Goal: Information Seeking & Learning: Check status

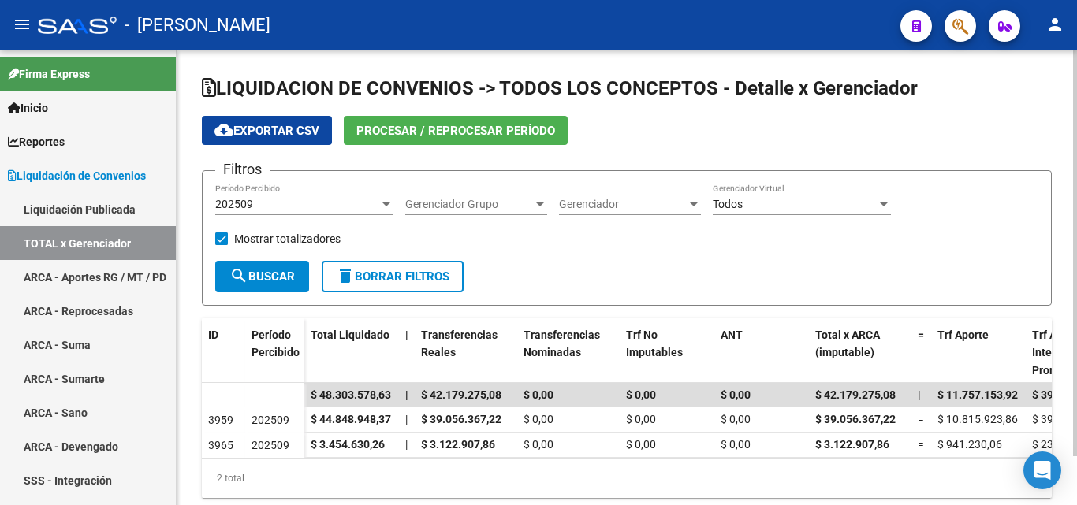
scroll to position [55, 0]
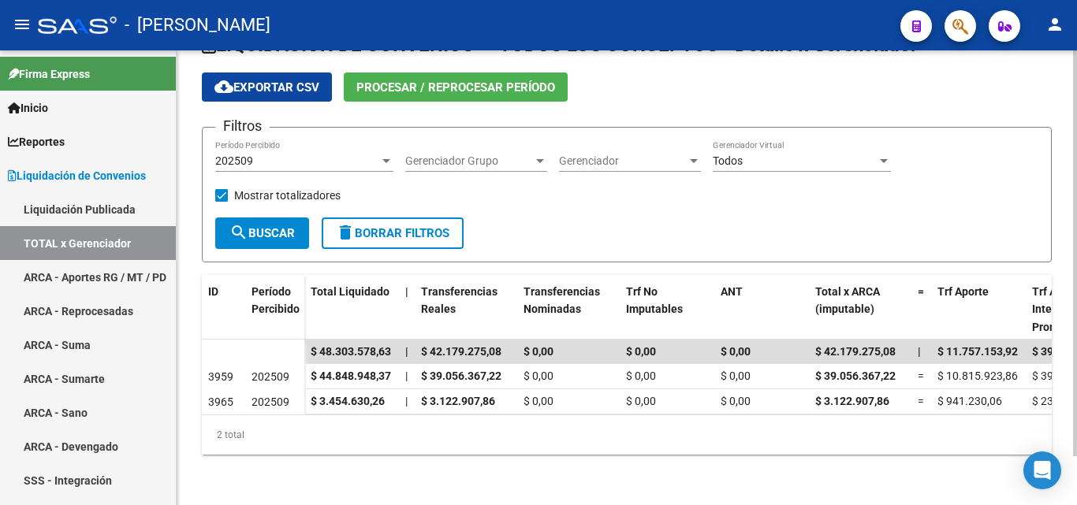
click at [384, 159] on div at bounding box center [386, 161] width 8 height 4
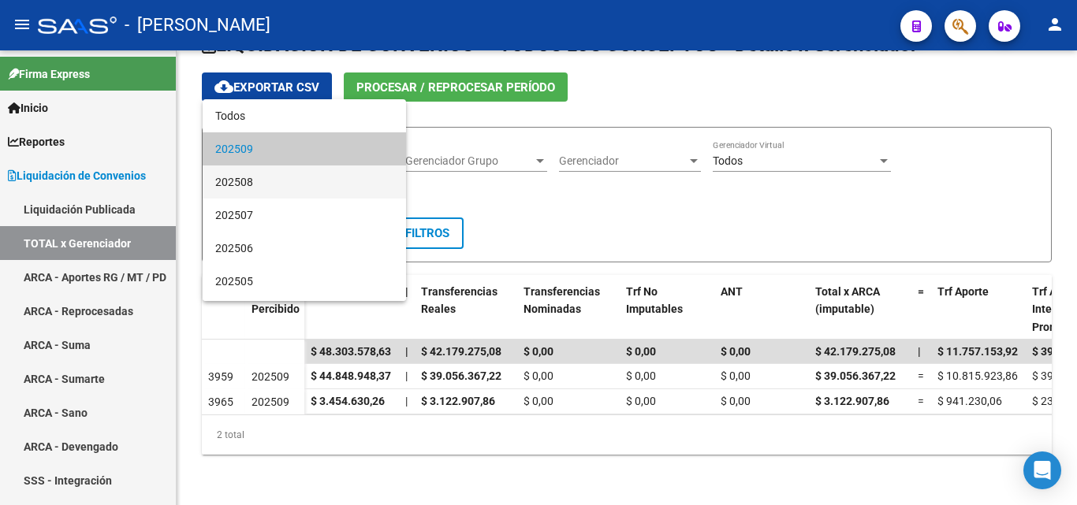
click at [248, 182] on span "202508" at bounding box center [304, 182] width 178 height 33
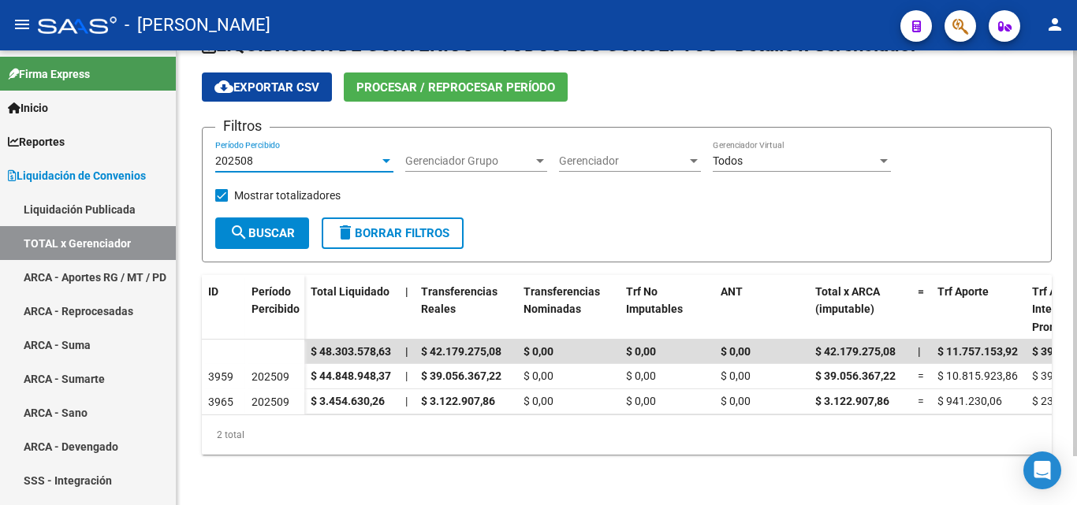
click at [386, 159] on div at bounding box center [386, 161] width 8 height 4
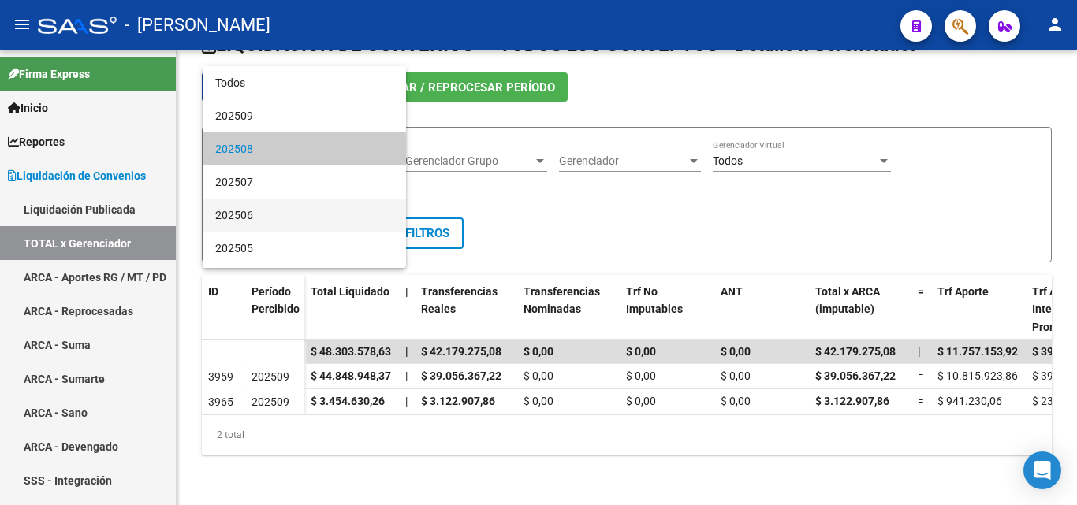
click at [229, 206] on span "202506" at bounding box center [304, 215] width 178 height 33
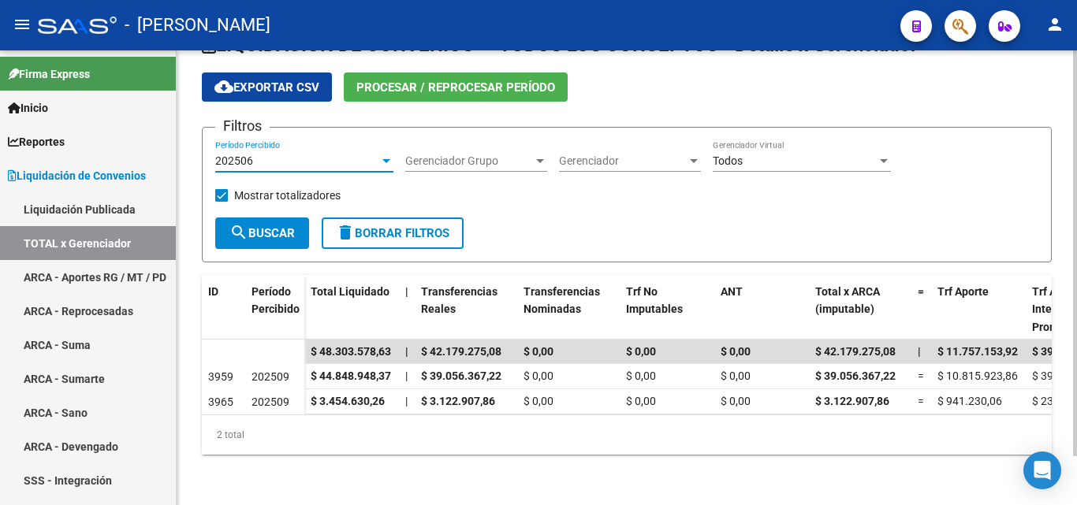
click at [391, 155] on div at bounding box center [386, 161] width 14 height 13
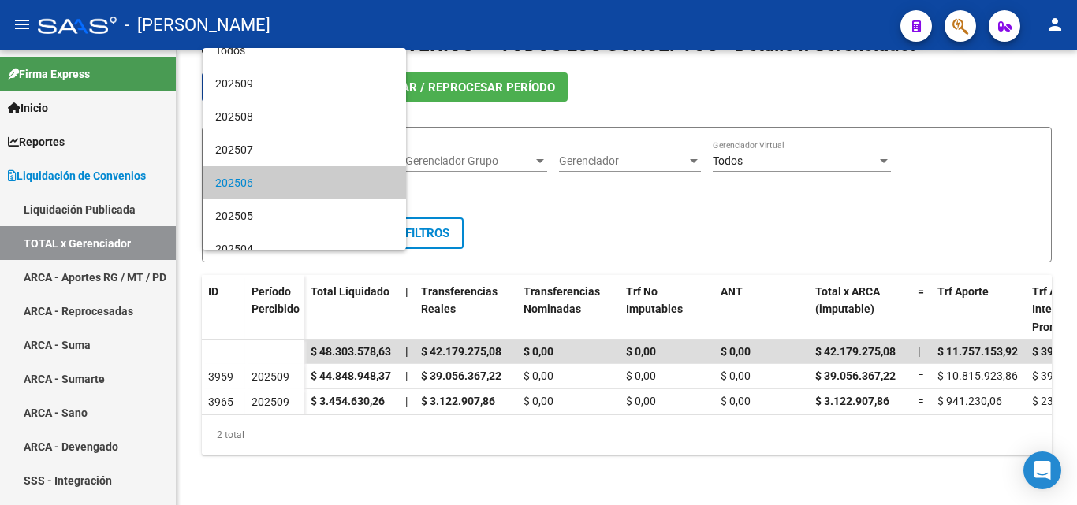
scroll to position [0, 0]
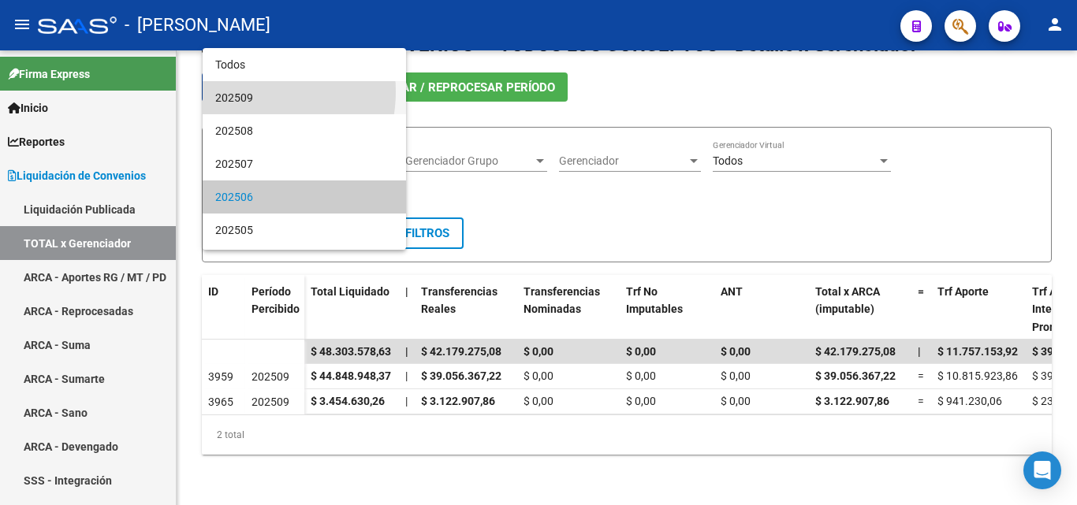
click at [239, 91] on span "202509" at bounding box center [304, 97] width 178 height 33
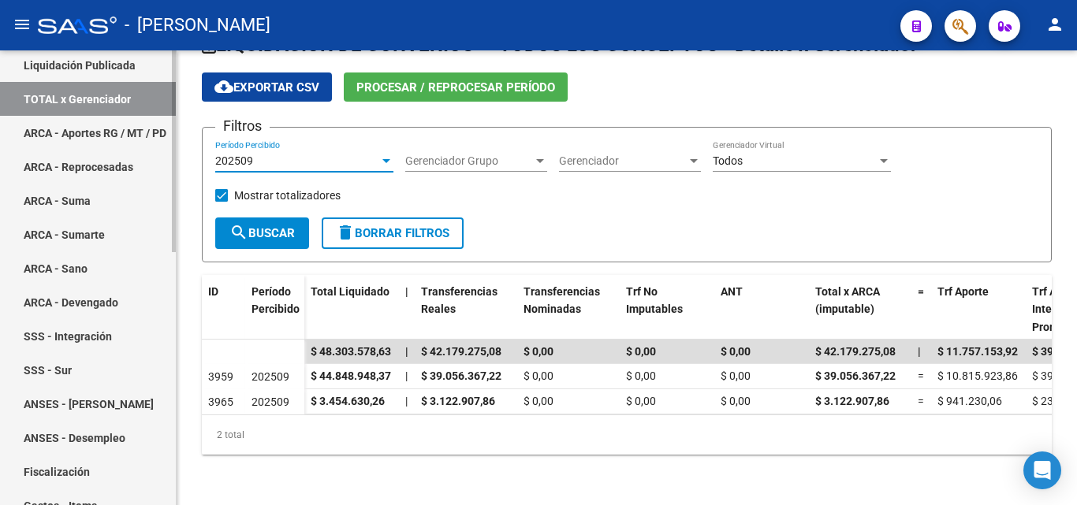
scroll to position [79, 0]
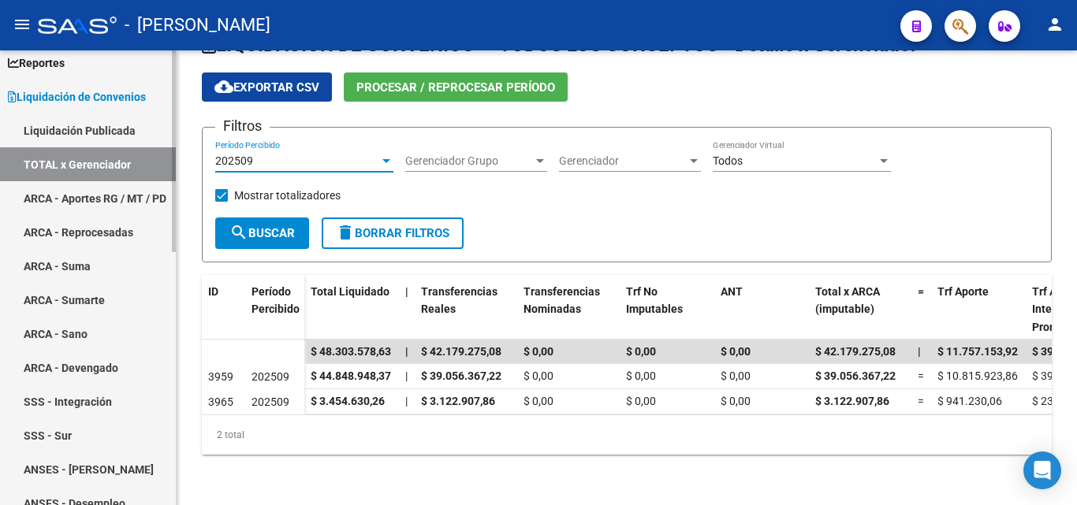
click at [67, 162] on link "TOTAL x Gerenciador" at bounding box center [88, 164] width 176 height 34
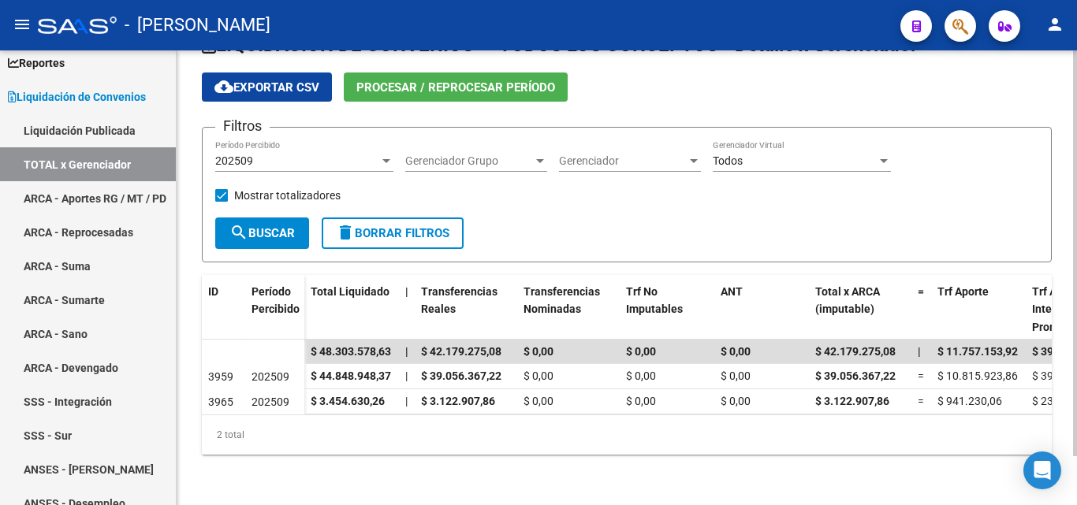
click at [695, 159] on div at bounding box center [694, 161] width 8 height 4
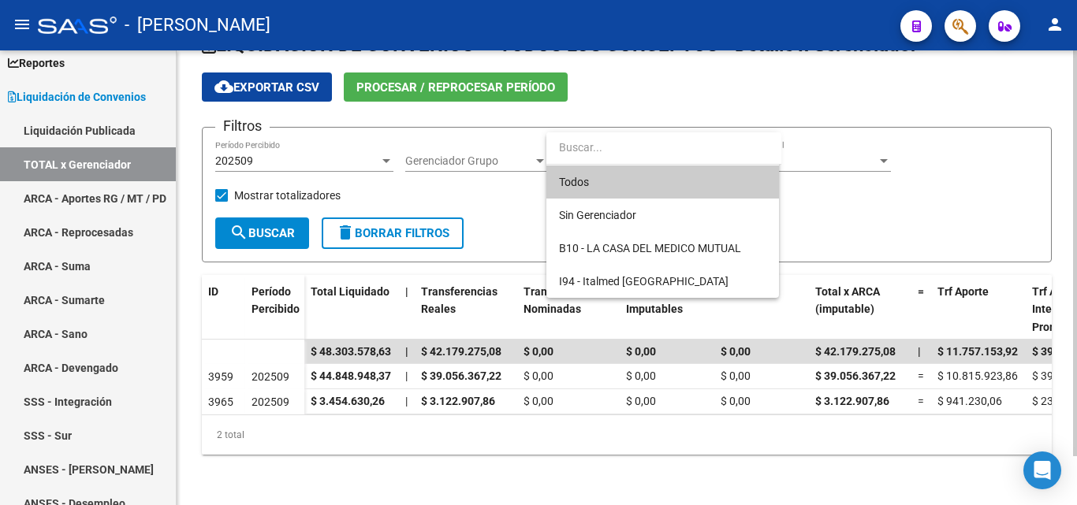
click at [836, 188] on div at bounding box center [538, 252] width 1077 height 505
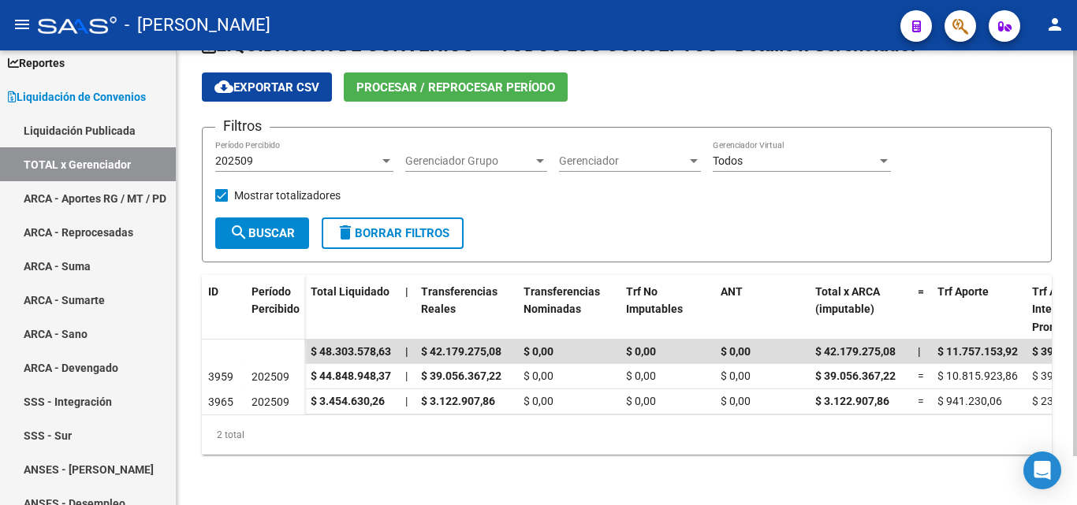
click at [691, 155] on div at bounding box center [694, 161] width 14 height 13
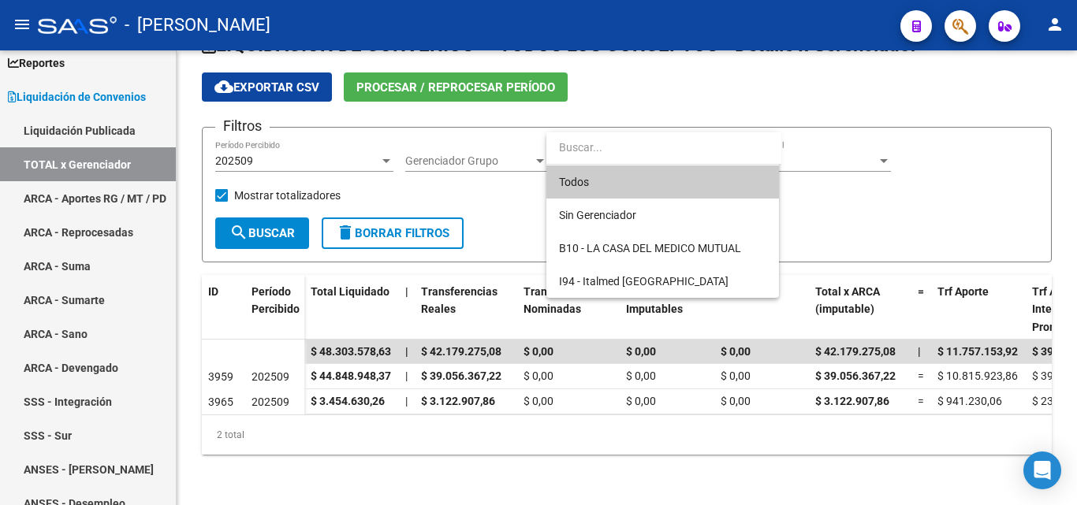
click at [945, 174] on div at bounding box center [538, 252] width 1077 height 505
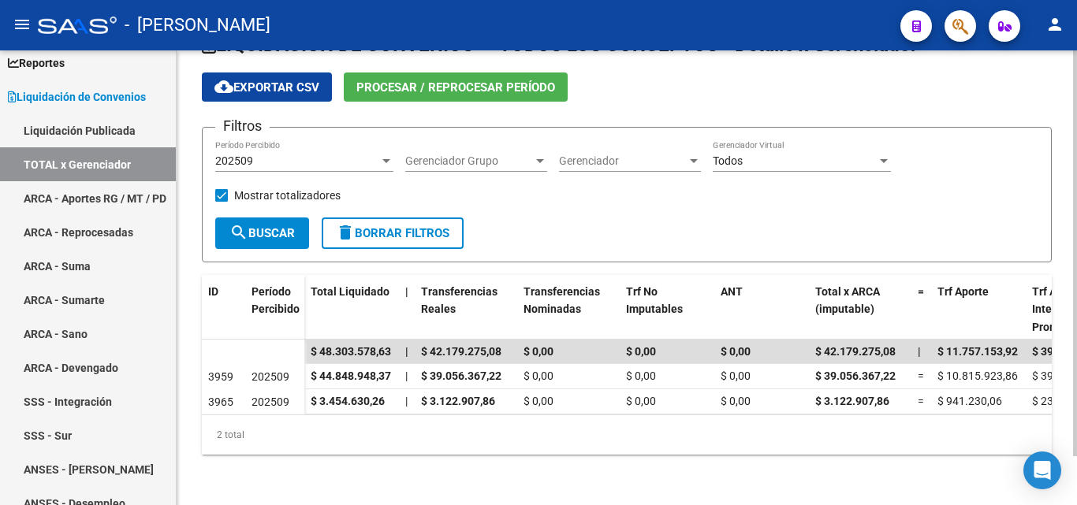
click at [818, 434] on div "2 total" at bounding box center [627, 434] width 850 height 39
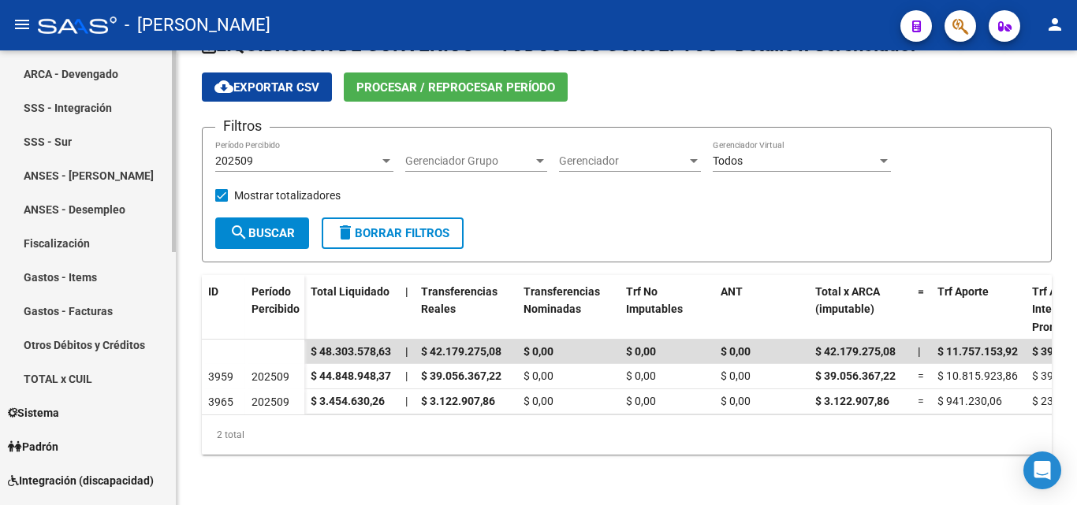
scroll to position [394, 0]
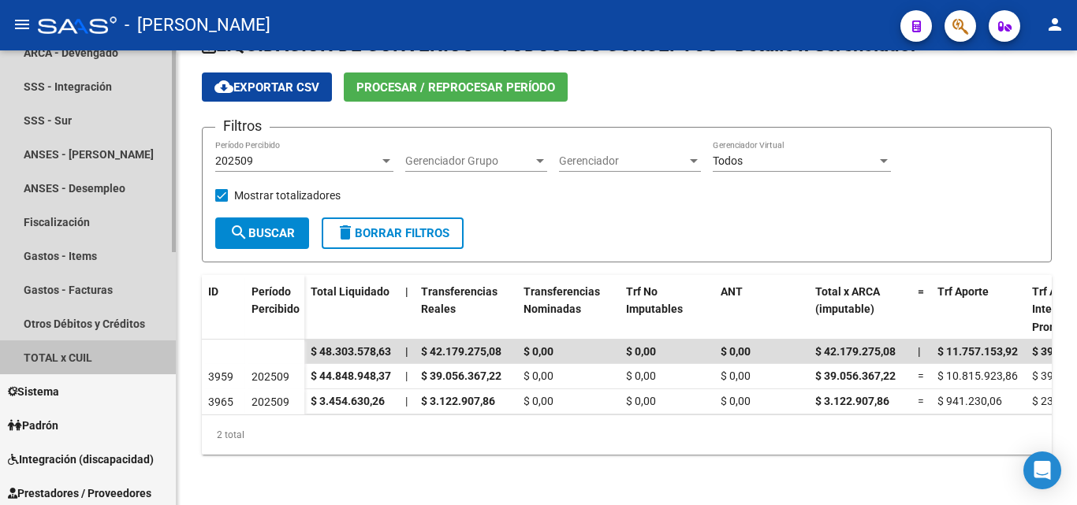
click at [61, 358] on link "TOTAL x CUIL" at bounding box center [88, 358] width 176 height 34
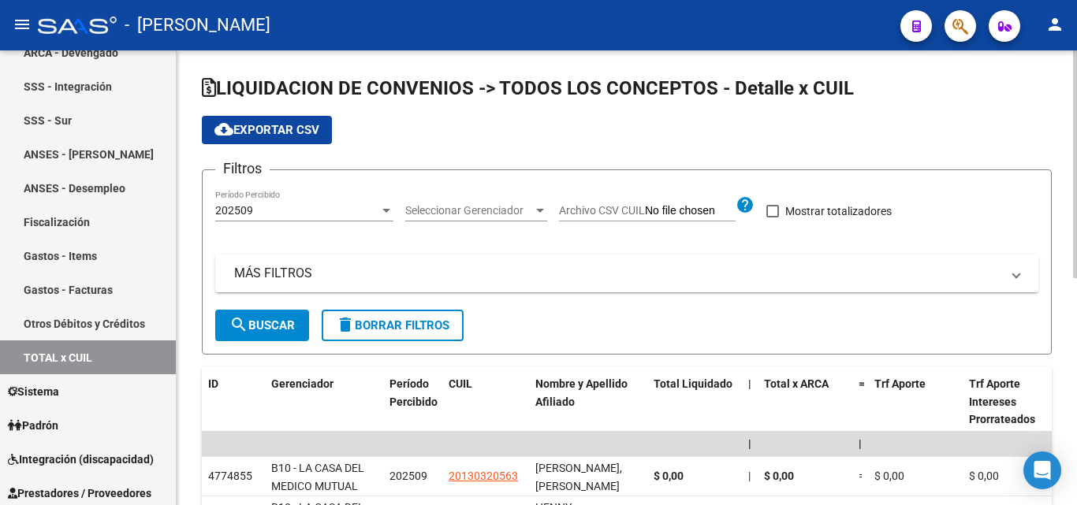
click at [256, 274] on mat-panel-title "MÁS FILTROS" at bounding box center [617, 273] width 766 height 17
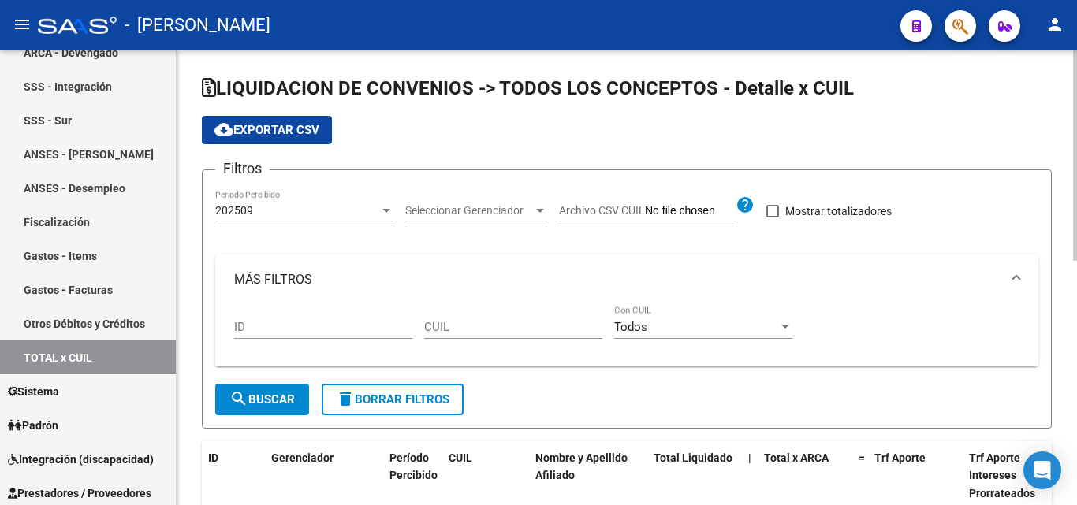
click at [478, 328] on input "CUIL" at bounding box center [513, 327] width 178 height 14
paste input "20-40555933-2"
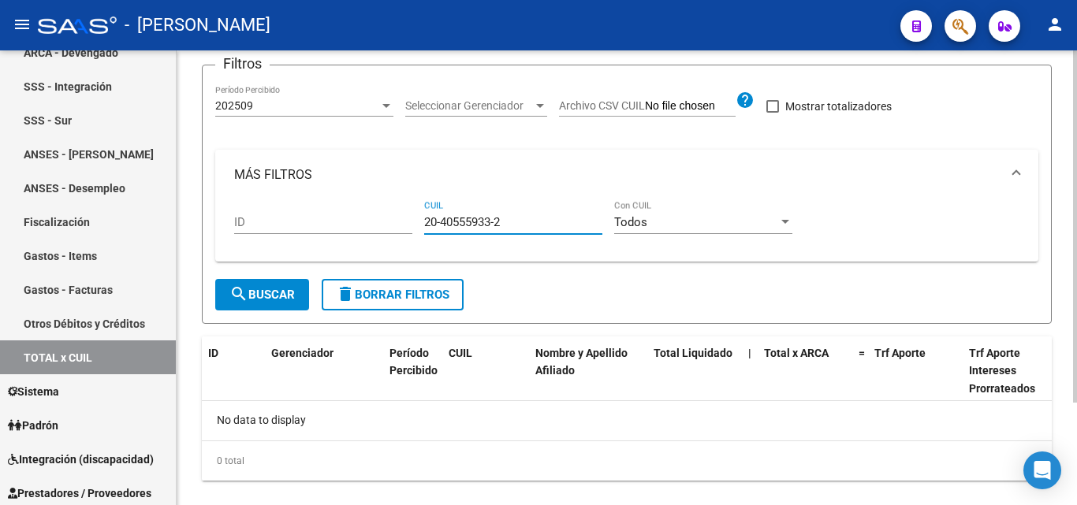
scroll to position [132, 0]
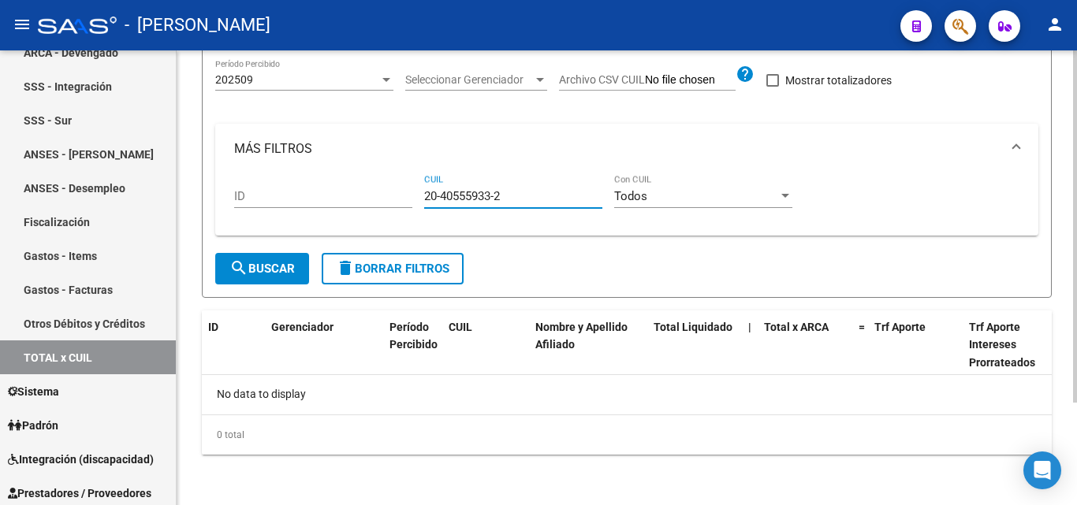
type input "20-40555933-2"
drag, startPoint x: 517, startPoint y: 202, endPoint x: 423, endPoint y: 199, distance: 94.6
click at [423, 199] on div "ID 20-40555933-2 CUIL Todos Con CUIL" at bounding box center [626, 198] width 785 height 49
paste input "20-43842561-7"
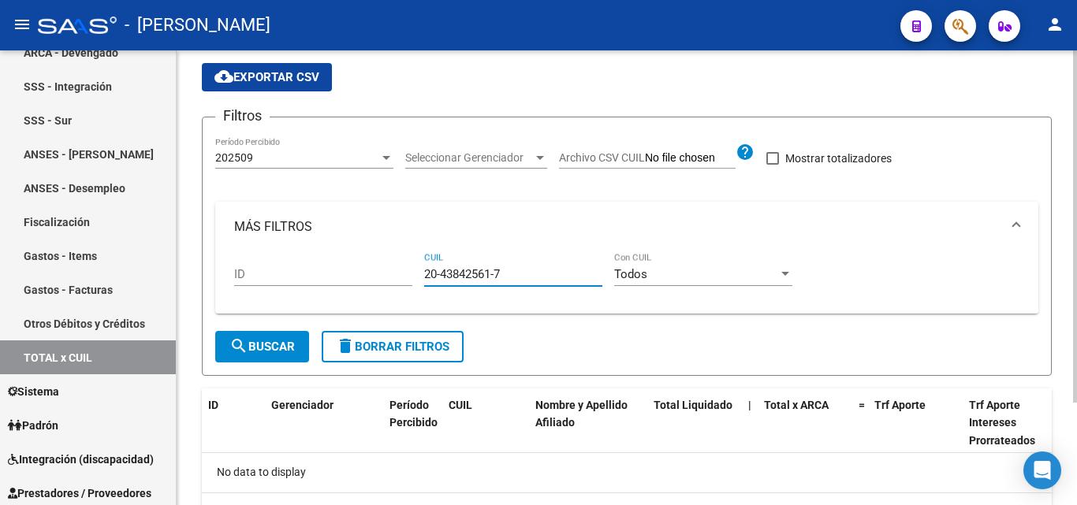
type input "20-43842561-7"
drag, startPoint x: 523, startPoint y: 276, endPoint x: 413, endPoint y: 278, distance: 109.6
click at [413, 278] on div "ID 20-43842561-7 CUIL Todos Con CUIL" at bounding box center [626, 276] width 785 height 49
paste input "27-39659498-1"
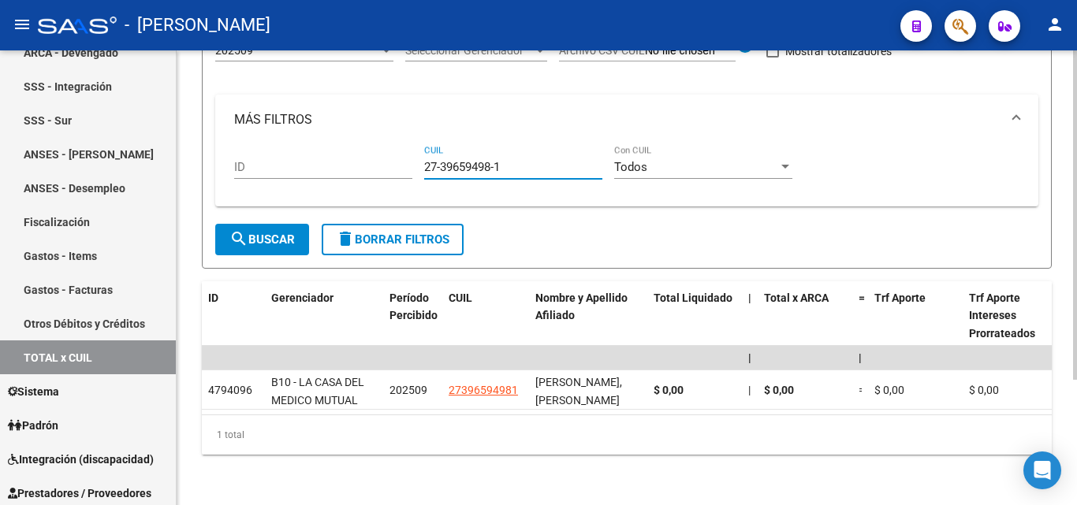
scroll to position [173, 0]
type input "27-39659498-1"
drag, startPoint x: 513, startPoint y: 151, endPoint x: 398, endPoint y: 155, distance: 115.2
click at [398, 155] on div "ID 27-39659498-1 CUIL Todos Con CUIL" at bounding box center [626, 169] width 785 height 49
paste input "27-41635437-0"
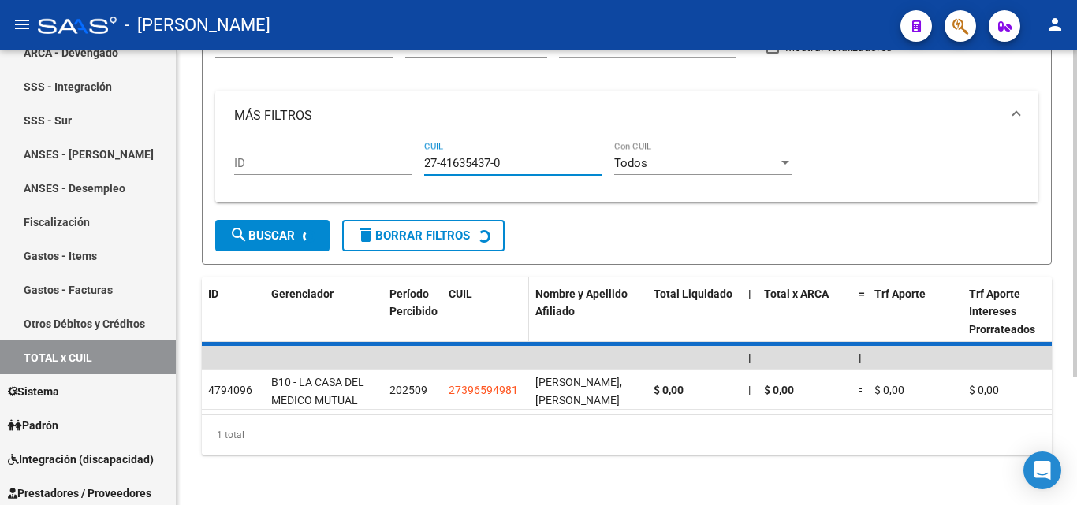
scroll to position [132, 0]
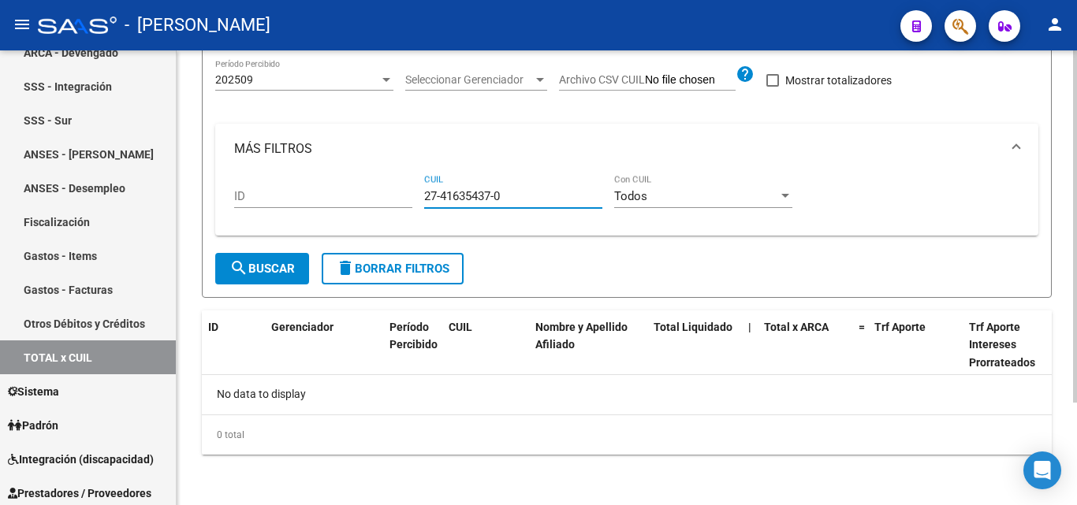
type input "27-41635437-0"
drag, startPoint x: 512, startPoint y: 200, endPoint x: 405, endPoint y: 195, distance: 107.3
click at [405, 195] on div "ID 27-41635437-0 CUIL Todos Con CUIL" at bounding box center [626, 198] width 785 height 49
paste input "27-41635437-0"
type input "27-41635437-0"
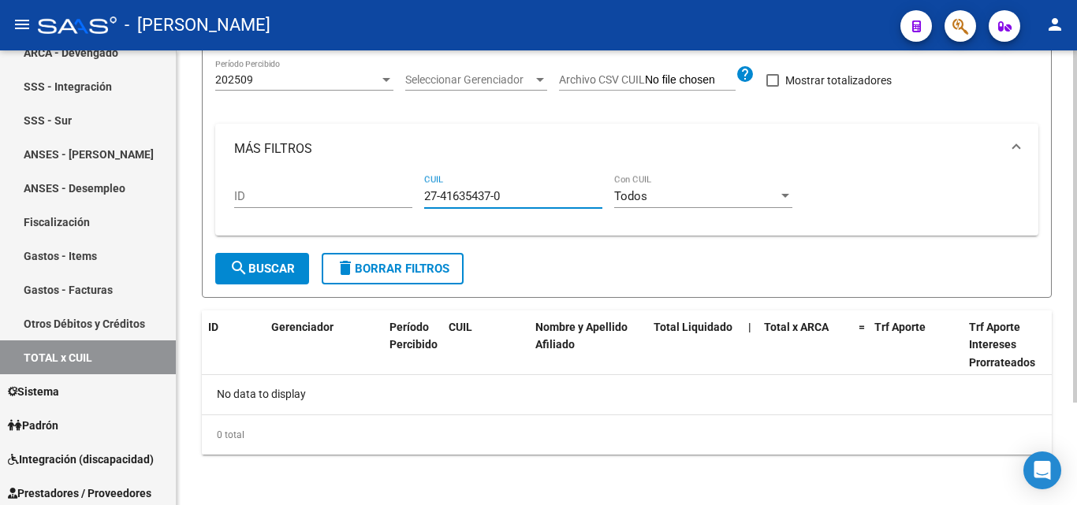
drag, startPoint x: 510, startPoint y: 196, endPoint x: 413, endPoint y: 200, distance: 97.0
click at [413, 200] on div "ID 27-41635437-0 CUIL Todos Con CUIL" at bounding box center [626, 198] width 785 height 49
paste input "20-28566471-4"
type input "20-28566471-4"
drag, startPoint x: 514, startPoint y: 199, endPoint x: 398, endPoint y: 192, distance: 116.1
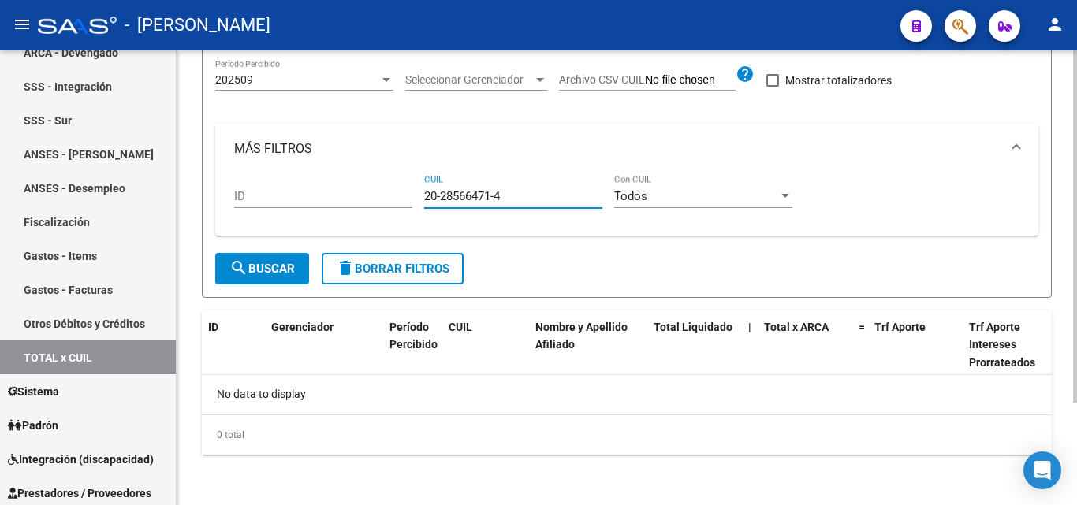
click at [398, 192] on div "ID 20-28566471-4 CUIL Todos Con CUIL" at bounding box center [626, 198] width 785 height 49
paste input "20-30916440-8"
type input "20-30916440-8"
drag, startPoint x: 515, startPoint y: 195, endPoint x: 419, endPoint y: 195, distance: 96.2
click at [419, 195] on div "ID 20-30916440-8 CUIL Todos Con CUIL" at bounding box center [626, 198] width 785 height 49
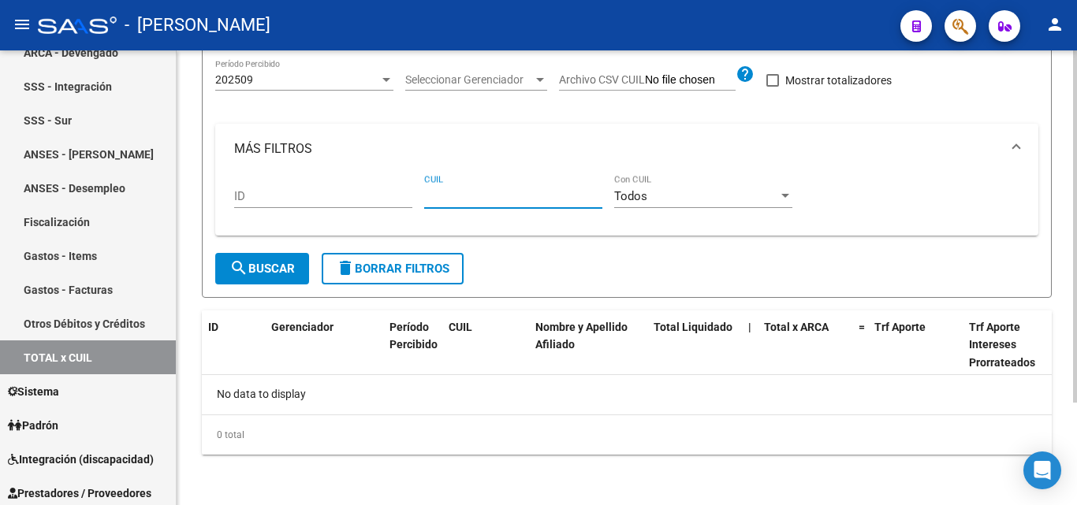
paste input "20-30787545-5"
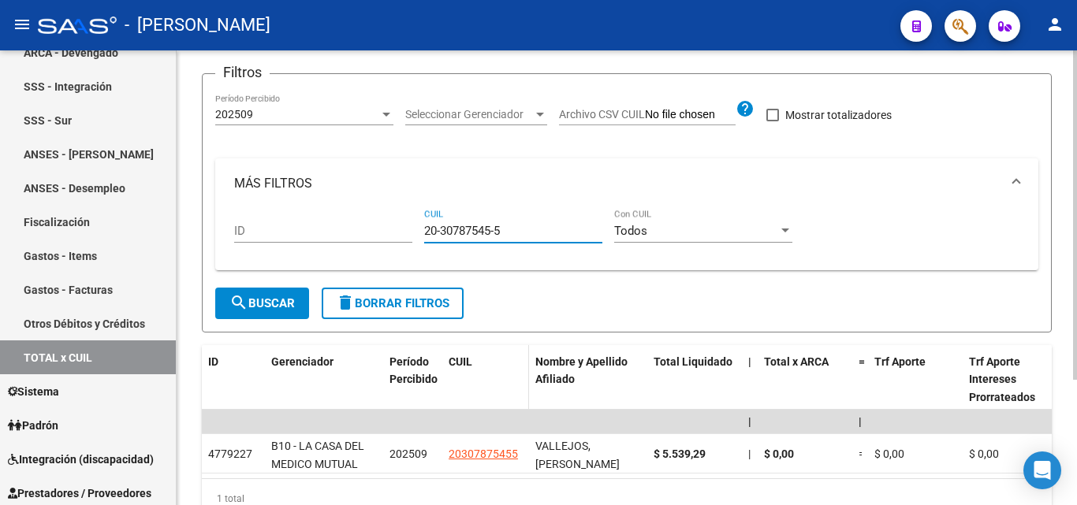
scroll to position [173, 0]
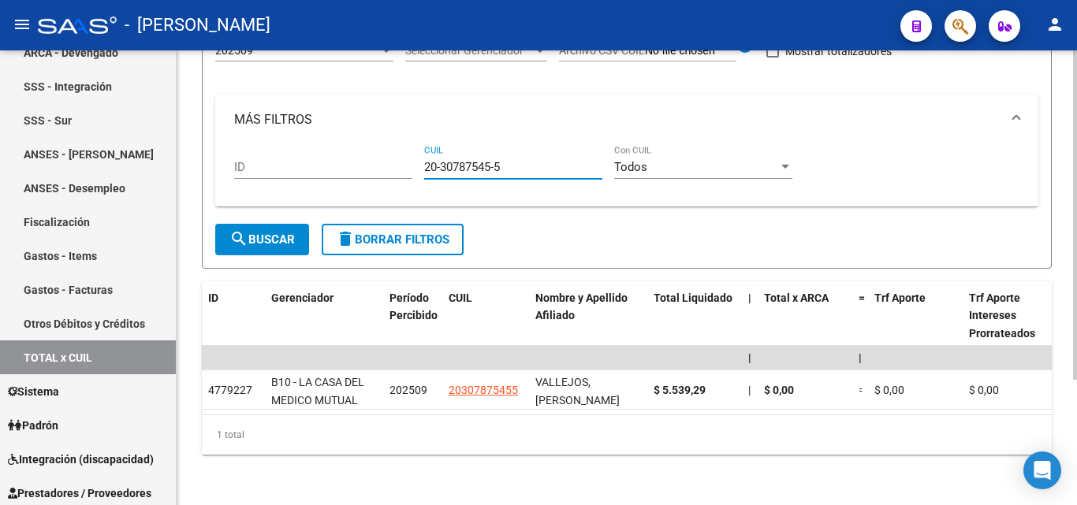
type input "20-30787545-5"
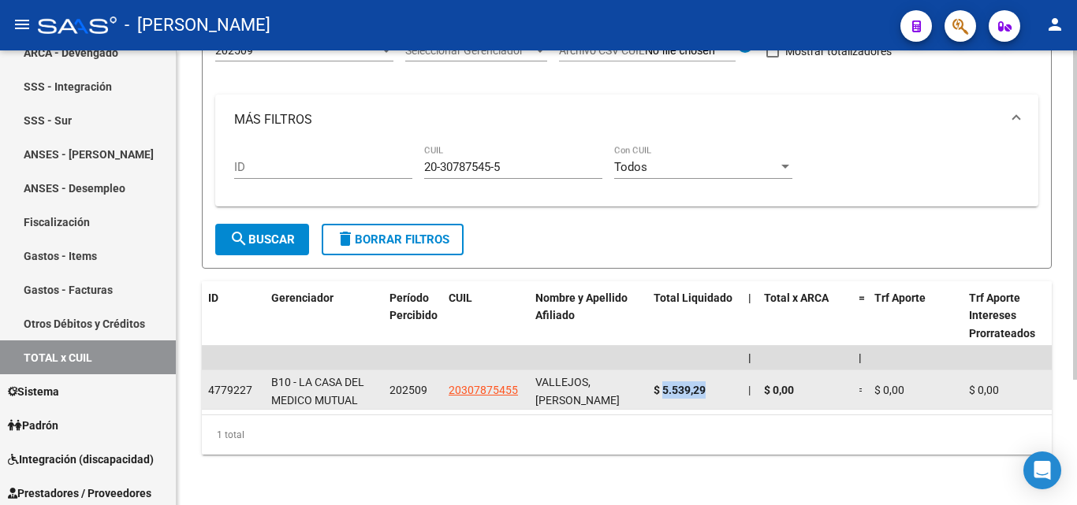
drag, startPoint x: 710, startPoint y: 378, endPoint x: 664, endPoint y: 378, distance: 46.5
click at [664, 382] on div "$ 5.539,29" at bounding box center [694, 391] width 82 height 18
copy span "5.539,29"
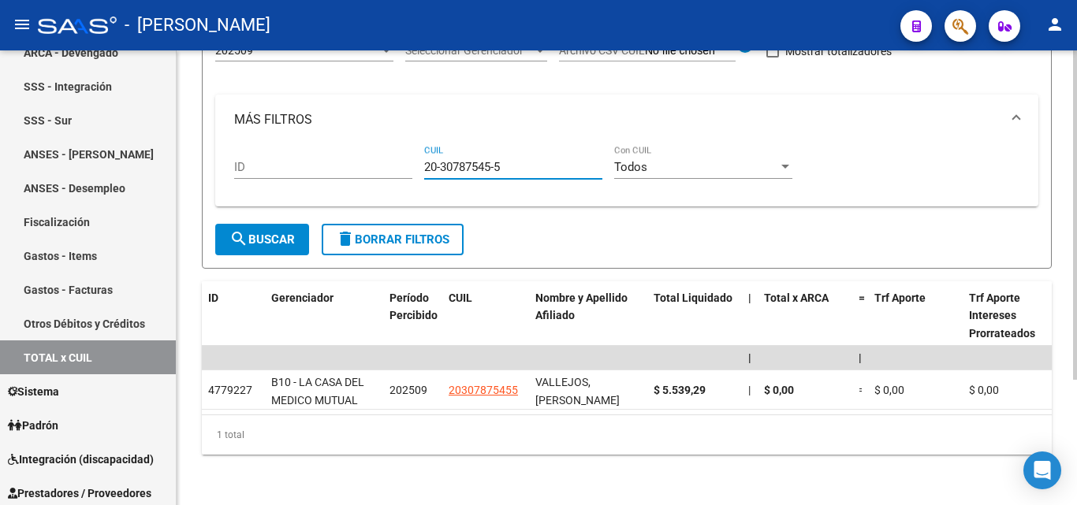
drag, startPoint x: 512, startPoint y: 151, endPoint x: 411, endPoint y: 157, distance: 101.0
click at [411, 157] on div "ID 20-30787545-5 CUIL Todos Con CUIL" at bounding box center [626, 169] width 785 height 49
paste input "20-37102679-8"
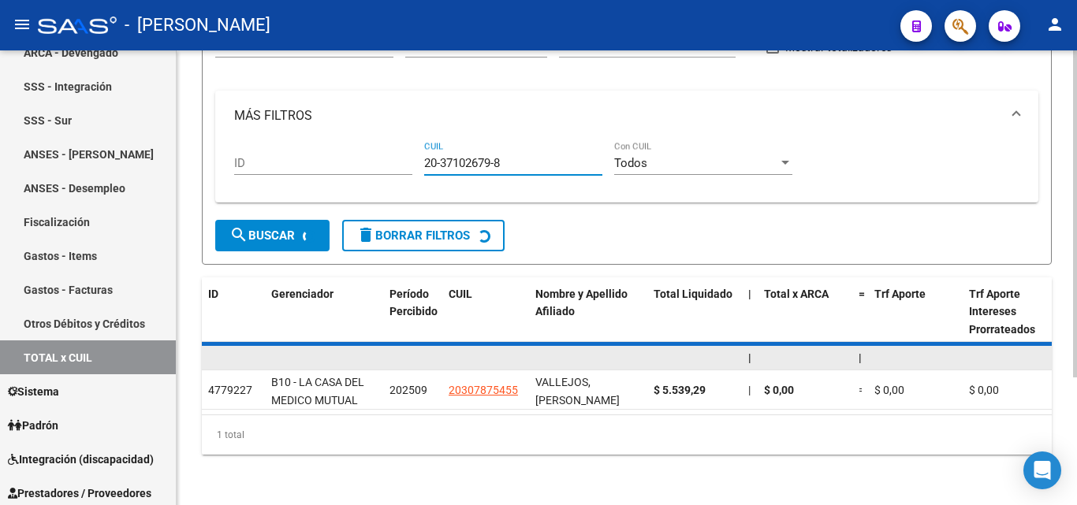
scroll to position [132, 0]
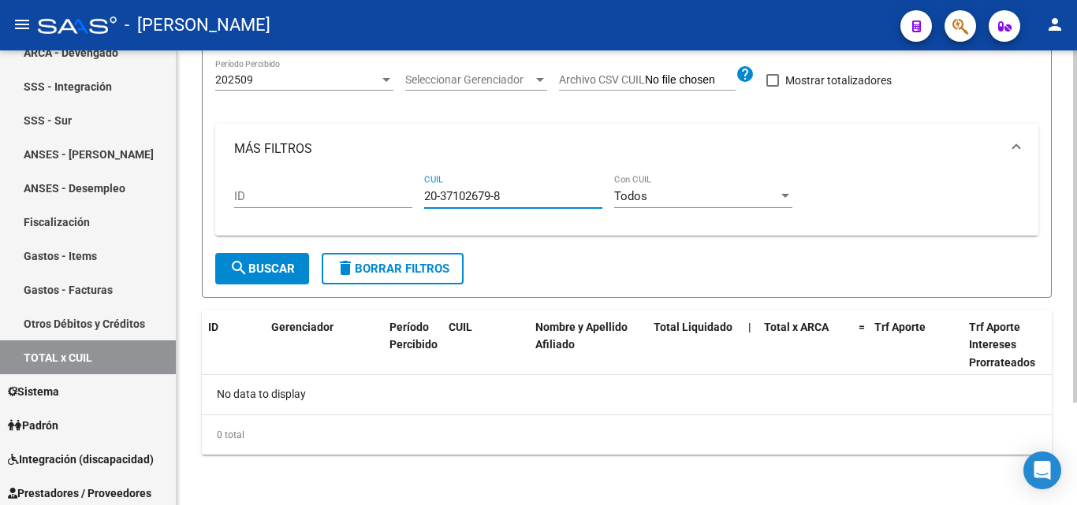
type input "20-37102679-8"
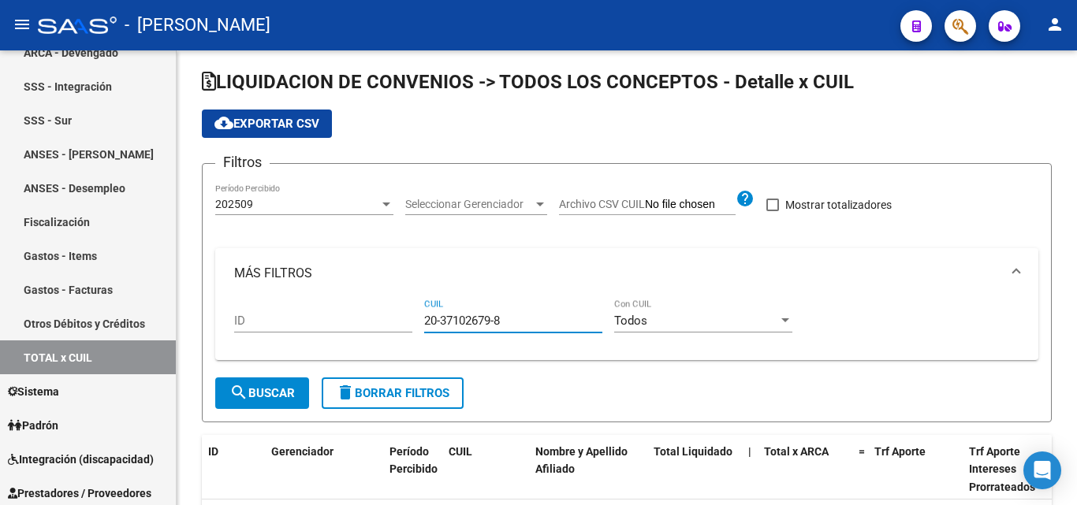
scroll to position [0, 0]
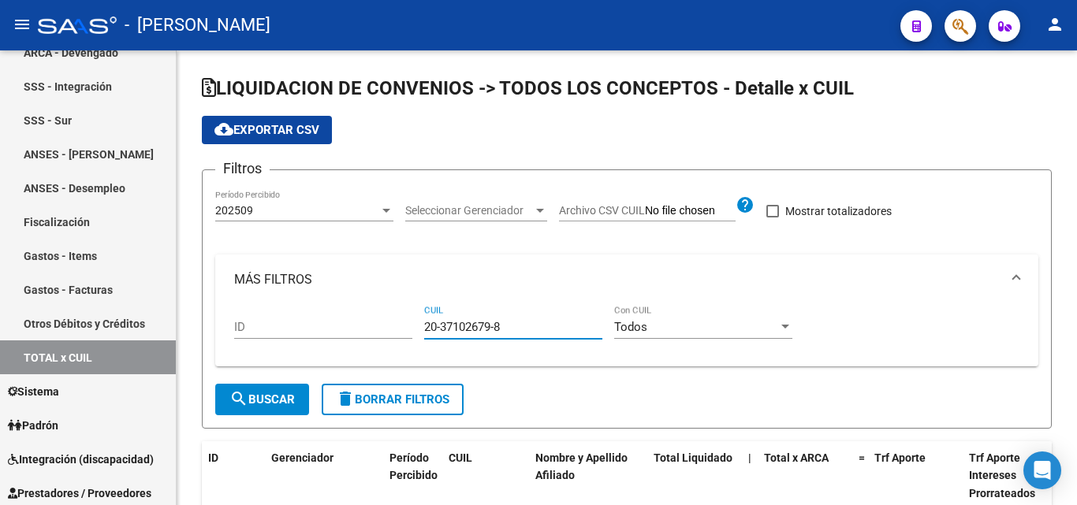
click at [383, 216] on div at bounding box center [386, 210] width 14 height 13
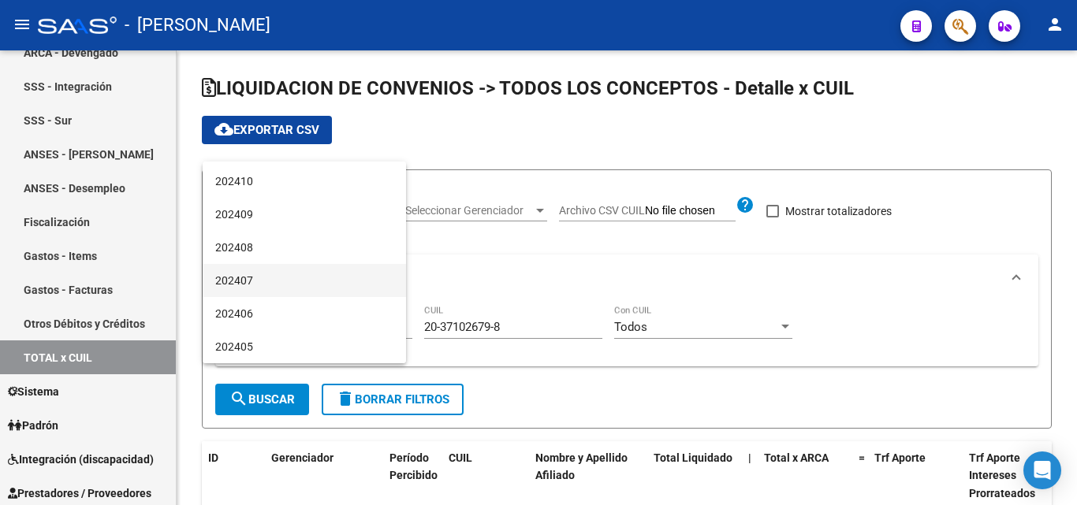
scroll to position [236, 0]
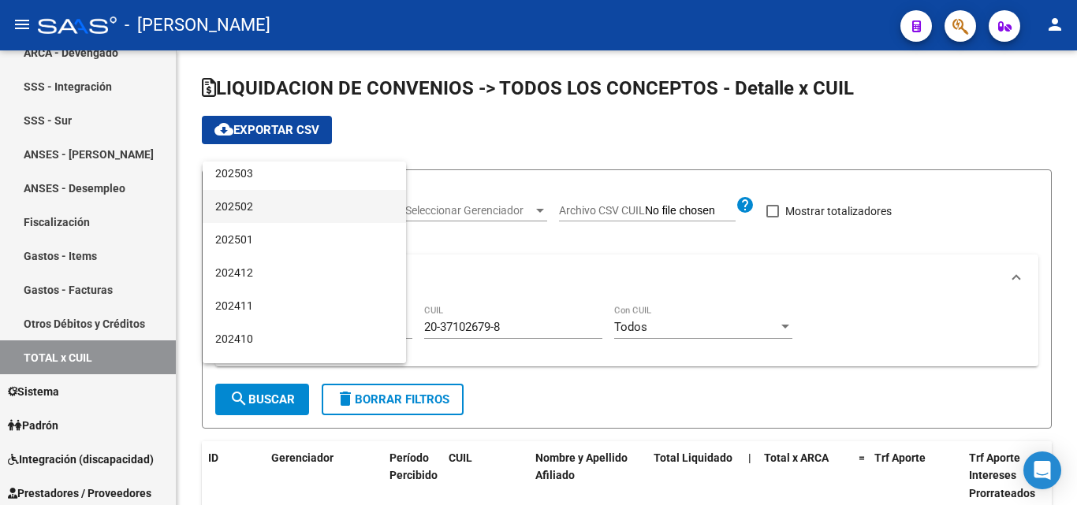
click at [248, 206] on span "202502" at bounding box center [304, 206] width 178 height 33
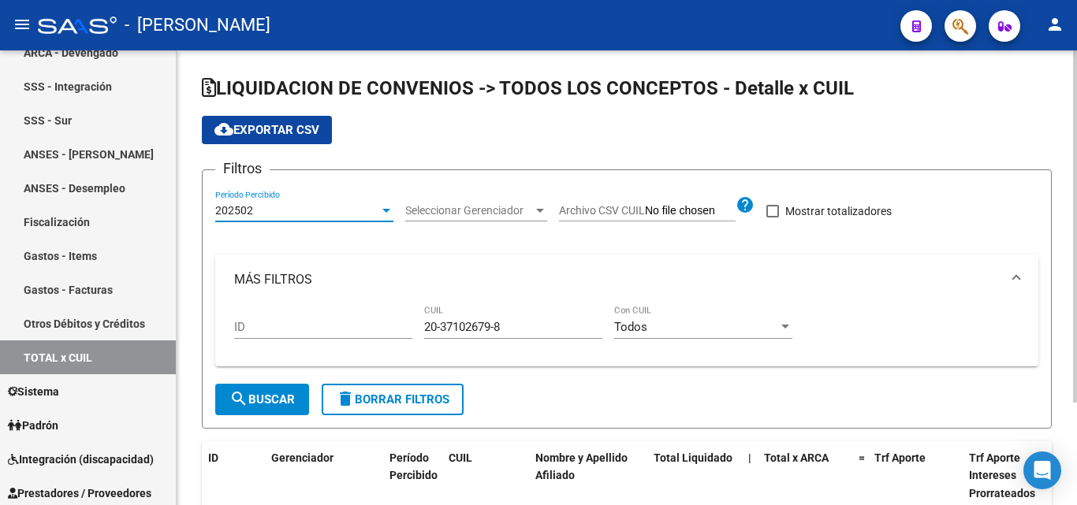
click at [266, 400] on span "search Buscar" at bounding box center [261, 400] width 65 height 14
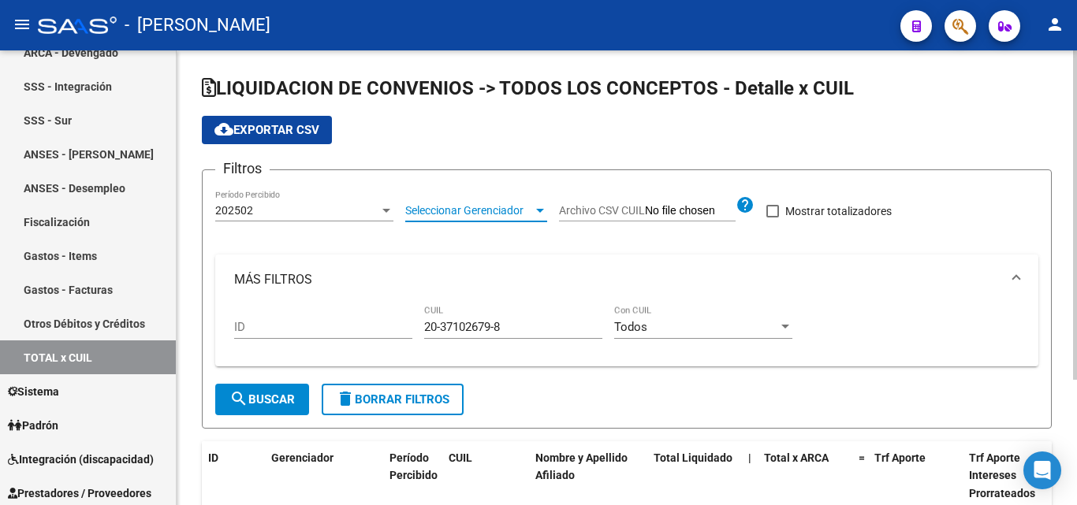
click at [538, 210] on div at bounding box center [540, 211] width 8 height 4
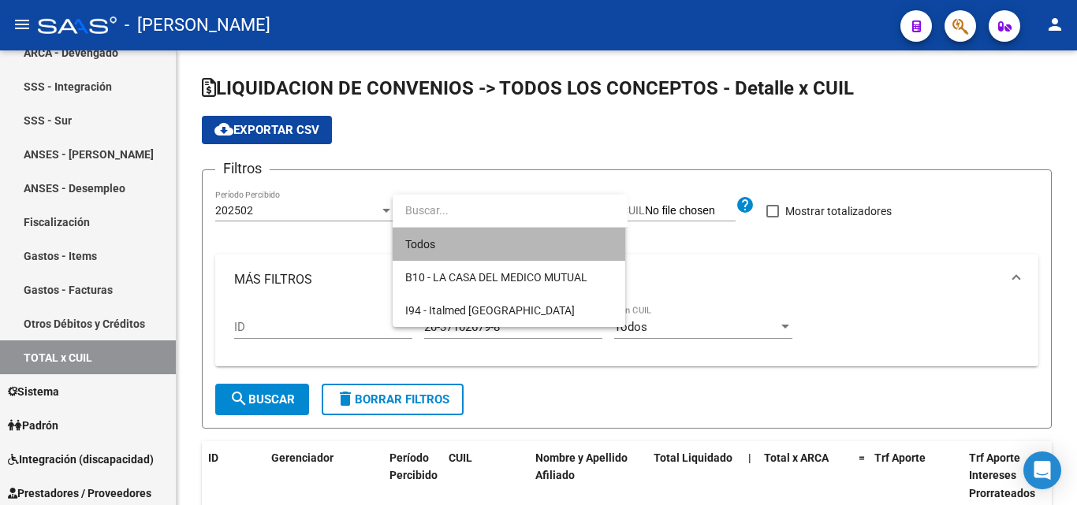
click at [464, 250] on span "Todos" at bounding box center [508, 244] width 207 height 33
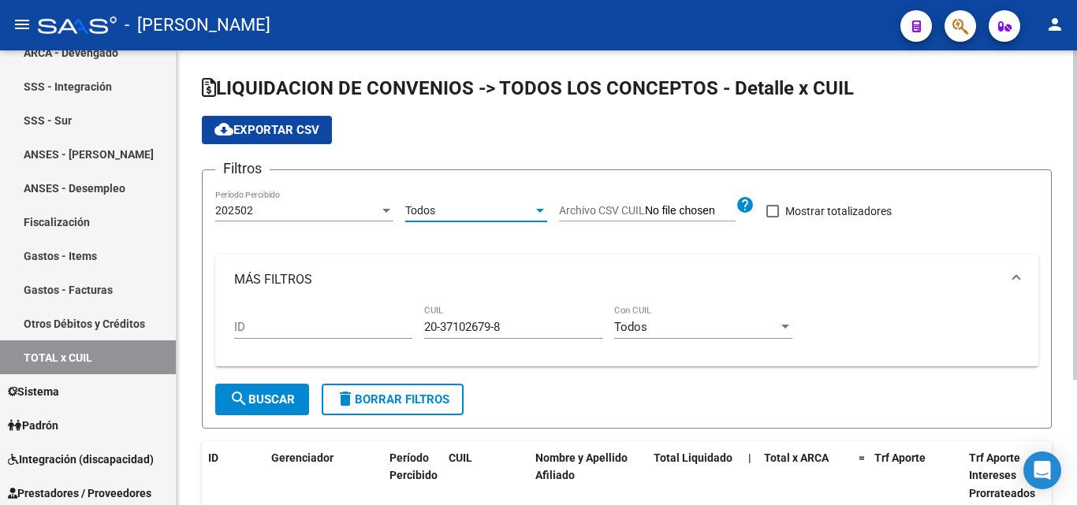
click at [237, 399] on mat-icon "search" at bounding box center [238, 398] width 19 height 19
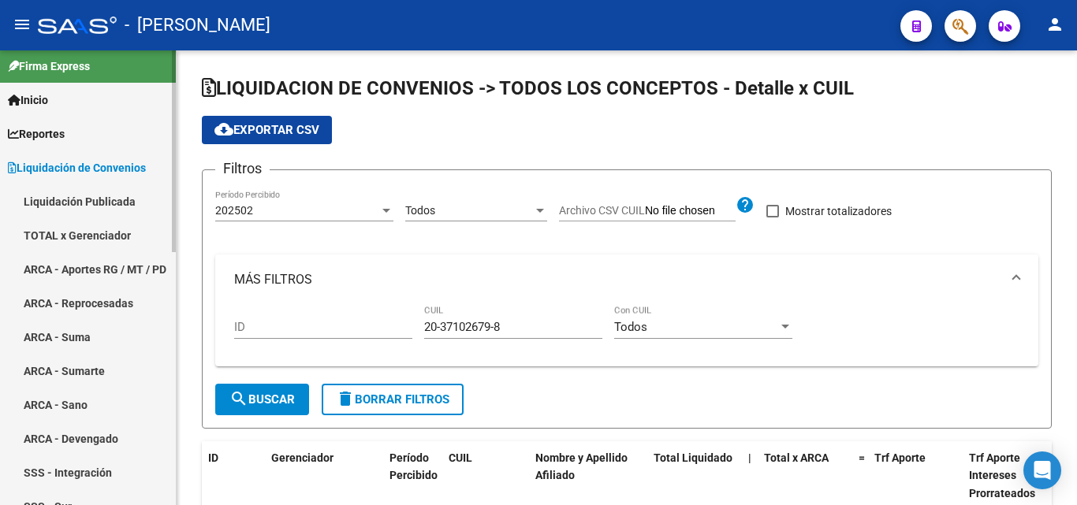
scroll to position [0, 0]
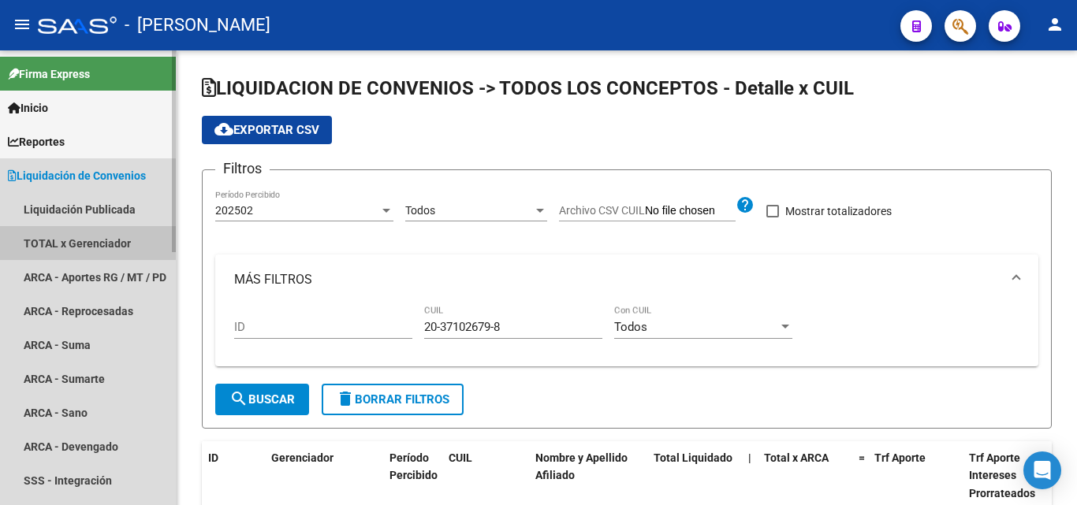
click at [69, 242] on link "TOTAL x Gerenciador" at bounding box center [88, 243] width 176 height 34
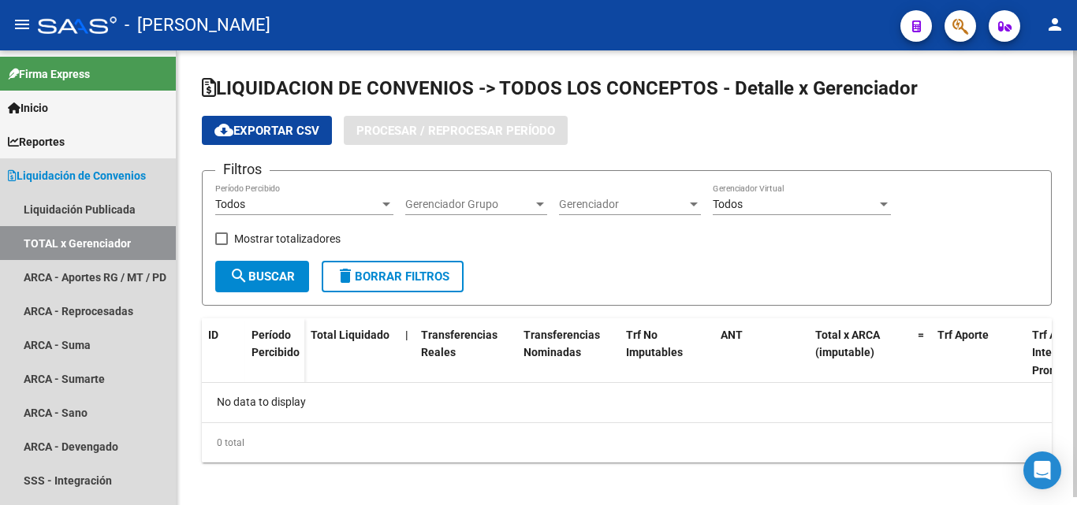
checkbox input "true"
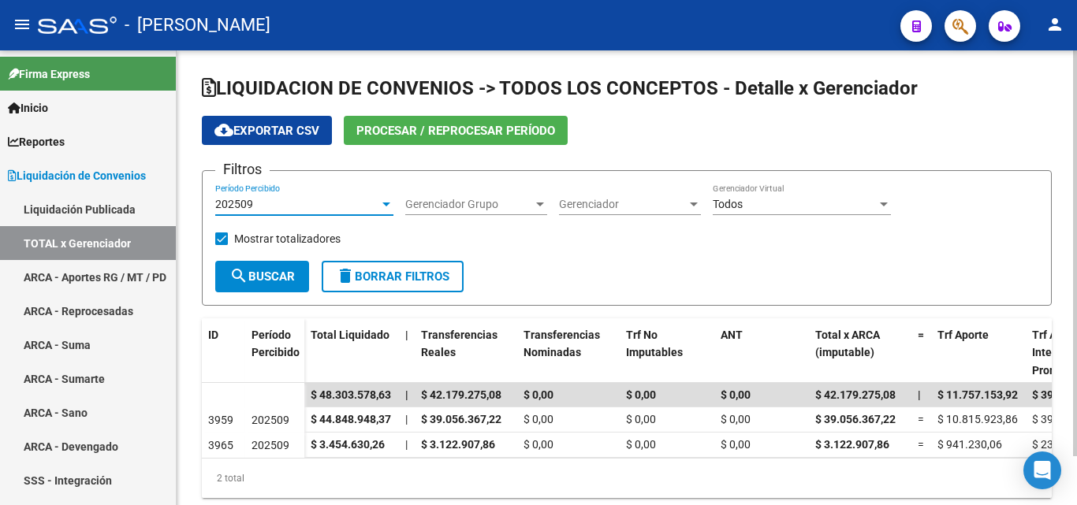
click at [388, 203] on div at bounding box center [386, 205] width 8 height 4
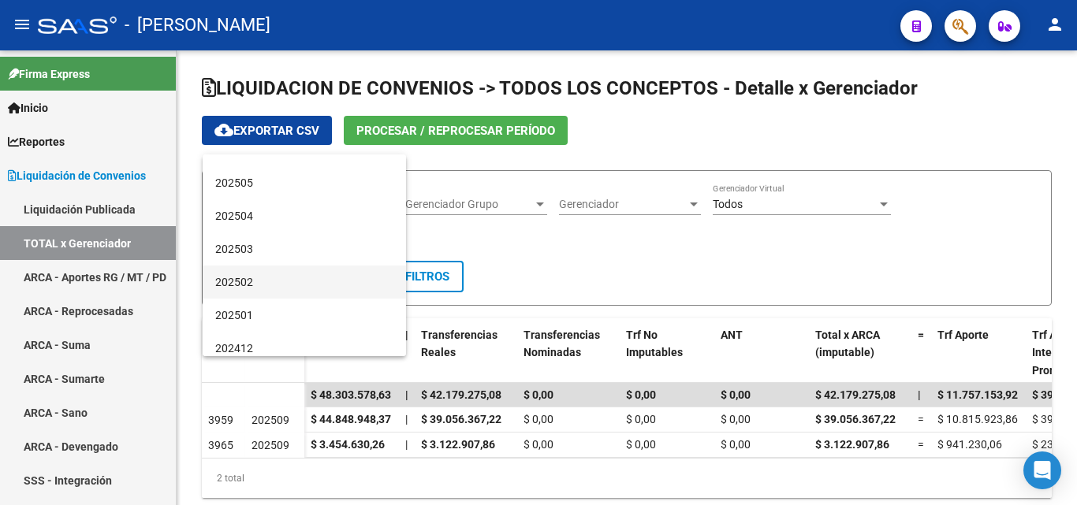
scroll to position [158, 0]
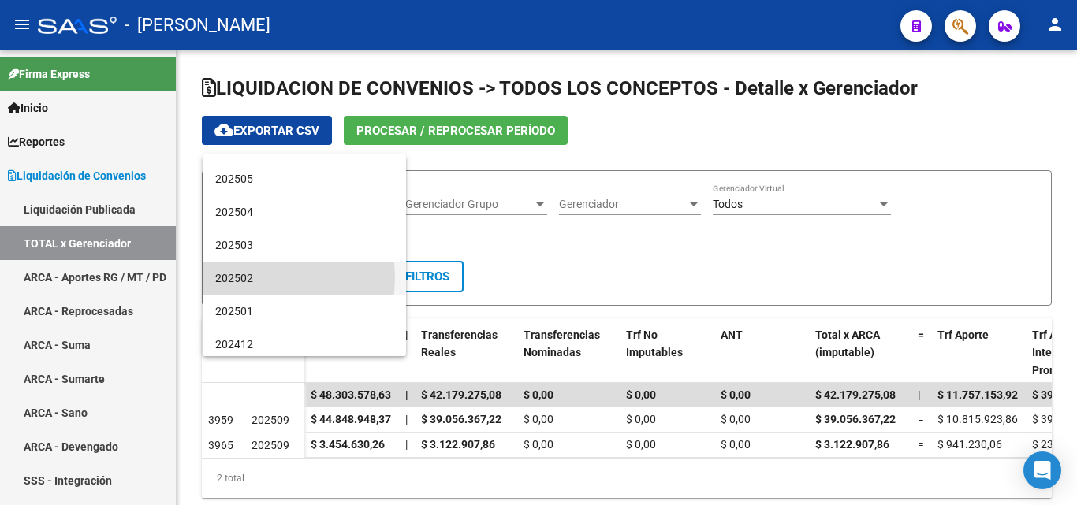
click at [252, 277] on span "202502" at bounding box center [304, 278] width 178 height 33
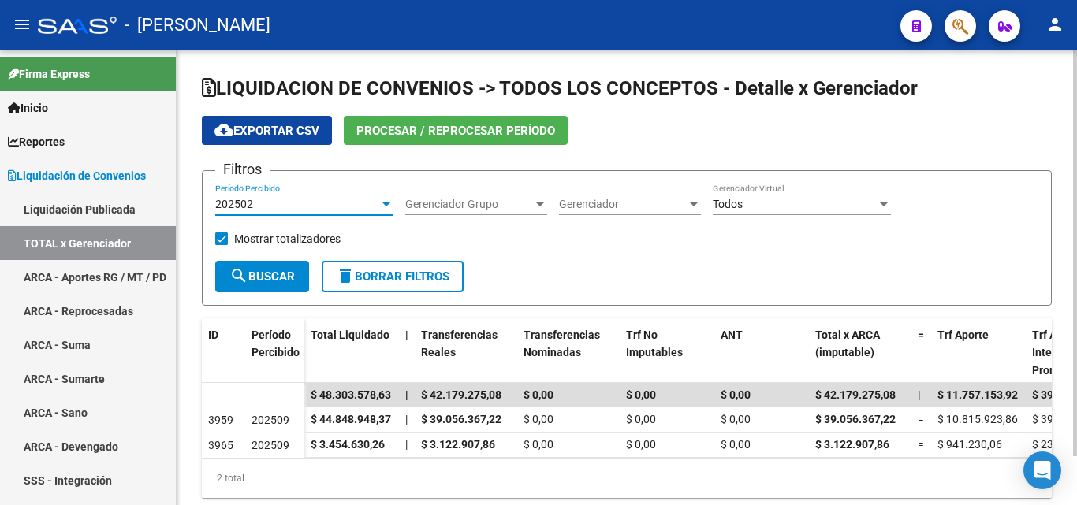
click at [261, 279] on span "search Buscar" at bounding box center [261, 277] width 65 height 14
click at [383, 206] on div at bounding box center [386, 205] width 8 height 4
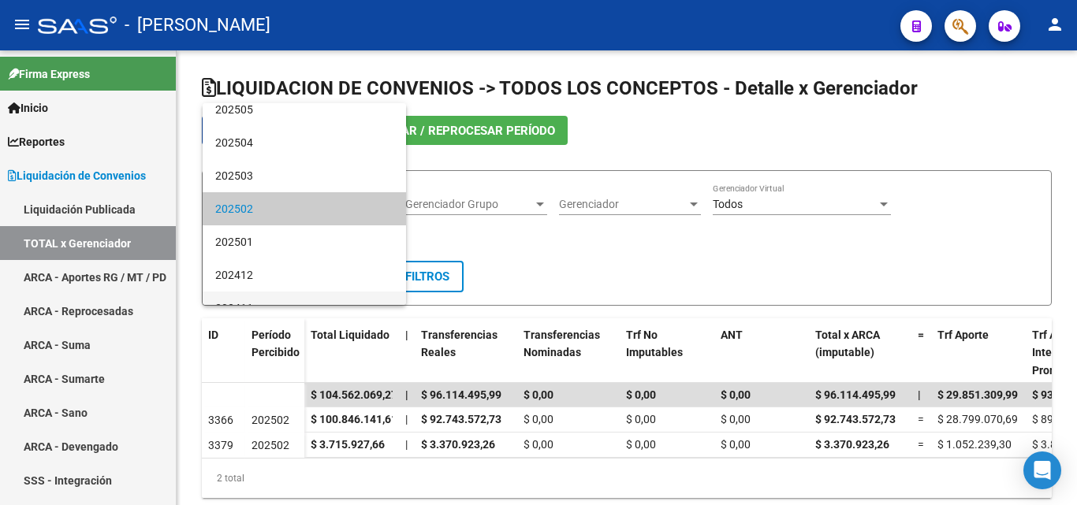
scroll to position [0, 0]
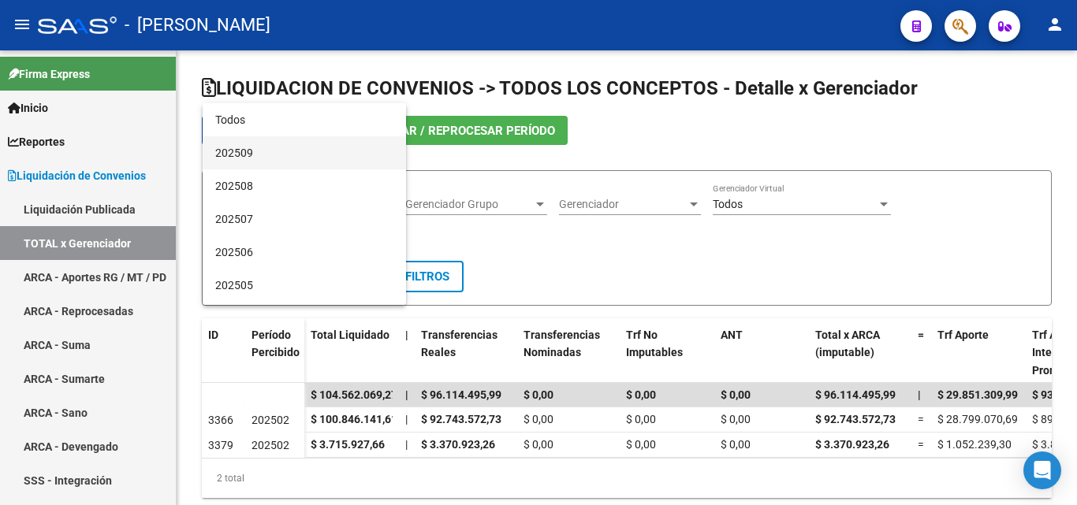
click at [242, 155] on span "202509" at bounding box center [304, 152] width 178 height 33
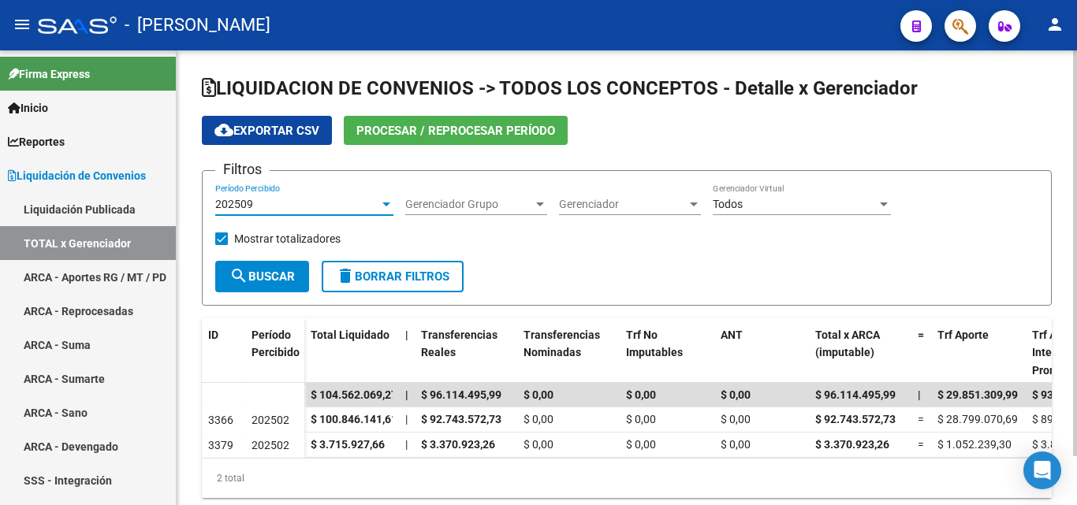
click at [264, 283] on span "search Buscar" at bounding box center [261, 277] width 65 height 14
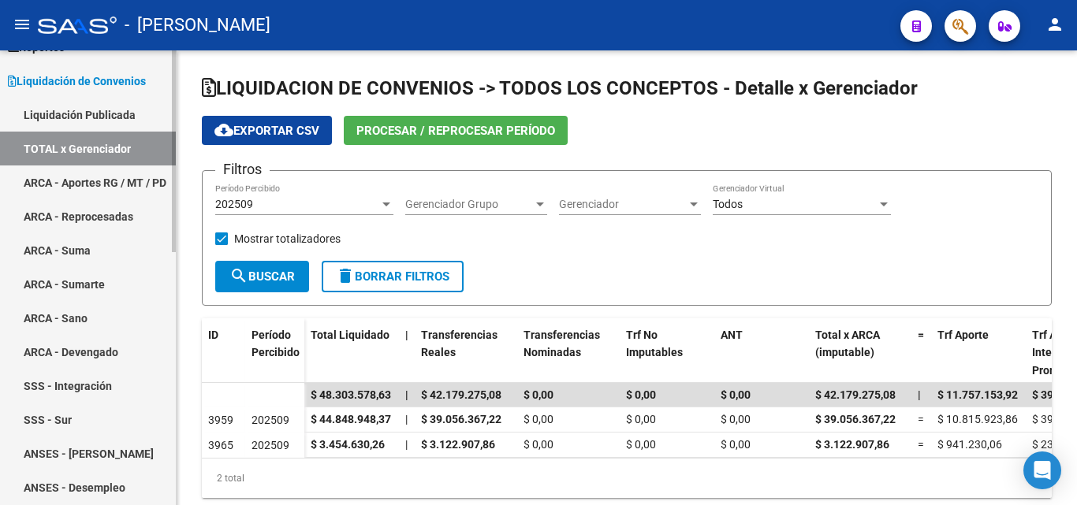
scroll to position [315, 0]
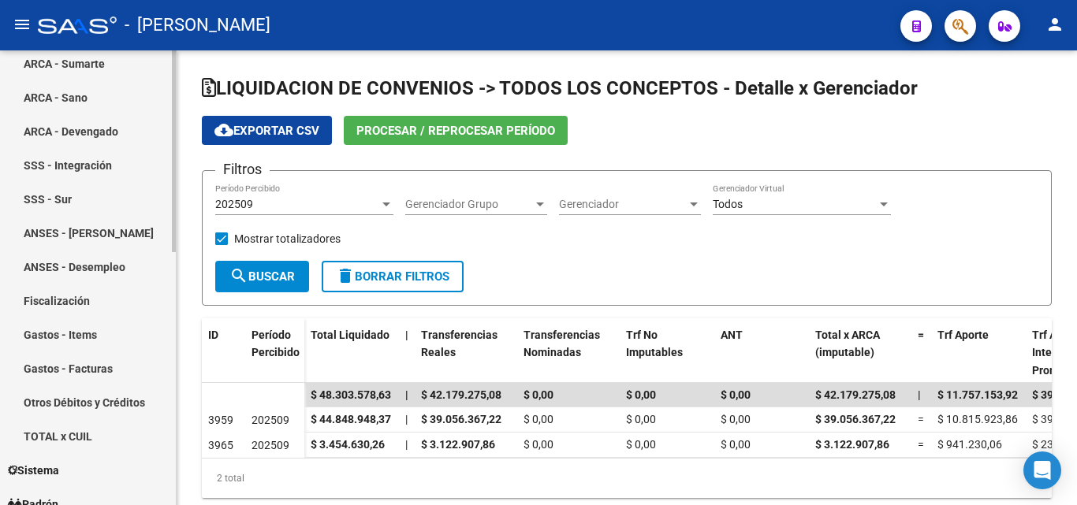
click at [40, 440] on link "TOTAL x CUIL" at bounding box center [88, 436] width 176 height 34
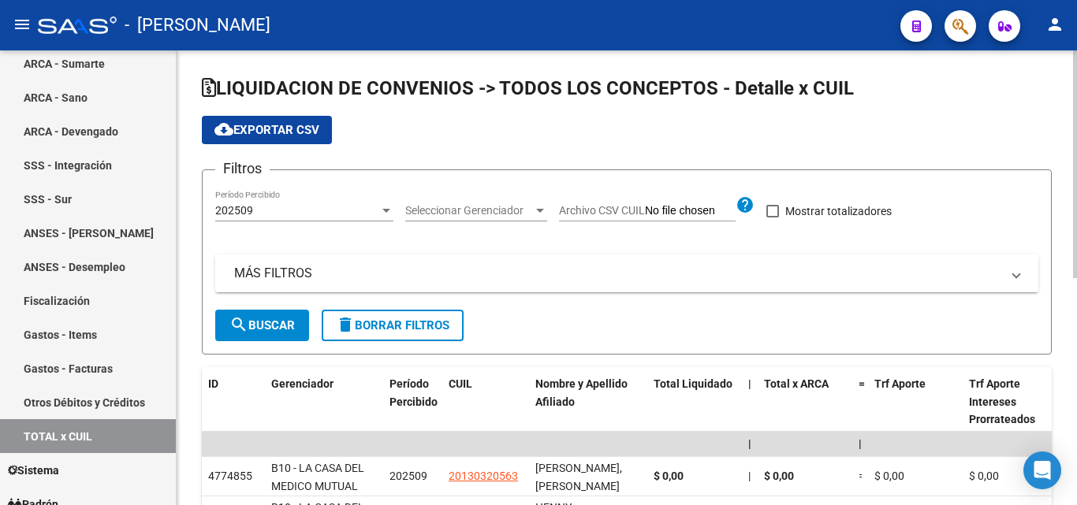
click at [279, 274] on mat-panel-title "MÁS FILTROS" at bounding box center [617, 273] width 766 height 17
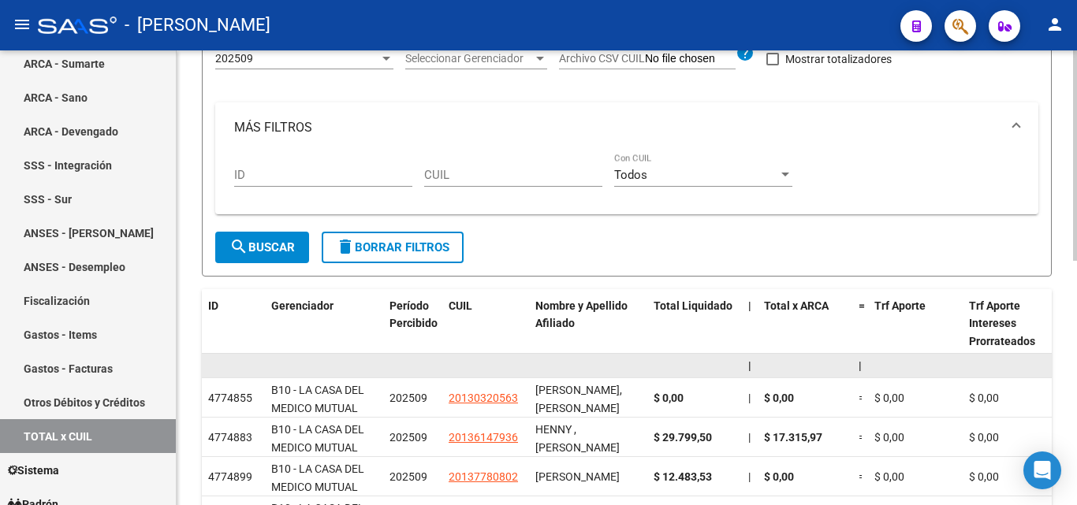
scroll to position [158, 0]
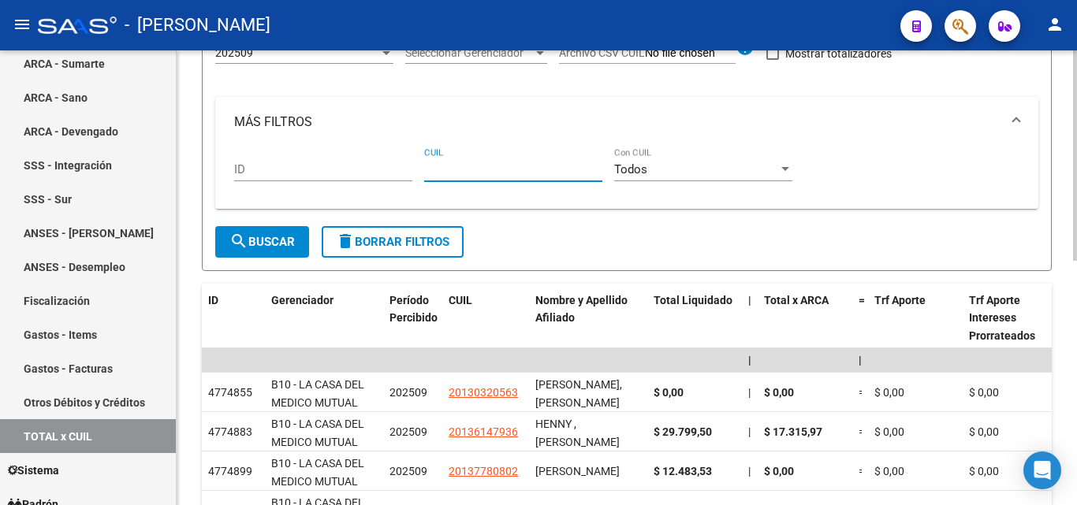
paste input "20-37102679-8"
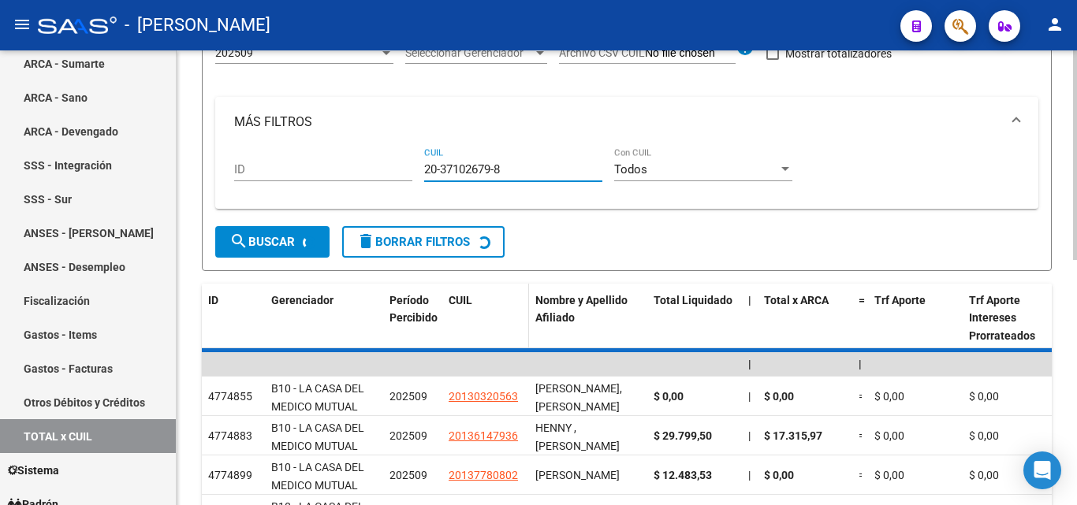
scroll to position [132, 0]
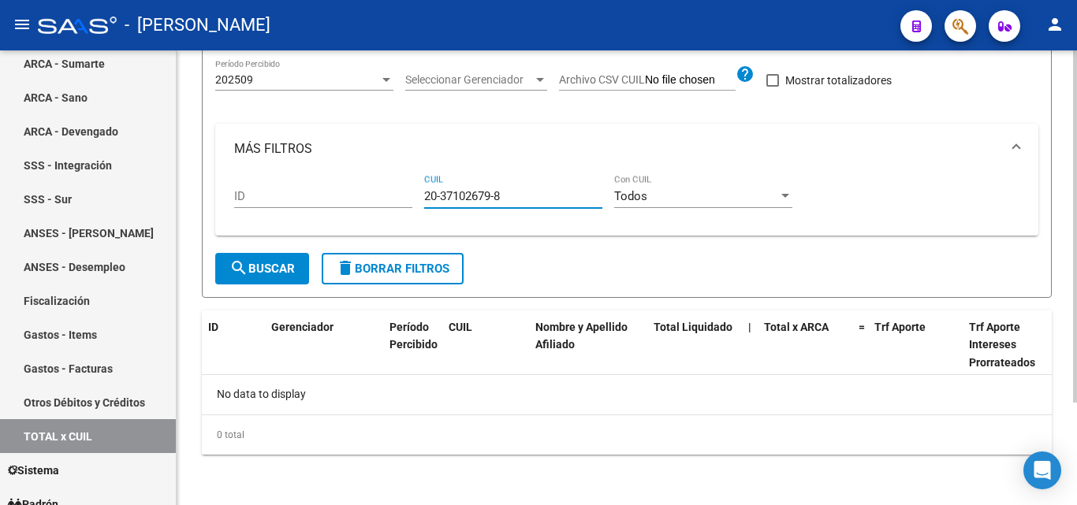
type input "20-37102679-8"
drag, startPoint x: 516, startPoint y: 201, endPoint x: 382, endPoint y: 189, distance: 134.5
click at [382, 189] on div "ID 20-37102679-8 CUIL Todos Con CUIL" at bounding box center [626, 198] width 785 height 49
paste input "20-36481915-4"
type input "20-36481915-4"
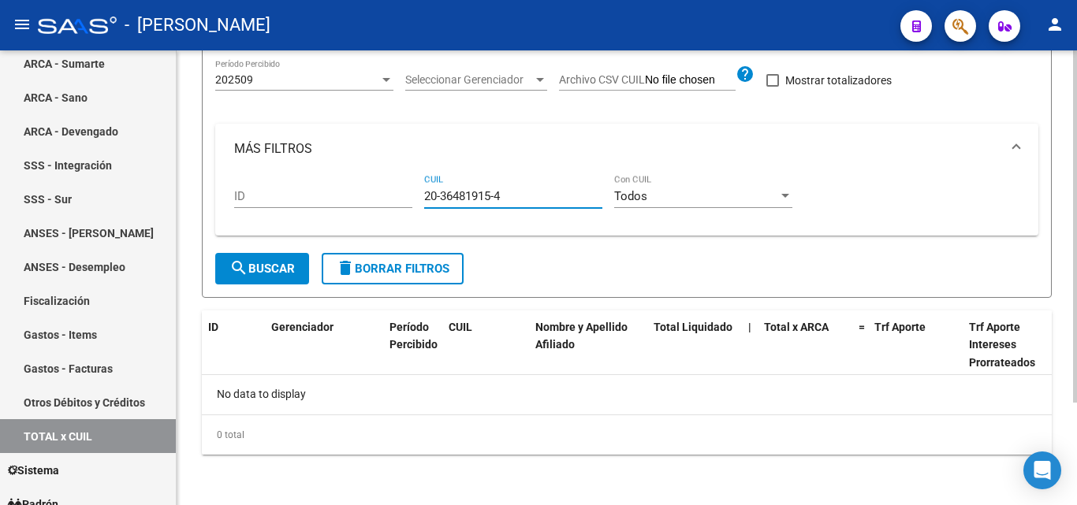
drag, startPoint x: 509, startPoint y: 195, endPoint x: 397, endPoint y: 195, distance: 111.9
click at [397, 195] on div "ID 20-36481915-4 CUIL Todos Con CUIL" at bounding box center [626, 198] width 785 height 49
paste input "20-27181940-5"
type input "20-27181940-5"
drag, startPoint x: 522, startPoint y: 196, endPoint x: 411, endPoint y: 199, distance: 111.2
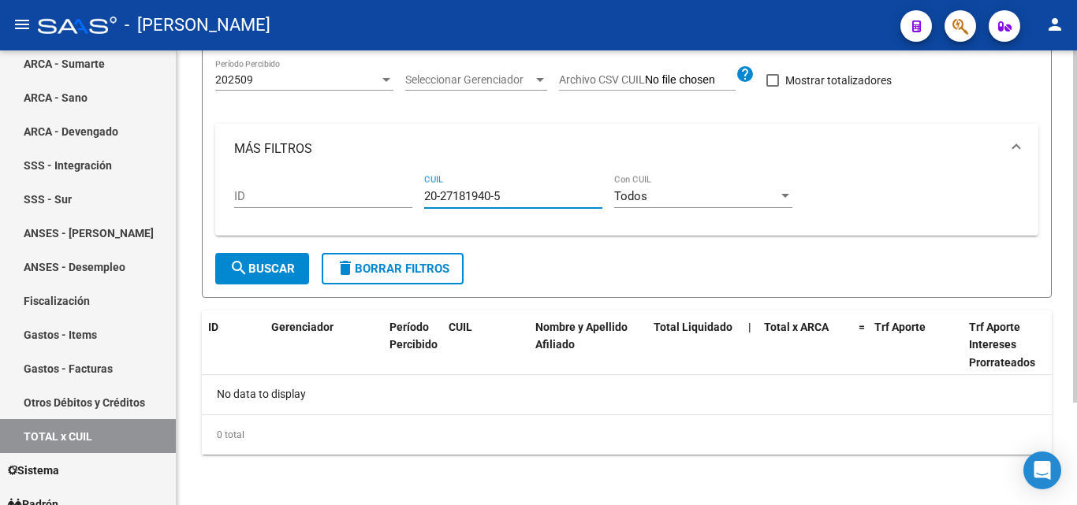
click at [411, 199] on div "ID 20-27181940-5 CUIL Todos Con CUIL" at bounding box center [626, 198] width 785 height 49
paste input "20-27880914-6"
type input "20-27880914-6"
drag, startPoint x: 482, startPoint y: 195, endPoint x: 419, endPoint y: 200, distance: 63.2
click at [419, 200] on div "ID 20-27880914-6 CUIL Todos Con CUIL" at bounding box center [626, 198] width 785 height 49
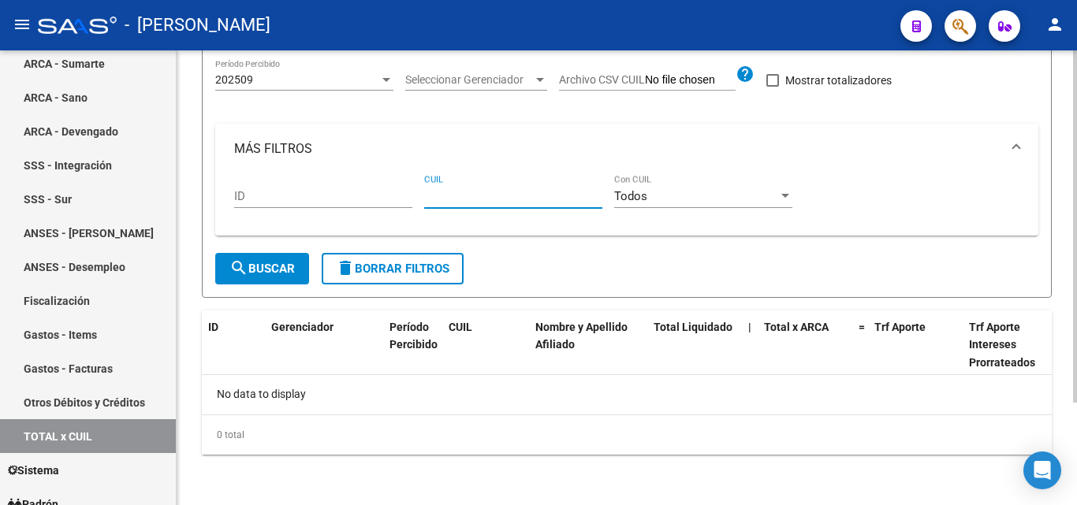
paste input "23-30529224-9"
type input "23-30529224-9"
drag, startPoint x: 511, startPoint y: 195, endPoint x: 408, endPoint y: 186, distance: 102.9
click at [408, 186] on div "ID 23-30529224-9 CUIL Todos Con CUIL" at bounding box center [626, 198] width 785 height 49
paste input "20-29348521-7"
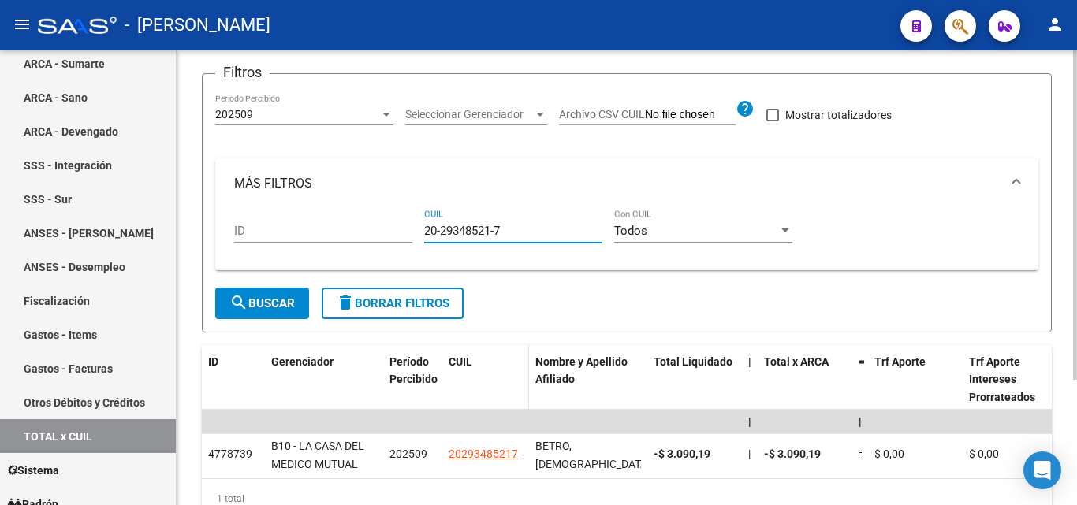
scroll to position [158, 0]
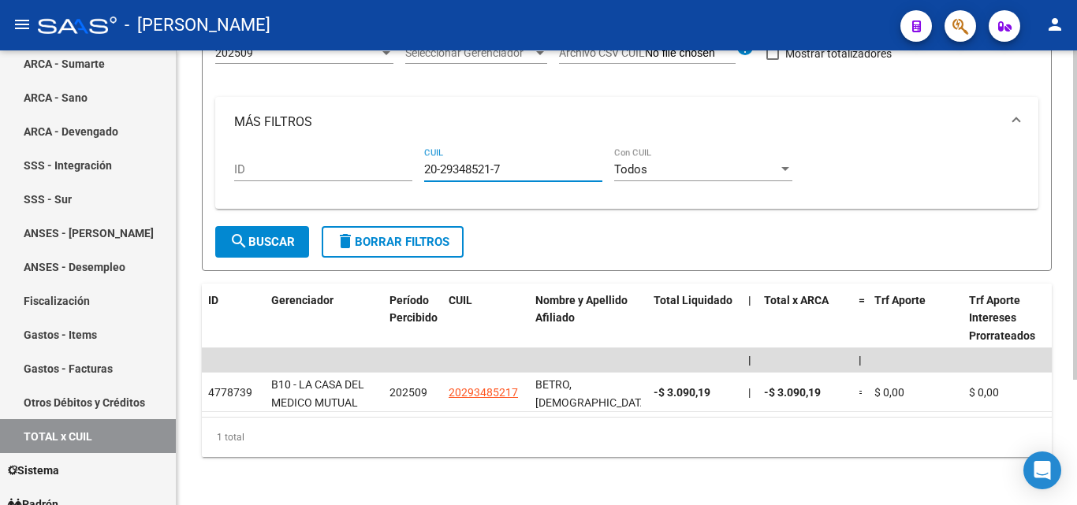
type input "20-29348521-7"
drag, startPoint x: 517, startPoint y: 173, endPoint x: 382, endPoint y: 173, distance: 134.8
click at [382, 173] on div "ID 20-29348521-7 CUIL Todos Con CUIL" at bounding box center [626, 171] width 785 height 49
paste input "20-32230745-5"
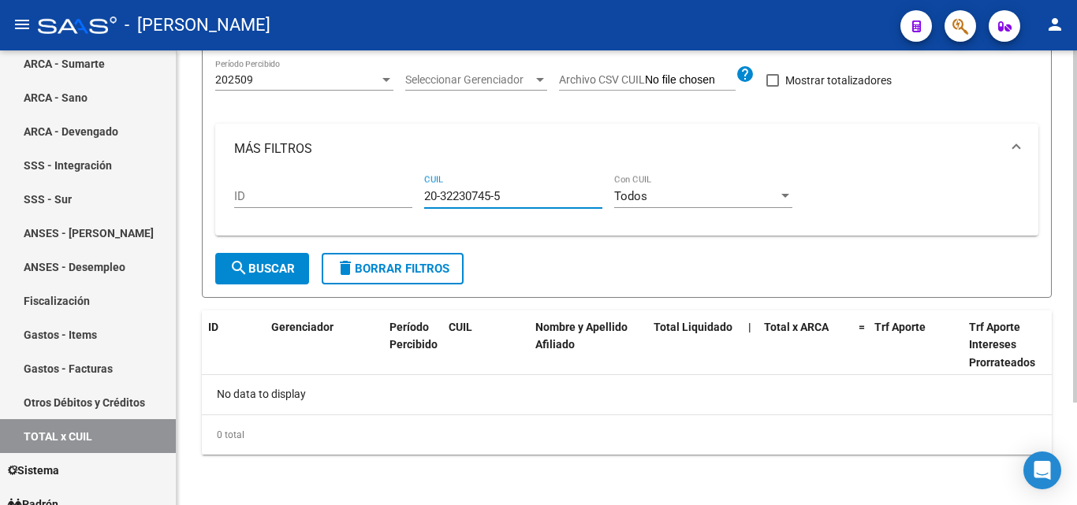
scroll to position [132, 0]
type input "20-32230745-5"
drag, startPoint x: 510, startPoint y: 195, endPoint x: 402, endPoint y: 200, distance: 108.1
click at [402, 200] on div "ID 20-32230745-5 CUIL Todos Con CUIL" at bounding box center [626, 198] width 785 height 49
paste input "20-33712285-0"
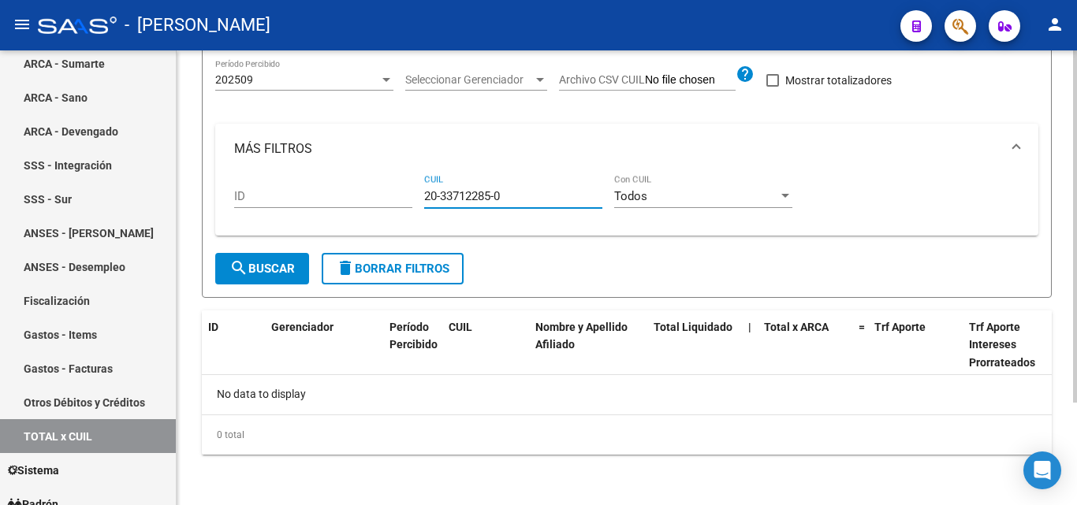
type input "20-33712285-0"
drag, startPoint x: 508, startPoint y: 198, endPoint x: 403, endPoint y: 193, distance: 105.7
click at [403, 193] on div "ID 20-33712285-0 CUIL Todos Con CUIL" at bounding box center [626, 198] width 785 height 49
paste input "20-35016503-8"
type input "20-35016503-8"
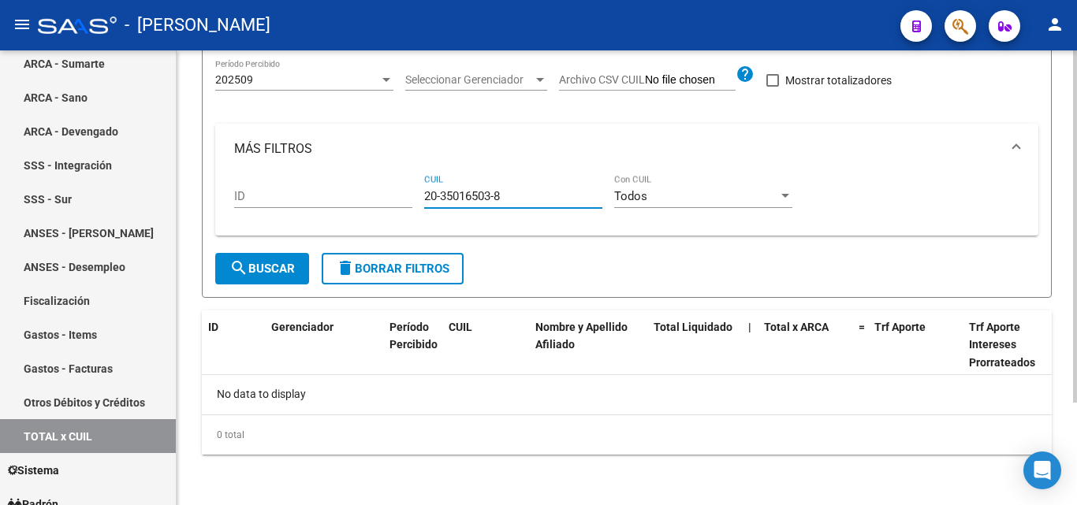
drag, startPoint x: 521, startPoint y: 195, endPoint x: 407, endPoint y: 188, distance: 114.5
click at [407, 188] on div "ID 20-35016503-8 CUIL Todos Con CUIL" at bounding box center [626, 198] width 785 height 49
paste input "20-36952510-8"
type input "20-36952510-8"
drag, startPoint x: 493, startPoint y: 193, endPoint x: 408, endPoint y: 195, distance: 85.2
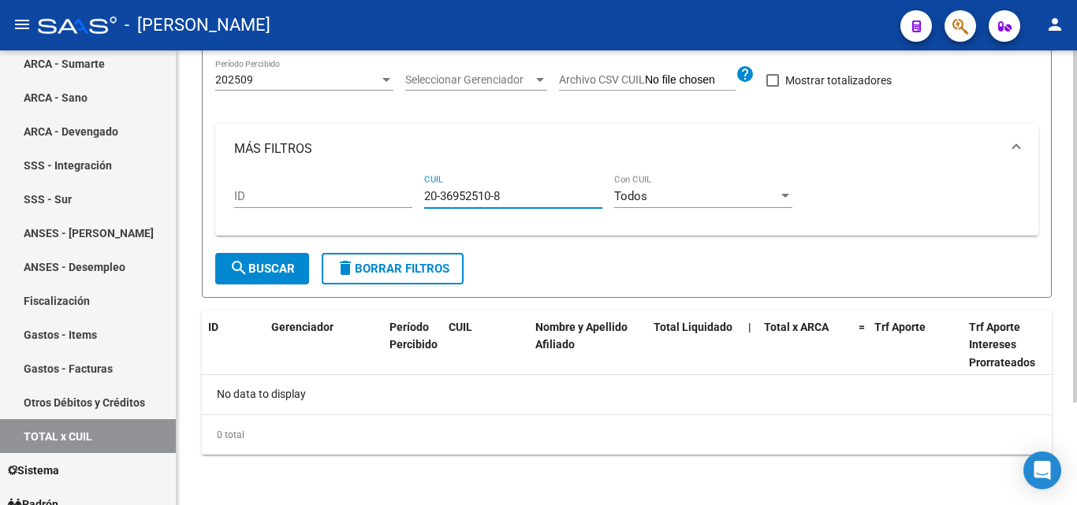
click at [408, 195] on div "ID 20-36952510-8 CUIL Todos Con CUIL" at bounding box center [626, 198] width 785 height 49
paste input "20-42033932-2"
type input "20-42033932-2"
drag, startPoint x: 533, startPoint y: 196, endPoint x: 424, endPoint y: 205, distance: 109.1
click at [424, 205] on div "20-42033932-2 CUIL" at bounding box center [513, 191] width 178 height 34
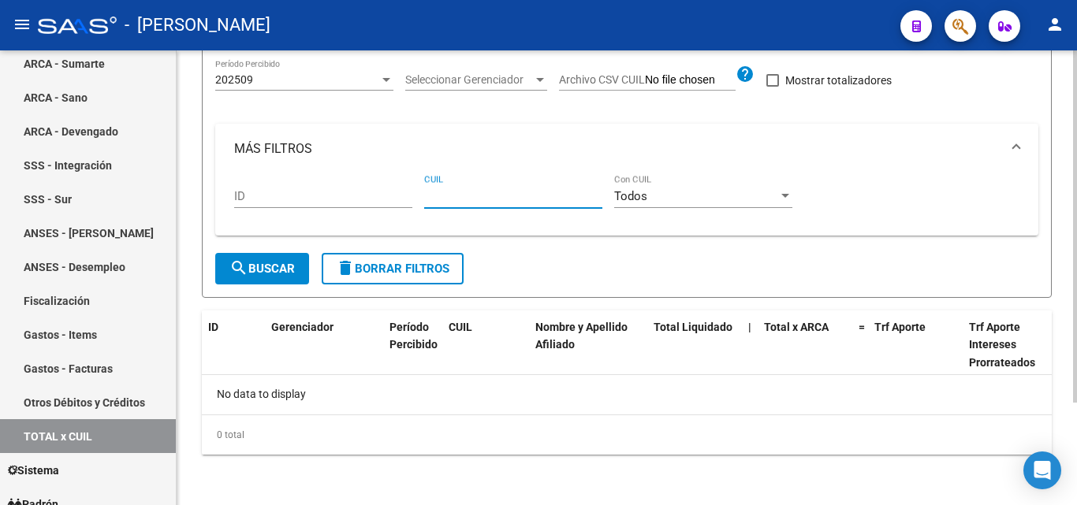
paste input "20-94332367-5"
type input "20-94332367-5"
click at [497, 181] on div "20-94332367-5 CUIL" at bounding box center [513, 191] width 178 height 34
drag, startPoint x: 508, startPoint y: 195, endPoint x: 387, endPoint y: 191, distance: 121.5
click at [389, 191] on div "ID 20-94332367-5 CUIL Todos Con CUIL" at bounding box center [626, 198] width 785 height 49
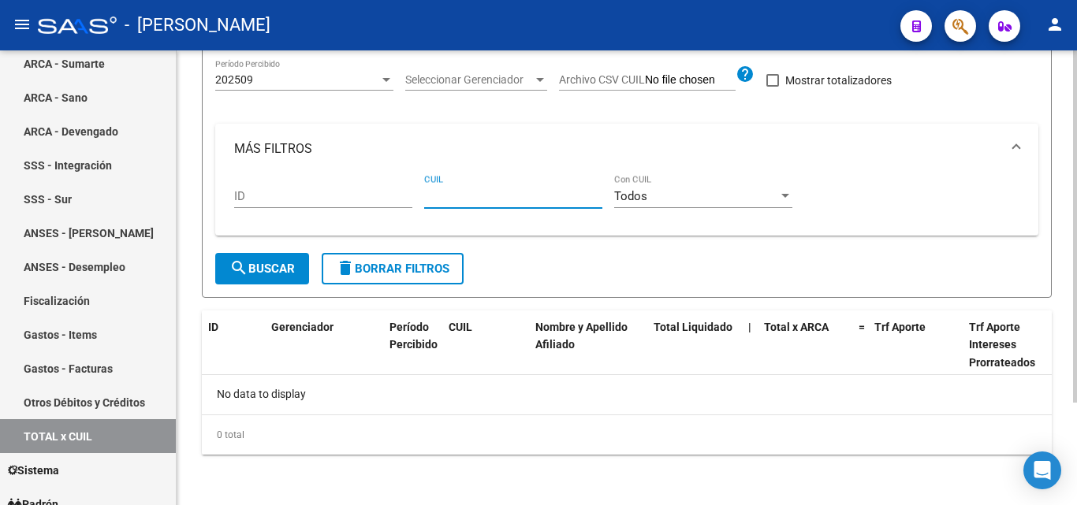
paste input "20-39567939-3"
type input "20-39567939-3"
drag, startPoint x: 512, startPoint y: 199, endPoint x: 411, endPoint y: 193, distance: 101.0
click at [411, 193] on div "ID 20-39567939-3 CUIL Todos Con CUIL" at bounding box center [626, 198] width 785 height 49
paste input "27-41957600-5"
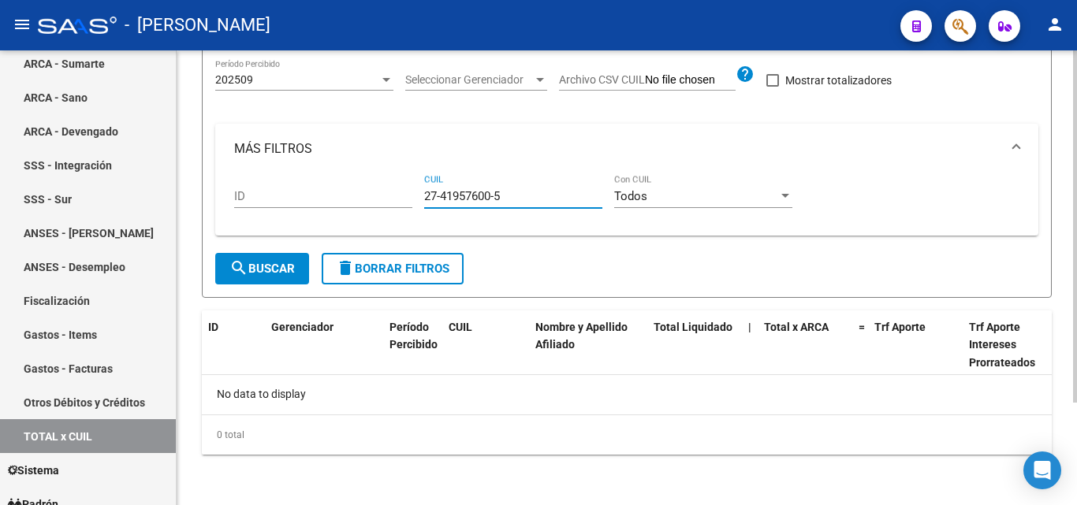
type input "27-41957600-5"
drag, startPoint x: 501, startPoint y: 195, endPoint x: 382, endPoint y: 195, distance: 118.2
click at [382, 195] on div "ID 27-41957600-5 CUIL Todos Con CUIL" at bounding box center [626, 198] width 785 height 49
paste input "20-23760625-7"
type input "20-23760625-7"
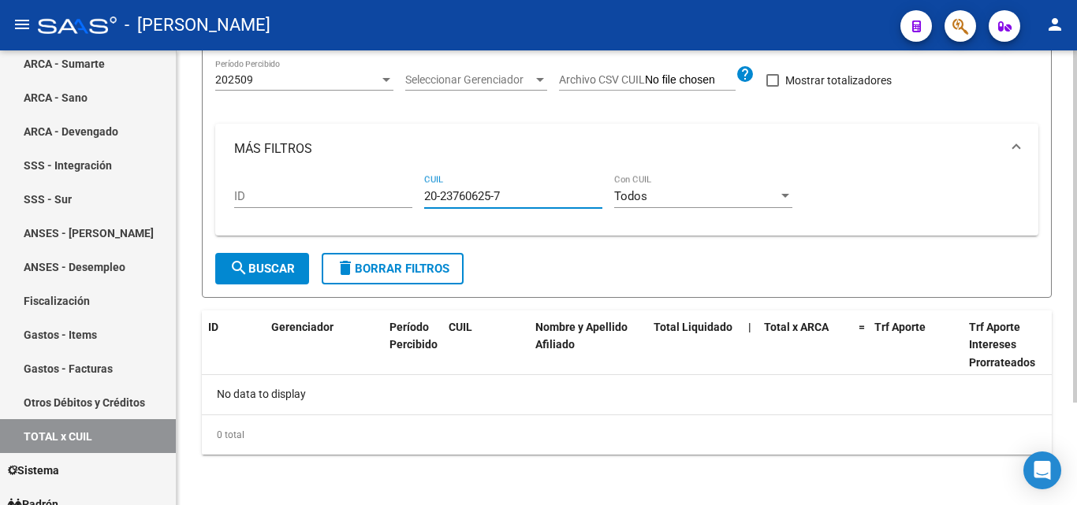
drag, startPoint x: 469, startPoint y: 199, endPoint x: 420, endPoint y: 199, distance: 48.9
click at [420, 199] on div "ID 20-23760625-7 CUIL Todos Con CUIL" at bounding box center [626, 198] width 785 height 49
paste input "20-36659493-1"
type input "20-36659493-1"
drag, startPoint x: 508, startPoint y: 197, endPoint x: 413, endPoint y: 198, distance: 94.6
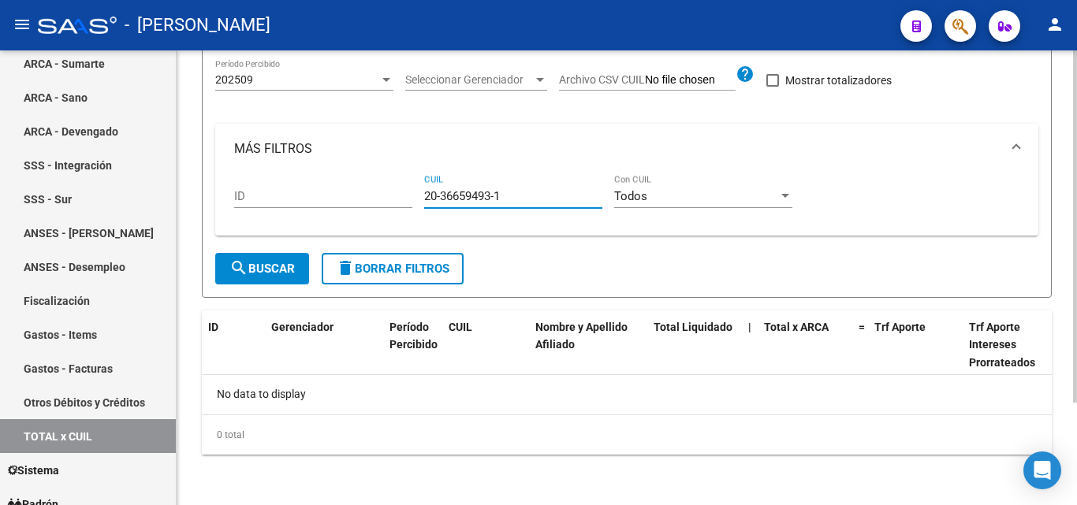
click at [413, 198] on div "ID 20-36659493-1 CUIL Todos Con CUIL" at bounding box center [626, 198] width 785 height 49
paste input "20-22510164-8"
type input "20-22510164-8"
drag, startPoint x: 504, startPoint y: 192, endPoint x: 396, endPoint y: 195, distance: 108.8
click at [396, 195] on div "ID 20-22510164-8 CUIL Todos Con CUIL" at bounding box center [626, 198] width 785 height 49
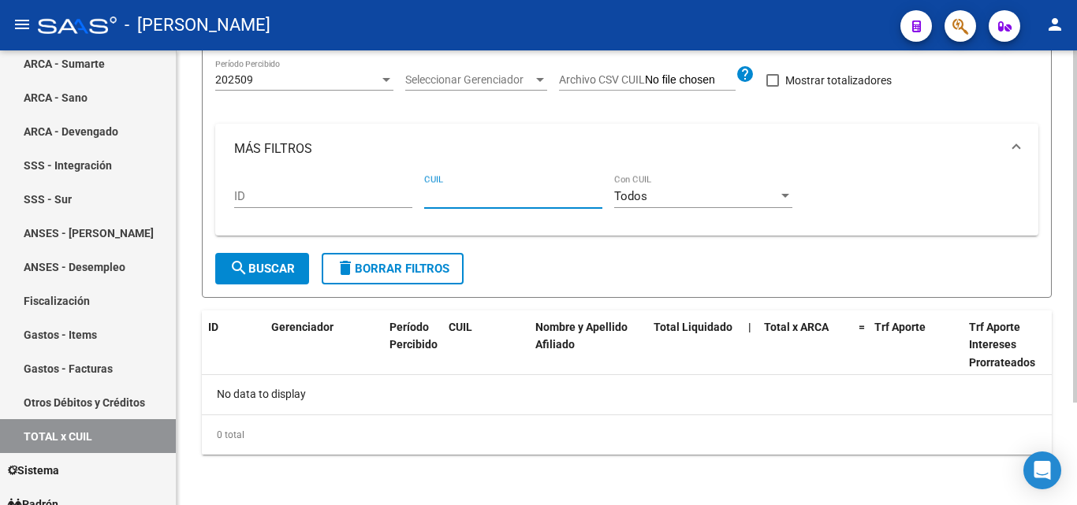
paste input "20-29913885-3"
type input "20-29913885-3"
drag, startPoint x: 511, startPoint y: 194, endPoint x: 395, endPoint y: 192, distance: 115.9
click at [395, 192] on div "ID 20-29913885-3 CUIL Todos Con CUIL" at bounding box center [626, 198] width 785 height 49
paste input "23-24144116-4"
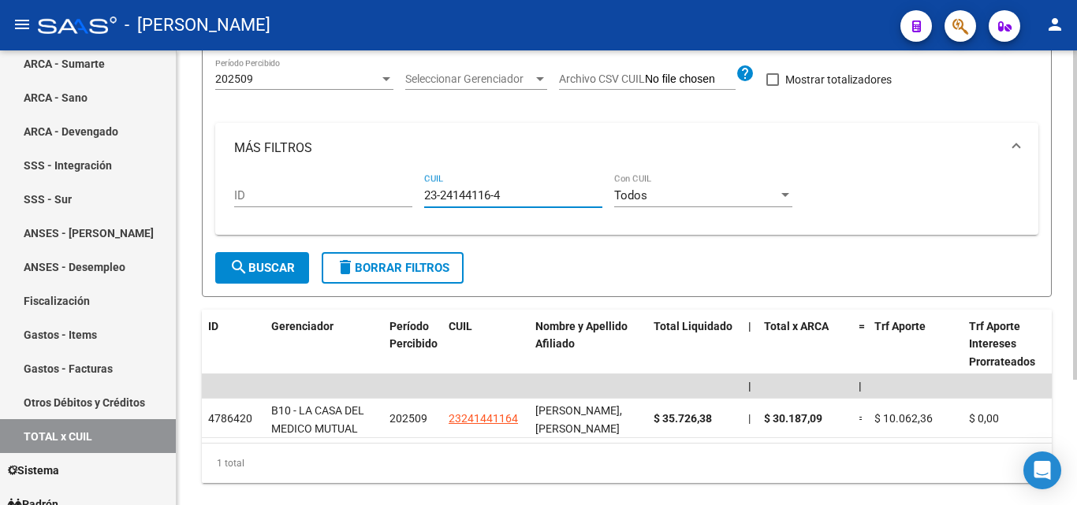
type input "23-24144116-4"
drag, startPoint x: 514, startPoint y: 200, endPoint x: 402, endPoint y: 181, distance: 113.5
click at [402, 181] on div "ID 23-24144116-4 CUIL Todos Con CUIL" at bounding box center [626, 197] width 785 height 49
paste input "23-18067644-9"
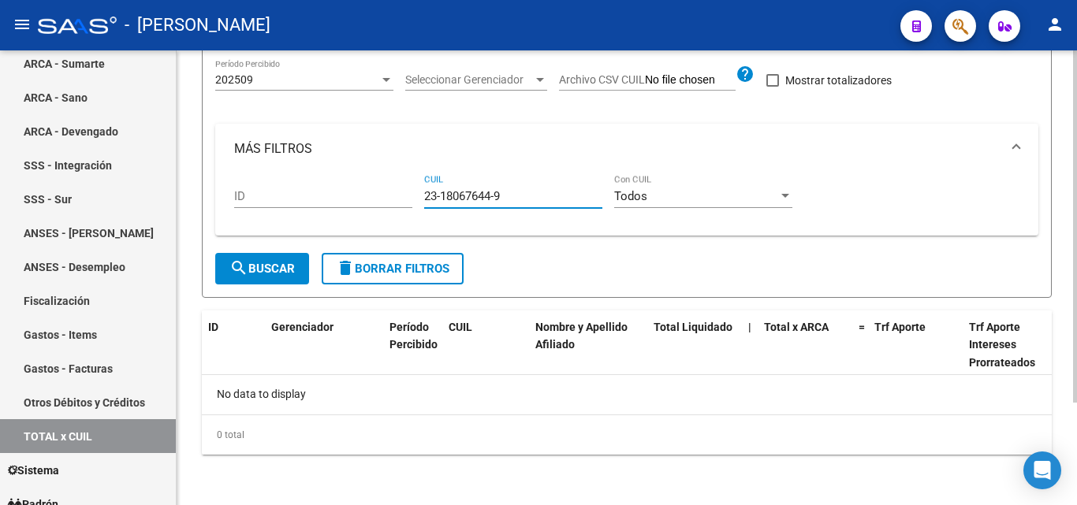
type input "23-18067644-9"
drag, startPoint x: 508, startPoint y: 202, endPoint x: 405, endPoint y: 203, distance: 103.3
click at [405, 203] on div "ID 23-18067644-9 CUIL Todos Con CUIL" at bounding box center [626, 198] width 785 height 49
paste input "23-38599682-9"
type input "23-38599682-9"
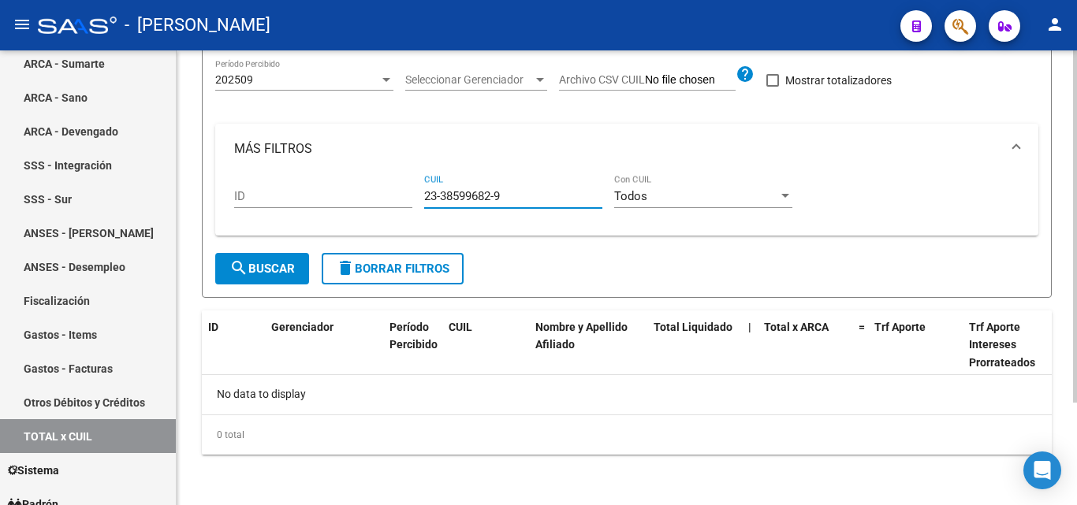
drag, startPoint x: 504, startPoint y: 193, endPoint x: 378, endPoint y: 194, distance: 126.1
click at [378, 194] on div "ID 23-38599682-9 CUIL Todos Con CUIL" at bounding box center [626, 198] width 785 height 49
paste input "20-41160998-8"
type input "20-41160998-8"
drag, startPoint x: 521, startPoint y: 202, endPoint x: 374, endPoint y: 205, distance: 147.4
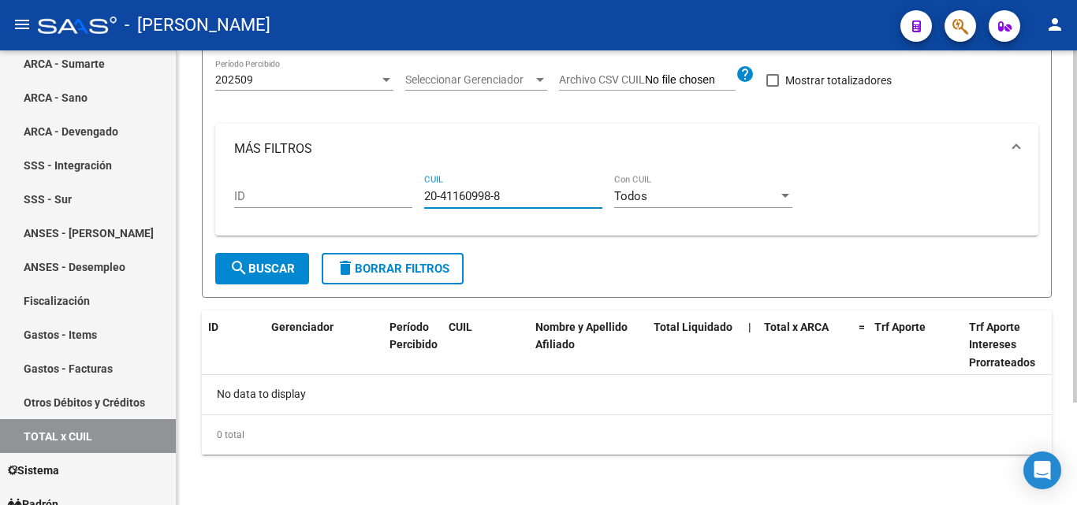
click at [374, 205] on div "ID 20-41160998-8 CUIL Todos Con CUIL" at bounding box center [626, 198] width 785 height 49
paste input "27-28496157-4"
type input "27-28496157-4"
drag, startPoint x: 506, startPoint y: 195, endPoint x: 386, endPoint y: 194, distance: 119.8
click at [386, 194] on div "ID 27-28496157-4 CUIL Todos Con CUIL" at bounding box center [626, 198] width 785 height 49
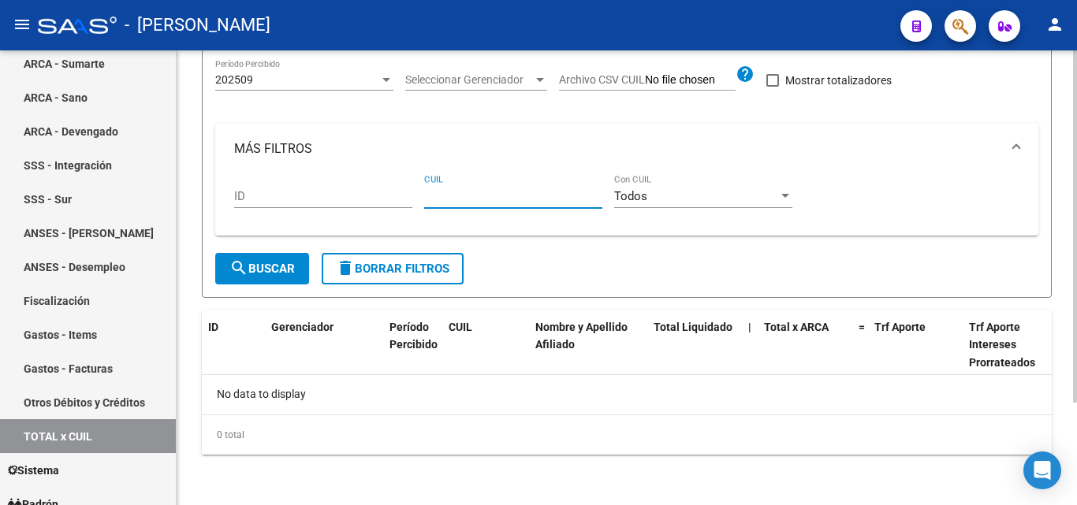
paste input "20-37628689-5"
type input "20-37628689-5"
drag, startPoint x: 514, startPoint y: 194, endPoint x: 389, endPoint y: 195, distance: 125.3
click at [389, 195] on div "ID 20-37628689-5 CUIL Todos Con CUIL" at bounding box center [626, 198] width 785 height 49
paste input "27-30950497-1"
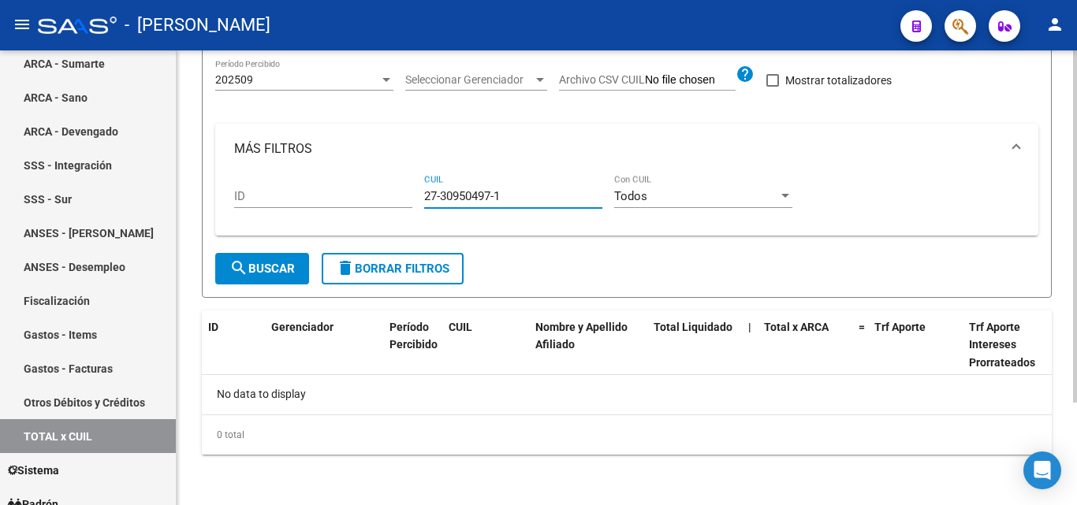
type input "27-30950497-1"
drag, startPoint x: 503, startPoint y: 196, endPoint x: 367, endPoint y: 201, distance: 136.5
click at [367, 201] on div "ID 27-30950497-1 CUIL Todos Con CUIL" at bounding box center [626, 198] width 785 height 49
paste input "23-38902170-9"
type input "23-38902170-9"
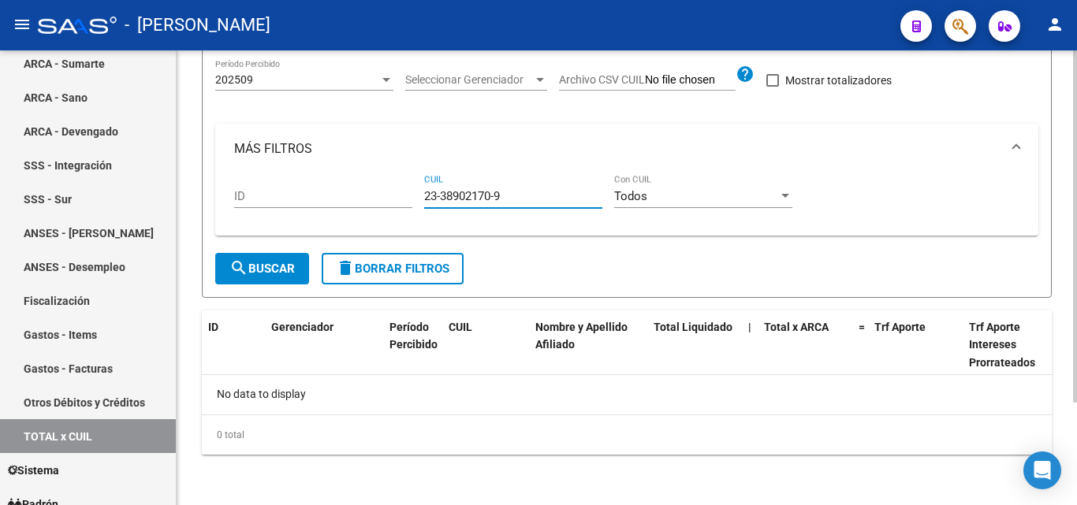
drag, startPoint x: 505, startPoint y: 199, endPoint x: 395, endPoint y: 199, distance: 110.4
click at [395, 199] on div "ID 23-38902170-9 CUIL Todos Con CUIL" at bounding box center [626, 198] width 785 height 49
paste input "20-16982219-1"
type input "20-16982219-1"
drag, startPoint x: 507, startPoint y: 195, endPoint x: 397, endPoint y: 204, distance: 109.9
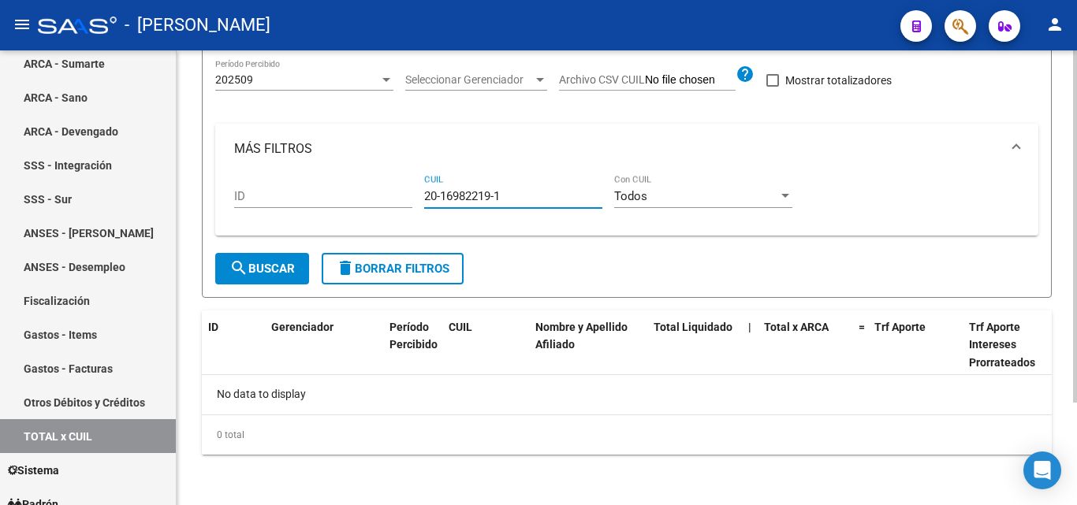
click at [397, 204] on div "ID 20-16982219-1 CUIL Todos Con CUIL" at bounding box center [626, 198] width 785 height 49
paste input "27-38448571-0"
type input "27-38448571-0"
drag, startPoint x: 511, startPoint y: 196, endPoint x: 408, endPoint y: 211, distance: 104.3
click at [408, 211] on div "ID 27-38448571-0 CUIL Todos Con CUIL" at bounding box center [626, 198] width 785 height 49
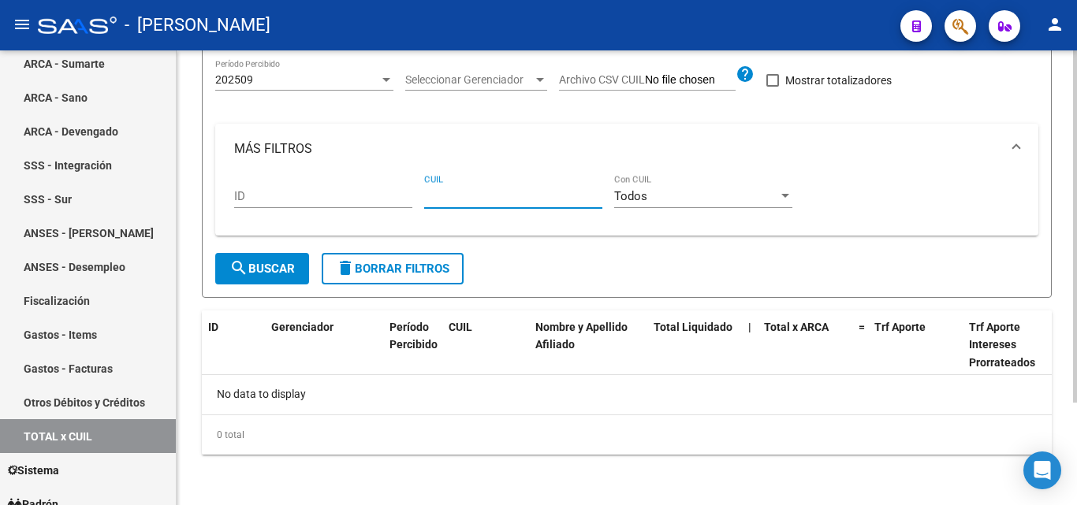
paste input "24-37336529-3"
type input "24-37336529-3"
drag, startPoint x: 509, startPoint y: 197, endPoint x: 410, endPoint y: 190, distance: 99.6
click at [410, 190] on div "ID 24-37336529-3 CUIL Todos Con CUIL" at bounding box center [626, 198] width 785 height 49
paste input "27-33221673-8"
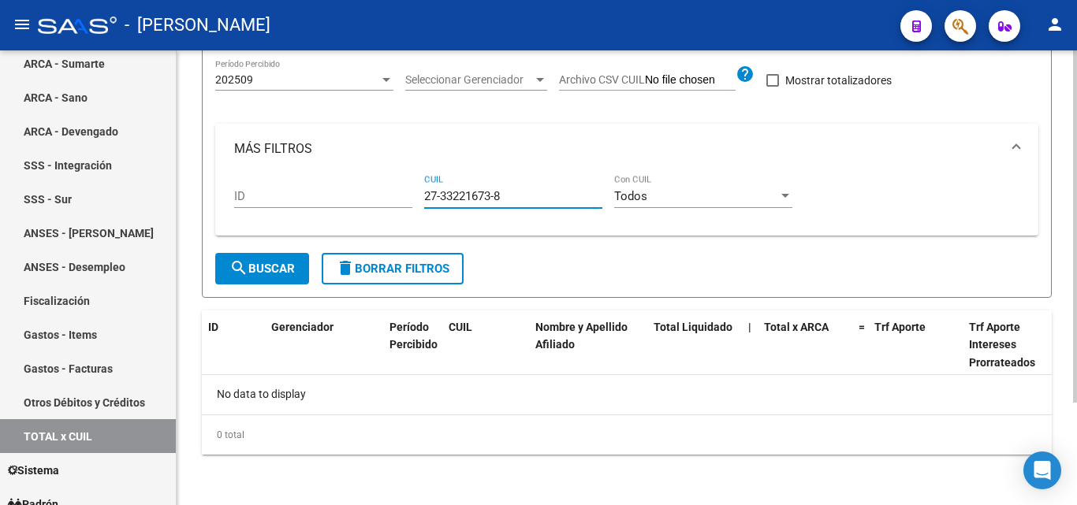
type input "27-33221673-8"
drag, startPoint x: 506, startPoint y: 199, endPoint x: 400, endPoint y: 199, distance: 105.6
click at [400, 199] on div "ID 27-33221673-8 CUIL Todos Con CUIL" at bounding box center [626, 198] width 785 height 49
paste input "20-14244359-8"
type input "20-14244359-8"
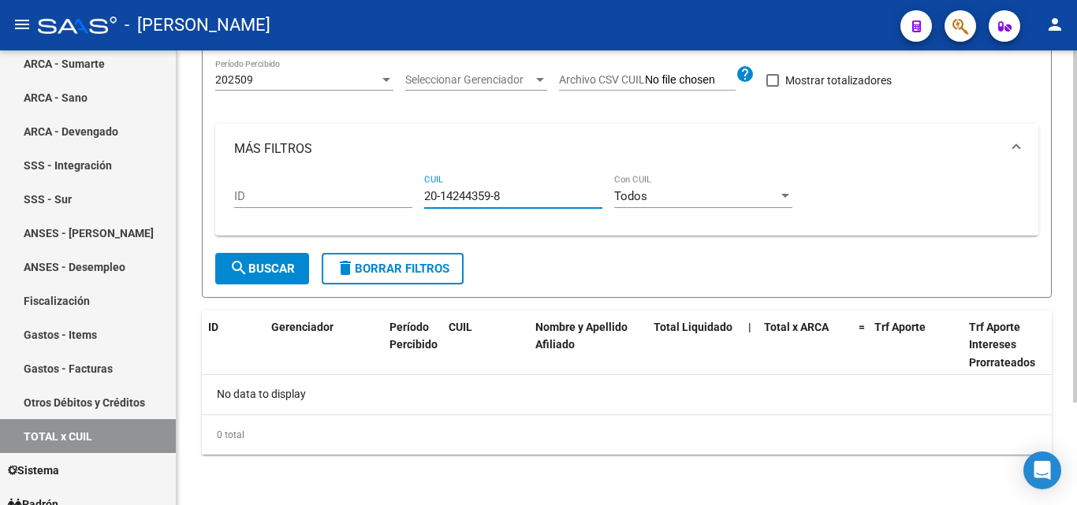
drag, startPoint x: 507, startPoint y: 195, endPoint x: 424, endPoint y: 195, distance: 82.8
click at [424, 195] on input "20-14244359-8" at bounding box center [513, 196] width 178 height 14
paste input "27-34730583-4"
type input "27-34730583-4"
drag, startPoint x: 506, startPoint y: 191, endPoint x: 411, endPoint y: 199, distance: 95.7
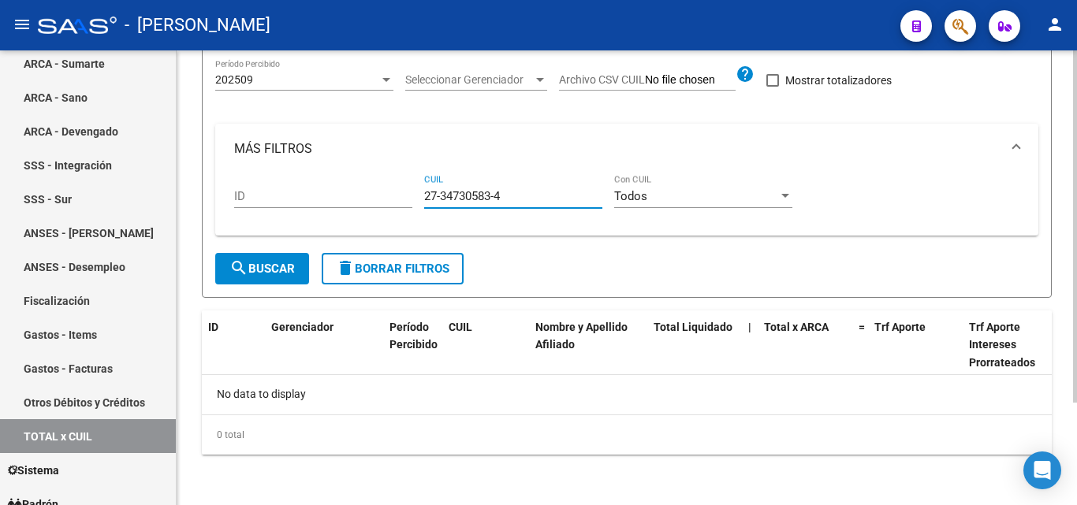
click at [411, 199] on div "ID 27-34730583-4 CUIL Todos Con CUIL" at bounding box center [626, 198] width 785 height 49
paste input "23-35292839-9"
type input "23-35292839-9"
drag, startPoint x: 512, startPoint y: 196, endPoint x: 400, endPoint y: 192, distance: 112.0
click at [400, 192] on div "ID 23-35292839-9 CUIL Todos Con CUIL" at bounding box center [626, 198] width 785 height 49
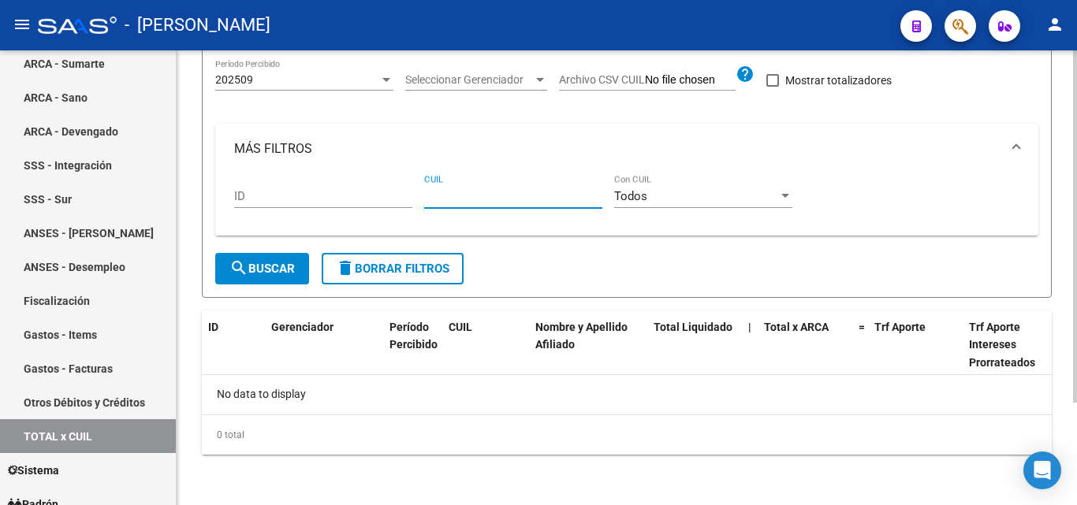
paste input "20-34934645-2"
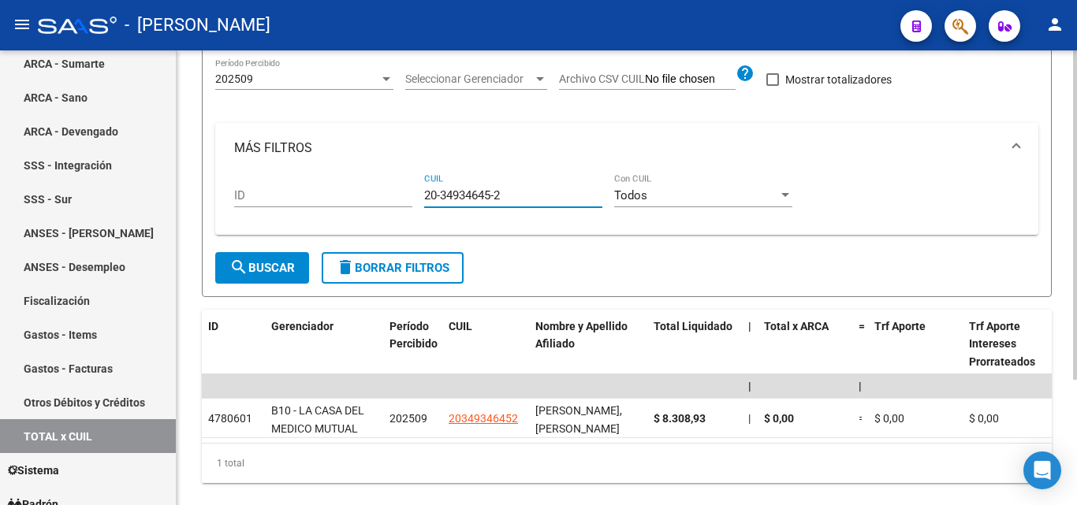
type input "20-34934645-2"
drag, startPoint x: 508, startPoint y: 199, endPoint x: 411, endPoint y: 192, distance: 96.4
click at [411, 192] on div "ID 20-34934645-2 CUIL Todos Con CUIL" at bounding box center [626, 197] width 785 height 49
paste input "20-37574540-3"
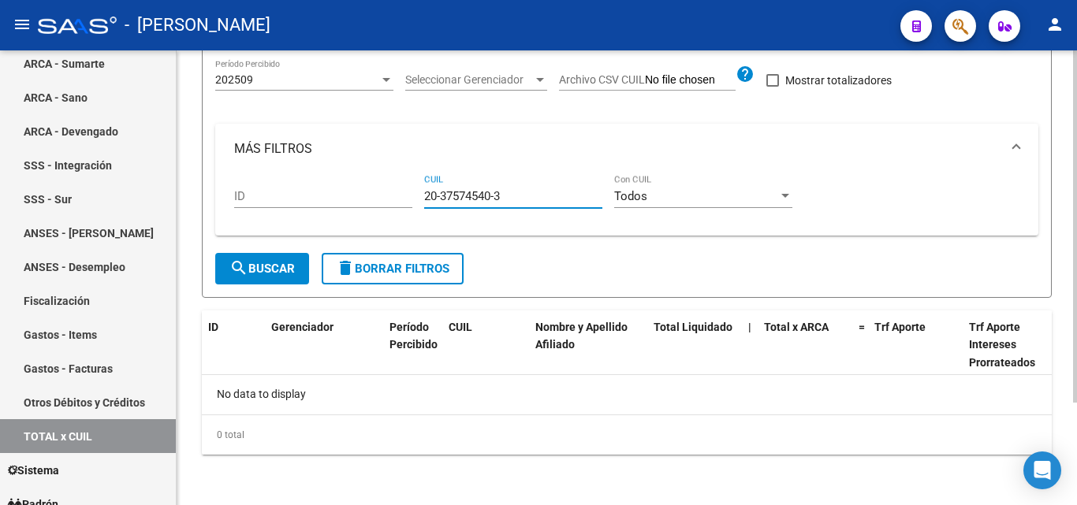
type input "20-37574540-3"
drag, startPoint x: 512, startPoint y: 203, endPoint x: 416, endPoint y: 203, distance: 96.2
click at [416, 203] on div "ID 20-37574540-3 CUIL Todos Con CUIL" at bounding box center [626, 198] width 785 height 49
click at [512, 194] on input "20-37574540-3" at bounding box center [513, 196] width 178 height 14
drag, startPoint x: 512, startPoint y: 194, endPoint x: 422, endPoint y: 188, distance: 90.9
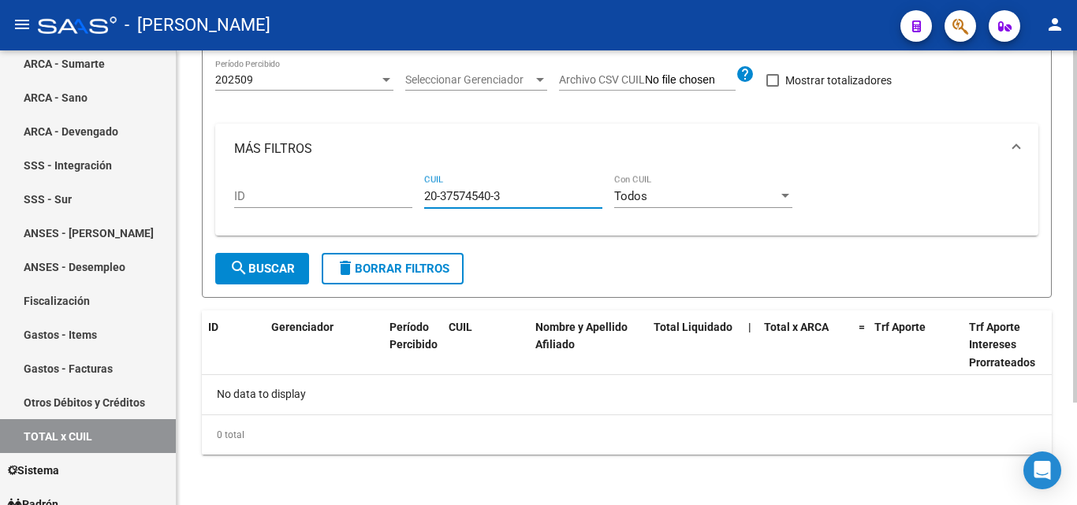
click at [422, 188] on div "ID 20-37574540-3 CUIL Todos Con CUIL" at bounding box center [626, 198] width 785 height 49
paste input "27-23716121-7"
type input "27-23716121-7"
drag, startPoint x: 490, startPoint y: 195, endPoint x: 407, endPoint y: 210, distance: 84.1
click at [407, 210] on div "ID 27-23716121-7 CUIL Todos Con CUIL" at bounding box center [626, 198] width 785 height 49
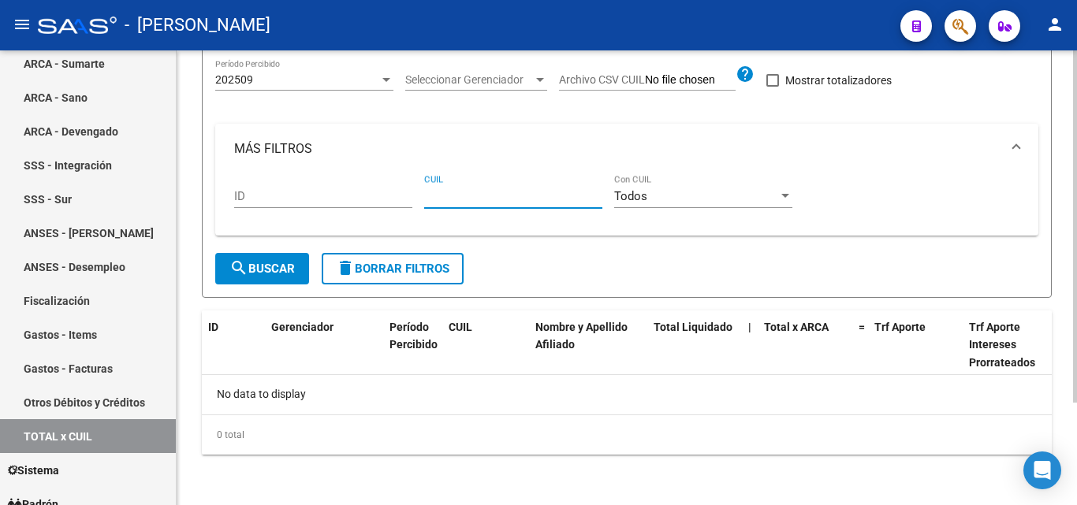
paste input "20-17930344-3"
type input "20-17930344-3"
drag, startPoint x: 465, startPoint y: 195, endPoint x: 407, endPoint y: 197, distance: 58.4
click at [407, 197] on div "ID 20-17930344-3 CUIL Todos Con CUIL" at bounding box center [626, 198] width 785 height 49
paste input "20-94532574-8"
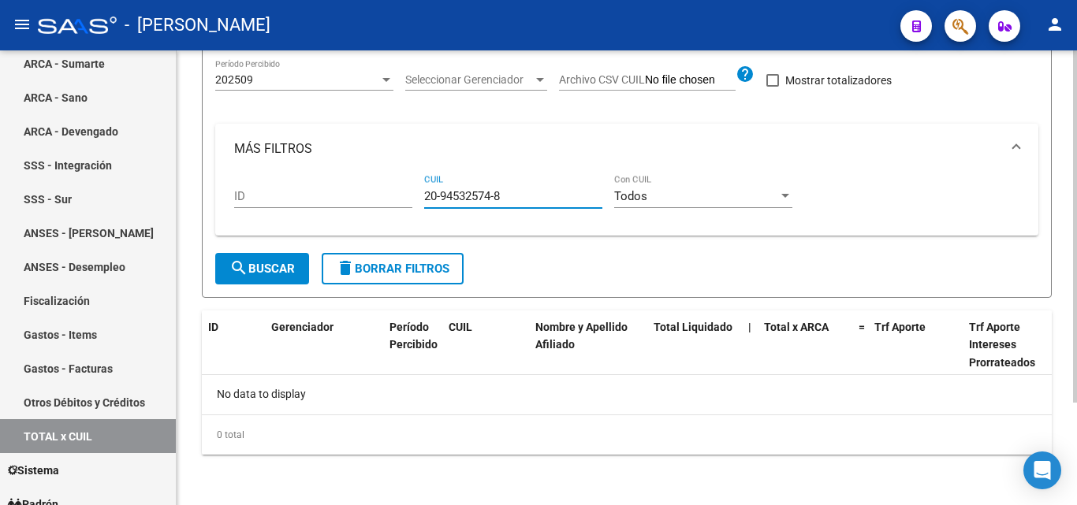
type input "20-94532574-8"
drag, startPoint x: 508, startPoint y: 194, endPoint x: 414, endPoint y: 197, distance: 94.6
click at [414, 197] on div "ID 20-94532574-8 CUIL Todos Con CUIL" at bounding box center [626, 198] width 785 height 49
paste input "27-94617318-0"
type input "27-94617318-0"
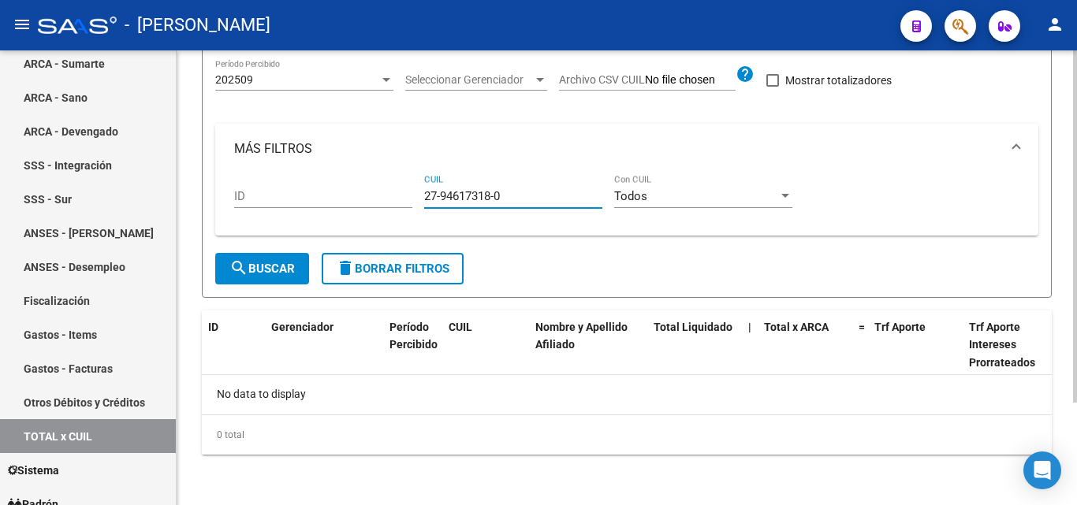
drag, startPoint x: 511, startPoint y: 197, endPoint x: 419, endPoint y: 196, distance: 91.4
click at [419, 196] on div "ID 27-94617318-0 CUIL Todos Con CUIL" at bounding box center [626, 198] width 785 height 49
paste input "27-94617318-0"
type input "27-94617318-0"
drag, startPoint x: 486, startPoint y: 195, endPoint x: 404, endPoint y: 203, distance: 81.6
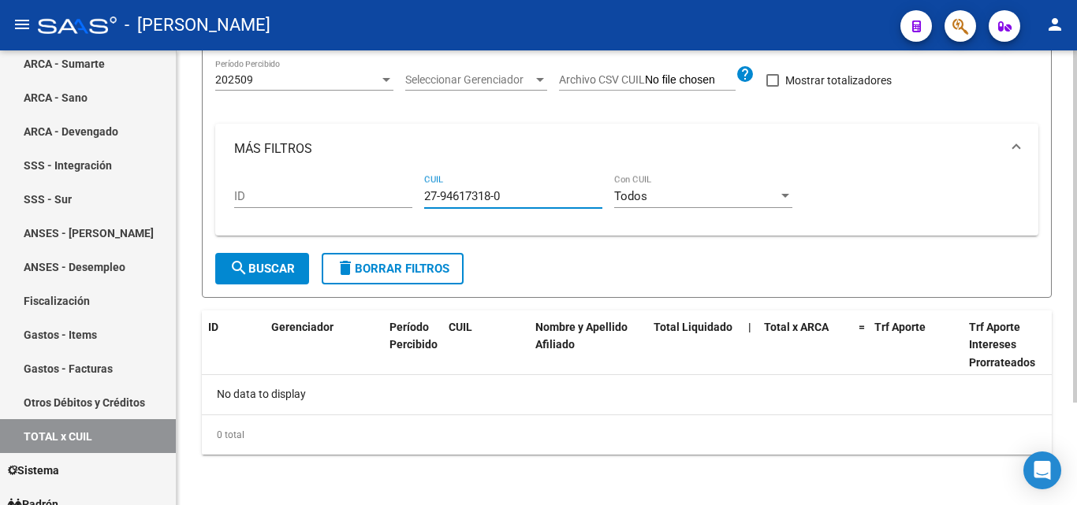
click at [404, 203] on div "ID 27-94617318-0 CUIL Todos Con CUIL" at bounding box center [626, 198] width 785 height 49
paste input "20-37714771-6"
type input "20-37714771-6"
drag, startPoint x: 528, startPoint y: 194, endPoint x: 412, endPoint y: 189, distance: 116.0
click at [412, 189] on div "ID 20-37714771-6 CUIL Todos Con CUIL" at bounding box center [626, 198] width 785 height 49
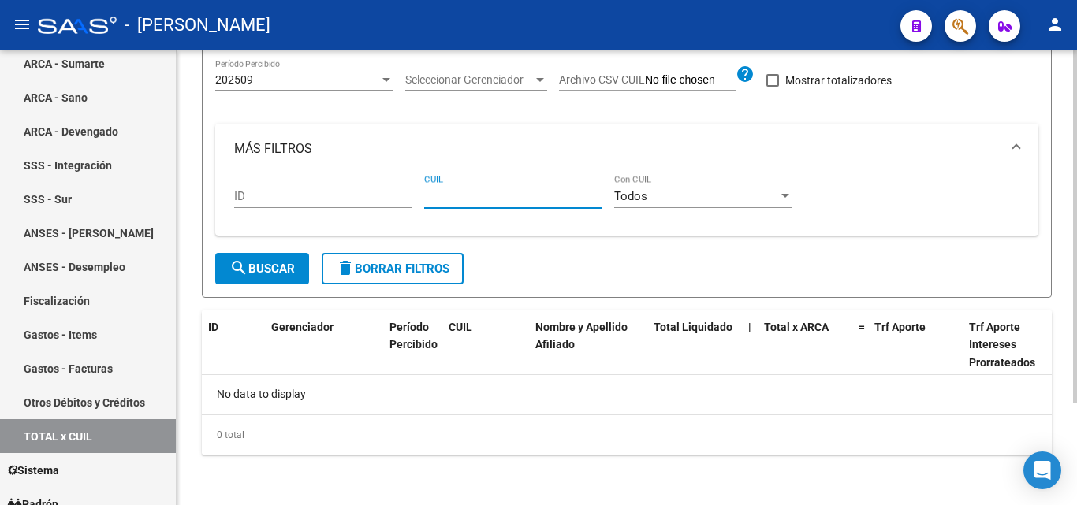
paste input "20-31975379-7"
type input "20-31975379-7"
drag, startPoint x: 519, startPoint y: 199, endPoint x: 410, endPoint y: 192, distance: 109.0
click at [410, 192] on div "ID 20-31975379-7 CUIL Todos Con CUIL" at bounding box center [626, 198] width 785 height 49
paste input "20-41946419-9"
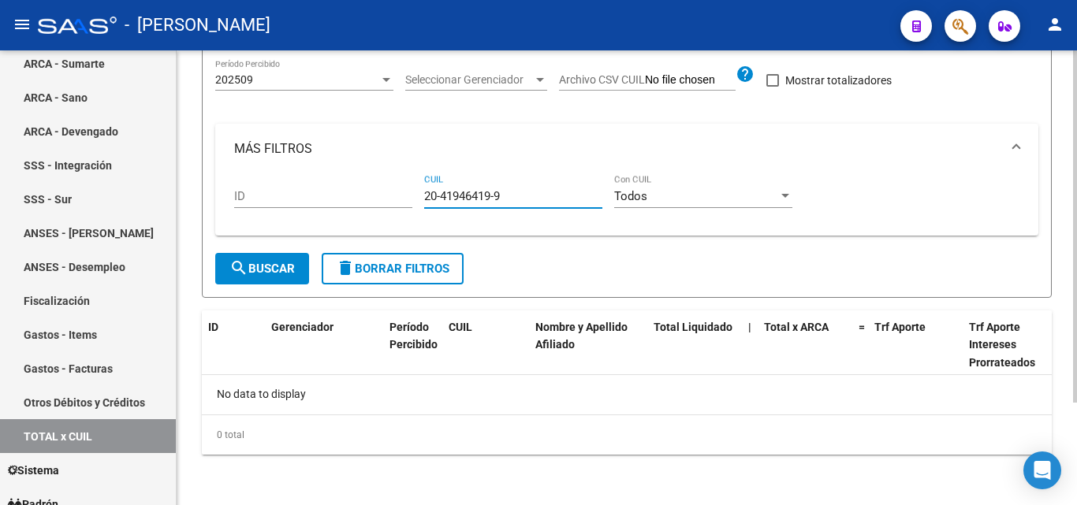
type input "20-41946419-9"
drag, startPoint x: 507, startPoint y: 194, endPoint x: 405, endPoint y: 206, distance: 102.4
click at [405, 206] on div "ID 20-41946419-9 CUIL Todos Con CUIL" at bounding box center [626, 198] width 785 height 49
paste input "20-34387384-1"
type input "20-34387384-1"
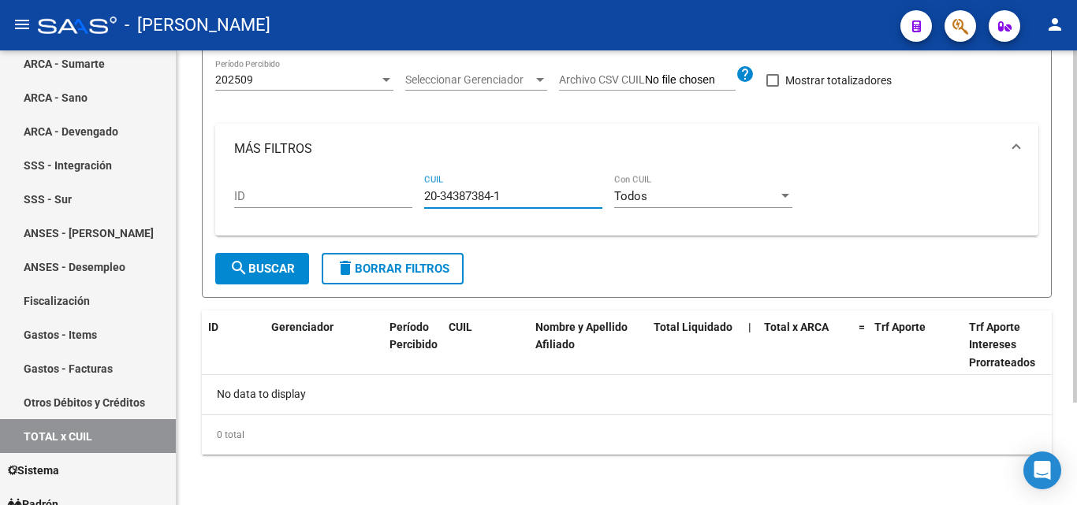
drag, startPoint x: 516, startPoint y: 200, endPoint x: 398, endPoint y: 212, distance: 118.8
click at [398, 212] on div "ID 20-34387384-1 CUIL Todos Con CUIL" at bounding box center [626, 198] width 785 height 49
paste input "20-33335932-5"
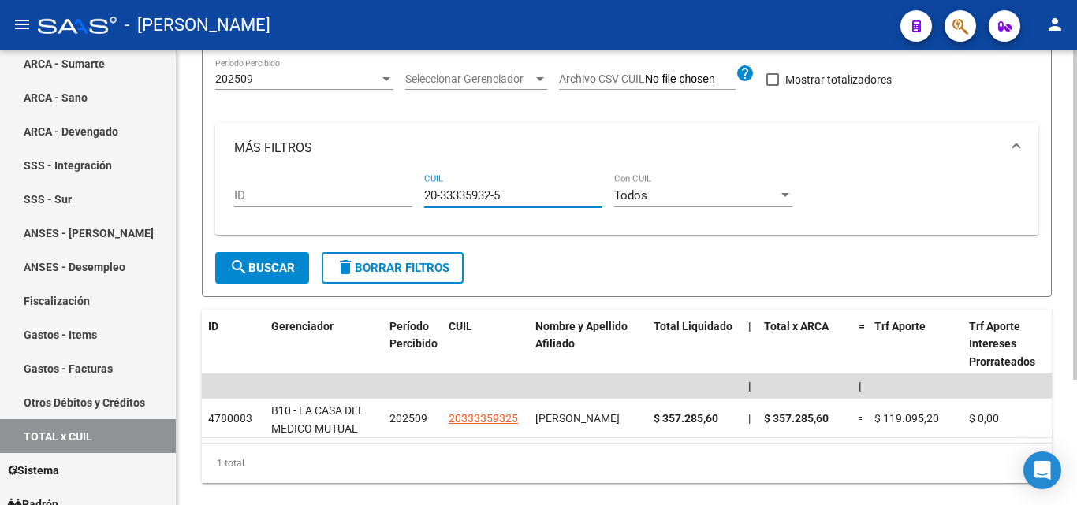
type input "20-33335932-5"
drag, startPoint x: 508, startPoint y: 197, endPoint x: 414, endPoint y: 203, distance: 94.8
click at [414, 203] on div "ID 20-33335932-5 CUIL Todos Con CUIL" at bounding box center [626, 197] width 785 height 49
paste input "20-30747881-2"
type input "20-30747881-2"
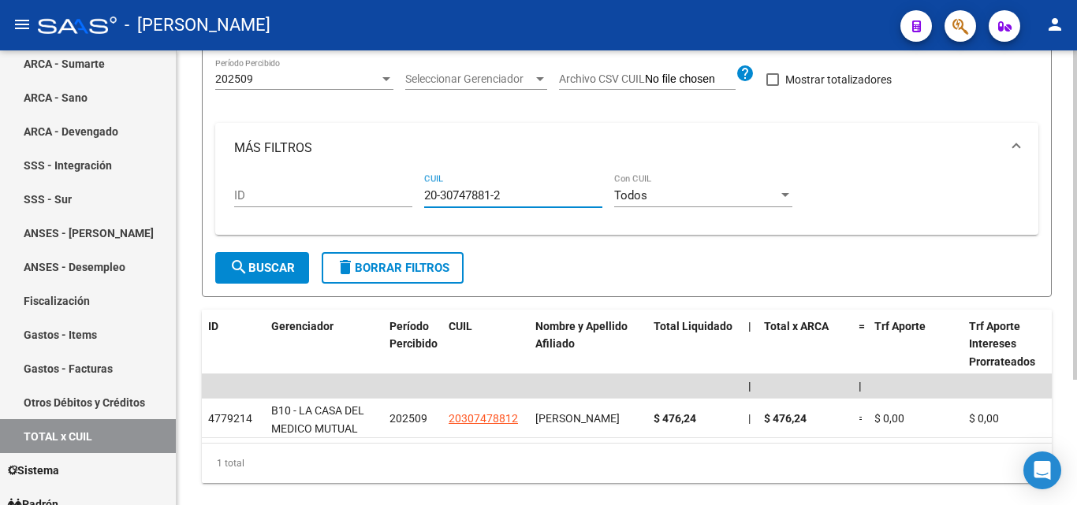
drag, startPoint x: 525, startPoint y: 195, endPoint x: 394, endPoint y: 203, distance: 131.1
click at [394, 203] on div "ID 20-30747881-2 CUIL Todos Con CUIL" at bounding box center [626, 197] width 785 height 49
paste input "20-37774491-9"
type input "20-37774491-9"
drag, startPoint x: 504, startPoint y: 198, endPoint x: 412, endPoint y: 209, distance: 92.1
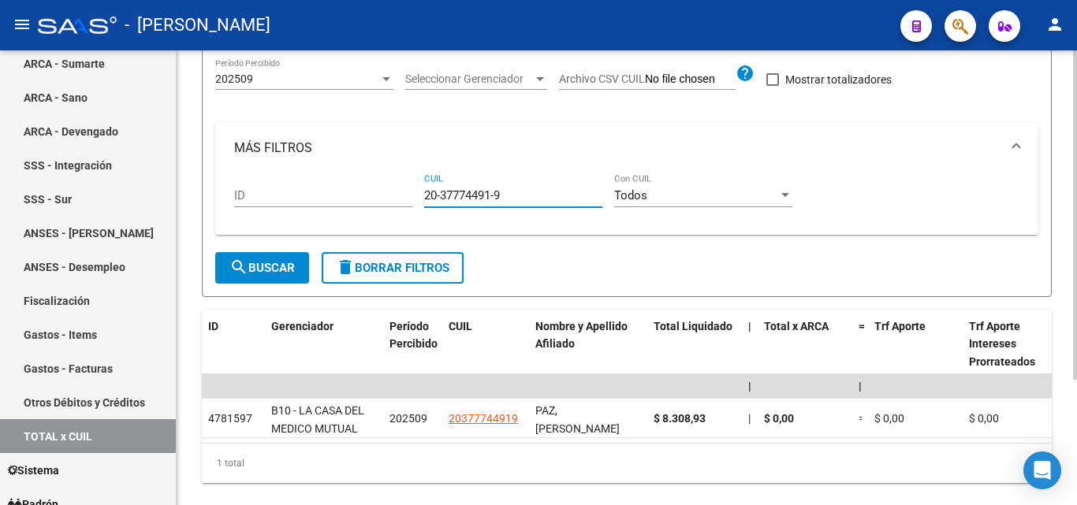
click at [412, 209] on div "ID 20-37774491-9 CUIL Todos Con CUIL" at bounding box center [626, 197] width 785 height 49
paste input "20-17773037-9"
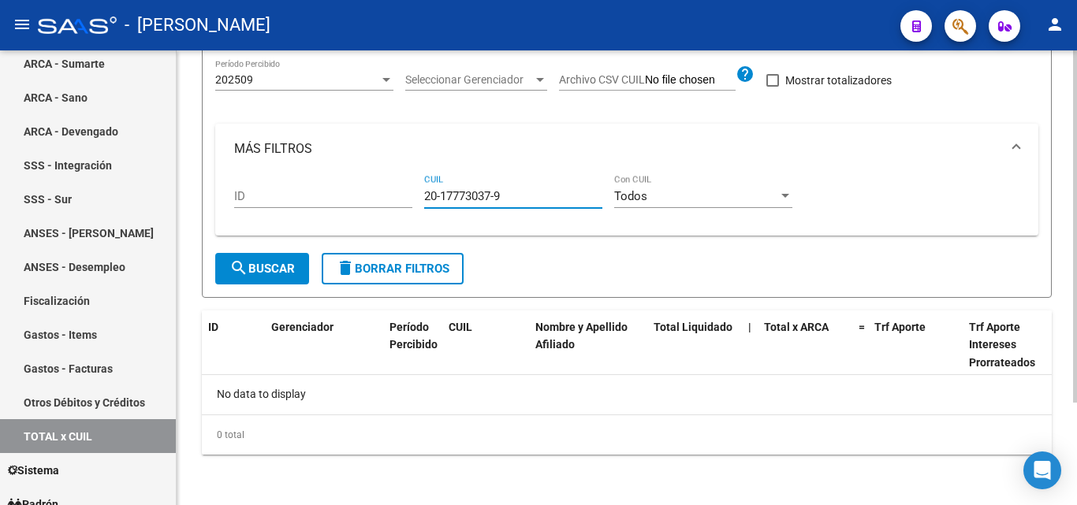
type input "20-17773037-9"
drag, startPoint x: 504, startPoint y: 195, endPoint x: 408, endPoint y: 199, distance: 96.2
click at [408, 199] on div "ID 20-17773037-9 CUIL Todos Con CUIL" at bounding box center [626, 198] width 785 height 49
paste input "20-16808363-8"
type input "20-16808363-8"
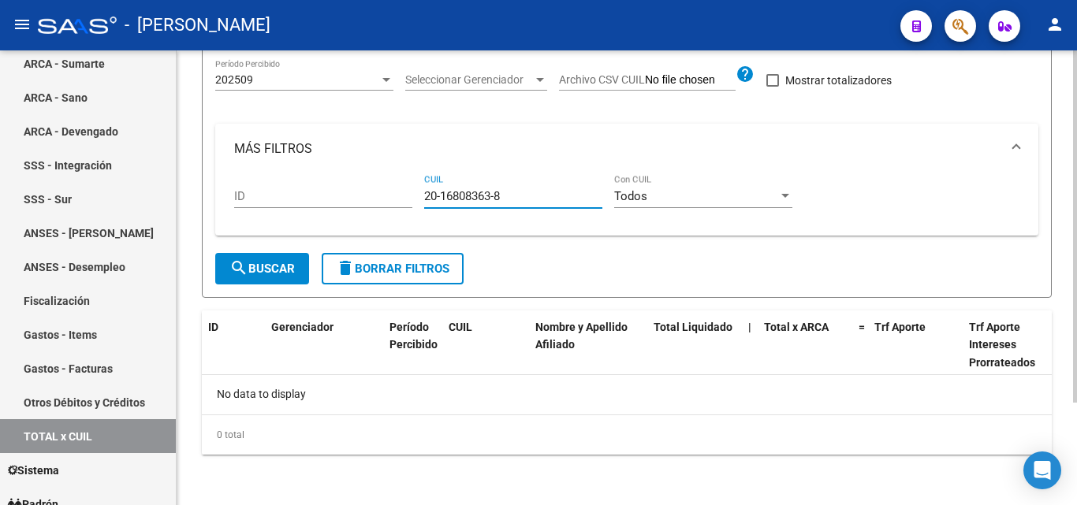
drag, startPoint x: 516, startPoint y: 198, endPoint x: 403, endPoint y: 189, distance: 113.1
click at [403, 189] on div "ID 20-16808363-8 CUIL Todos Con CUIL" at bounding box center [626, 198] width 785 height 49
paste input "20-18903494-7"
type input "20-18903494-7"
drag, startPoint x: 504, startPoint y: 195, endPoint x: 400, endPoint y: 197, distance: 104.9
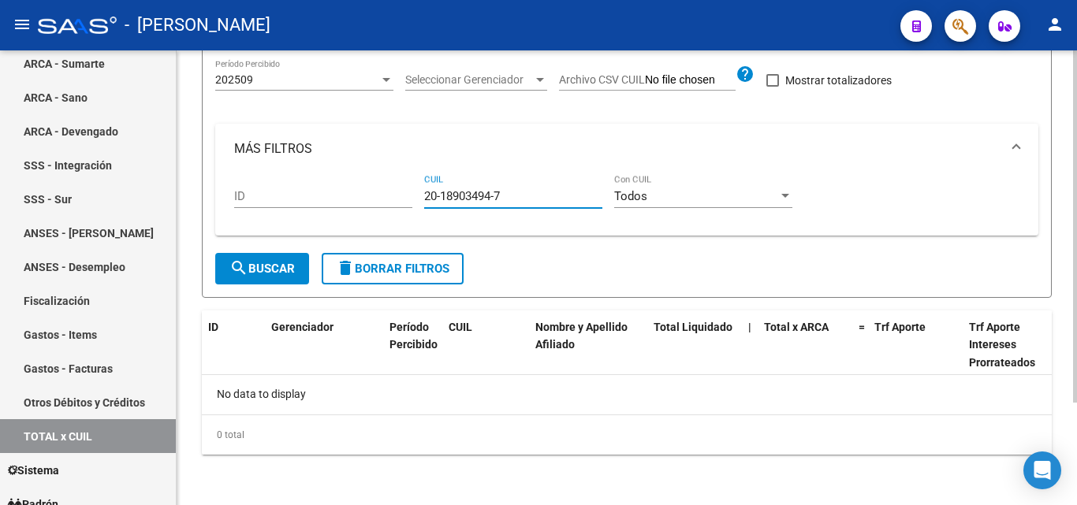
click at [400, 197] on div "ID 20-18903494-7 CUIL Todos Con CUIL" at bounding box center [626, 198] width 785 height 49
paste input "20-34856582-7"
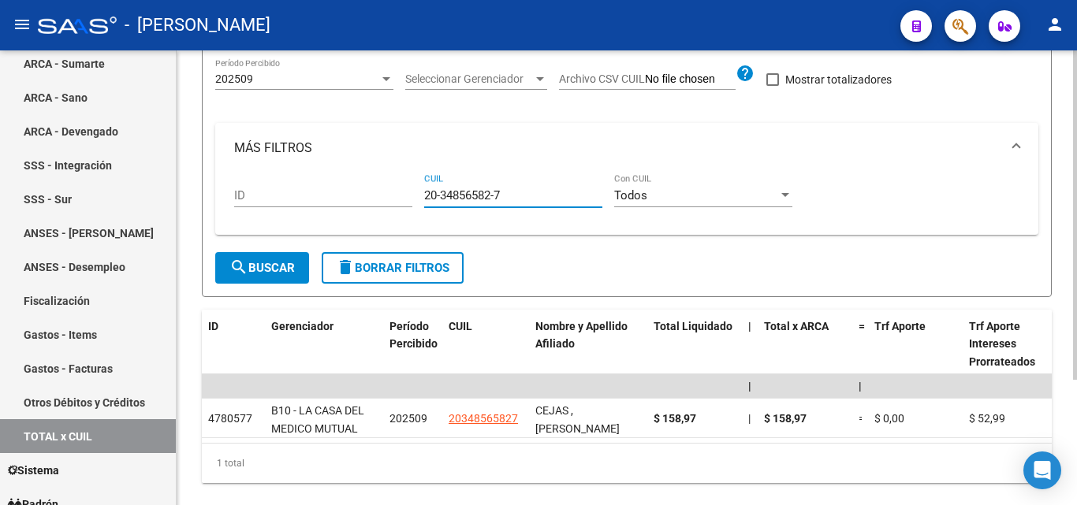
type input "20-34856582-7"
drag, startPoint x: 519, startPoint y: 195, endPoint x: 415, endPoint y: 195, distance: 104.1
click at [415, 195] on div "ID 20-34856582-7 CUIL Todos Con CUIL" at bounding box center [626, 197] width 785 height 49
paste input "20-42127162-4"
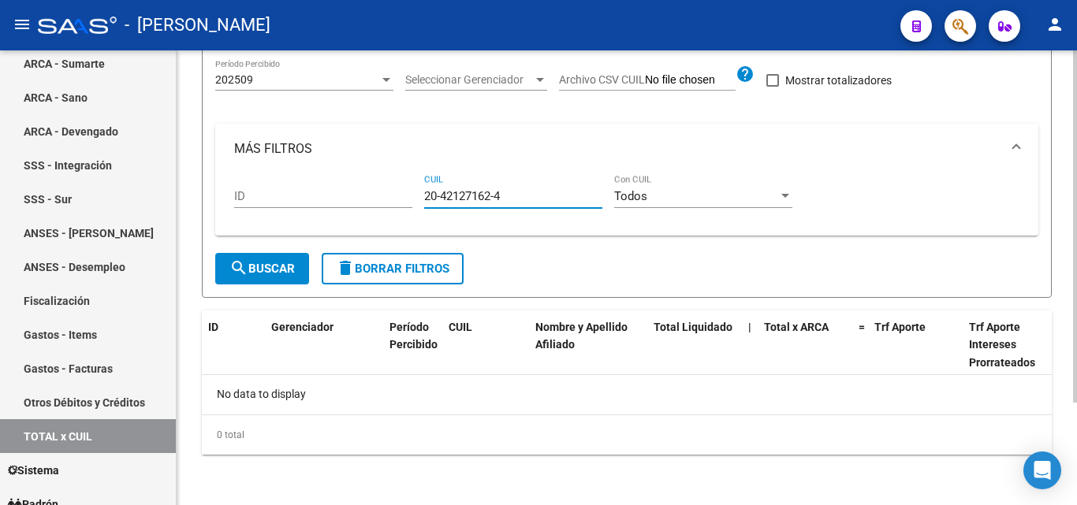
type input "20-42127162-4"
drag, startPoint x: 510, startPoint y: 199, endPoint x: 408, endPoint y: 191, distance: 102.0
click at [408, 191] on div "ID 20-42127162-4 CUIL Todos Con CUIL" at bounding box center [626, 198] width 785 height 49
paste input "20-33683276-5"
type input "20-33683276-5"
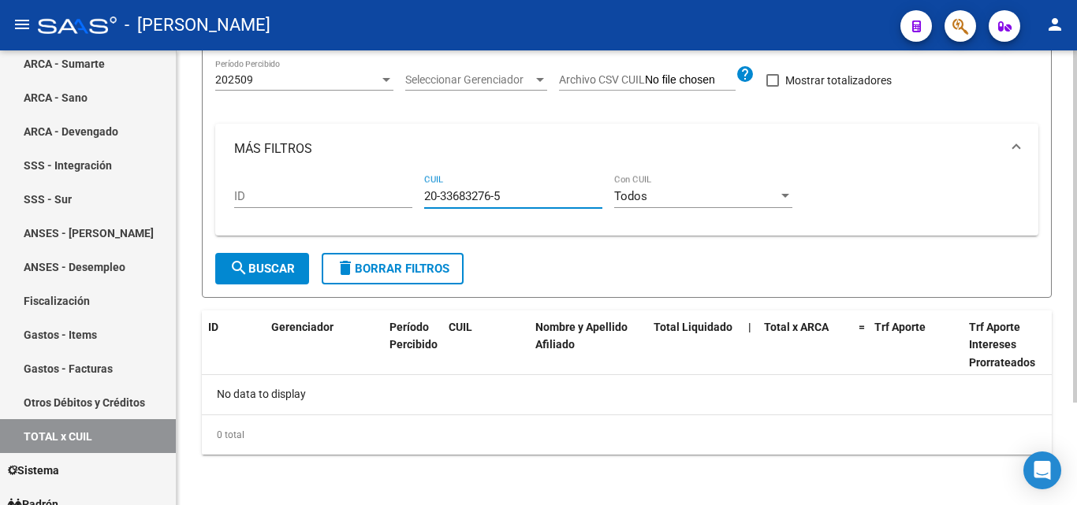
drag, startPoint x: 502, startPoint y: 195, endPoint x: 390, endPoint y: 195, distance: 111.9
click at [390, 195] on div "ID 20-33683276-5 CUIL Todos Con CUIL" at bounding box center [626, 198] width 785 height 49
paste input "20-29901656-1"
type input "20-29901656-1"
drag, startPoint x: 508, startPoint y: 195, endPoint x: 417, endPoint y: 196, distance: 91.5
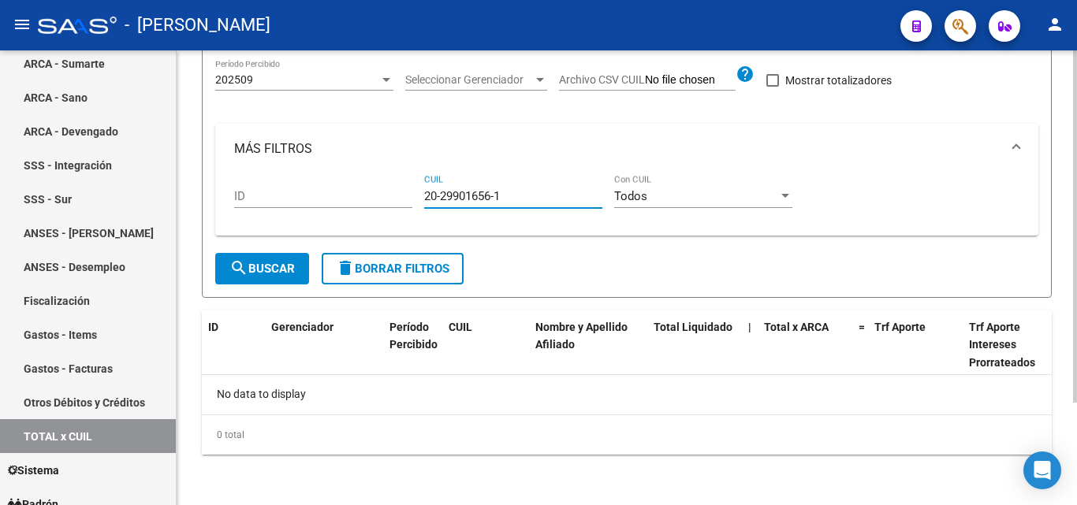
click at [417, 196] on div "ID 20-29901656-1 CUIL Todos Con CUIL" at bounding box center [626, 198] width 785 height 49
paste input "27-24945618-2"
type input "27-24945618-2"
drag, startPoint x: 510, startPoint y: 201, endPoint x: 394, endPoint y: 198, distance: 115.9
click at [394, 198] on div "ID 27-24945618-2 CUIL Todos Con CUIL" at bounding box center [626, 198] width 785 height 49
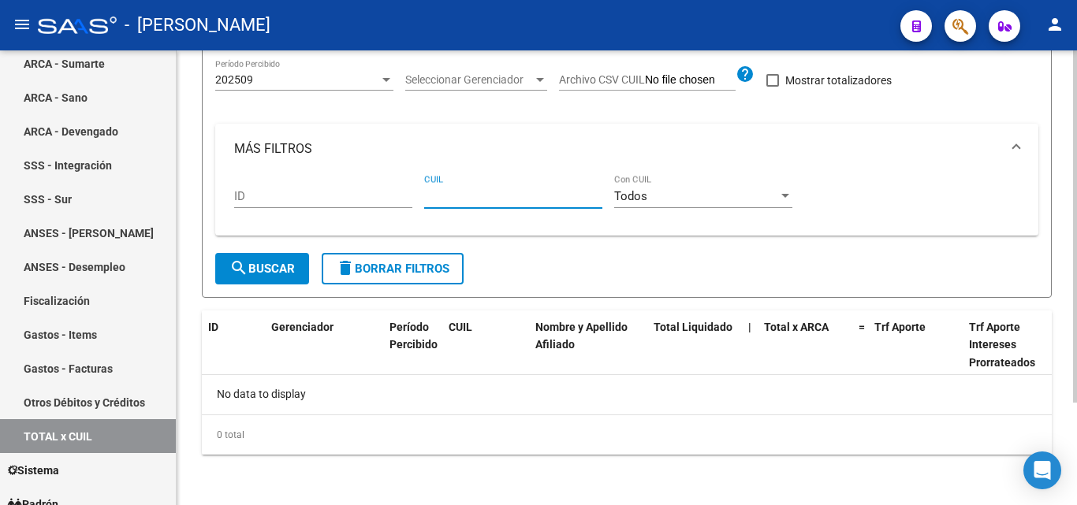
paste input "27-36333181-0"
type input "27-36333181-0"
drag, startPoint x: 516, startPoint y: 195, endPoint x: 397, endPoint y: 204, distance: 119.3
click at [397, 204] on div "ID 27-36333181-0 CUIL Todos Con CUIL" at bounding box center [626, 198] width 785 height 49
paste input "20-34843033-6"
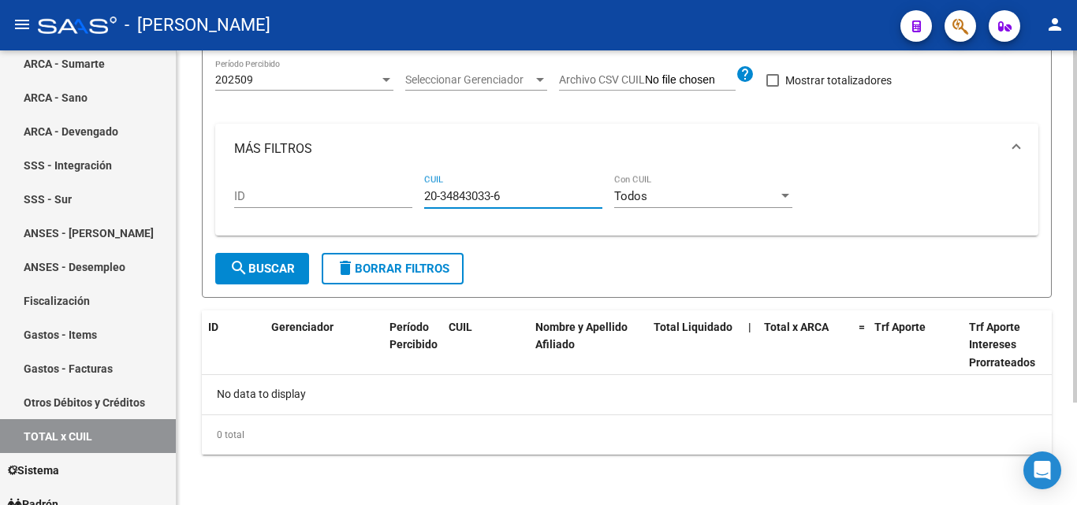
type input "20-34843033-6"
drag, startPoint x: 512, startPoint y: 196, endPoint x: 397, endPoint y: 201, distance: 115.2
click at [397, 201] on div "ID 20-34843033-6 CUIL Todos Con CUIL" at bounding box center [626, 198] width 785 height 49
paste input "20-31566342-4"
type input "20-31566342-4"
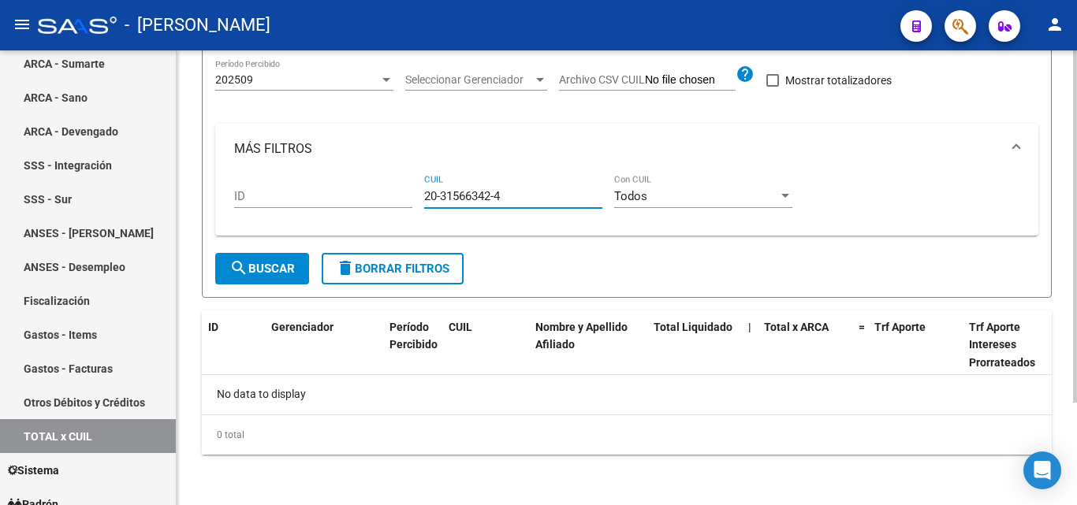
drag, startPoint x: 507, startPoint y: 197, endPoint x: 408, endPoint y: 197, distance: 98.5
click at [408, 197] on div "ID 20-31566342-4 CUIL Todos Con CUIL" at bounding box center [626, 198] width 785 height 49
paste input "23-24859224-9"
type input "23-24859224-9"
drag, startPoint x: 510, startPoint y: 199, endPoint x: 405, endPoint y: 199, distance: 104.8
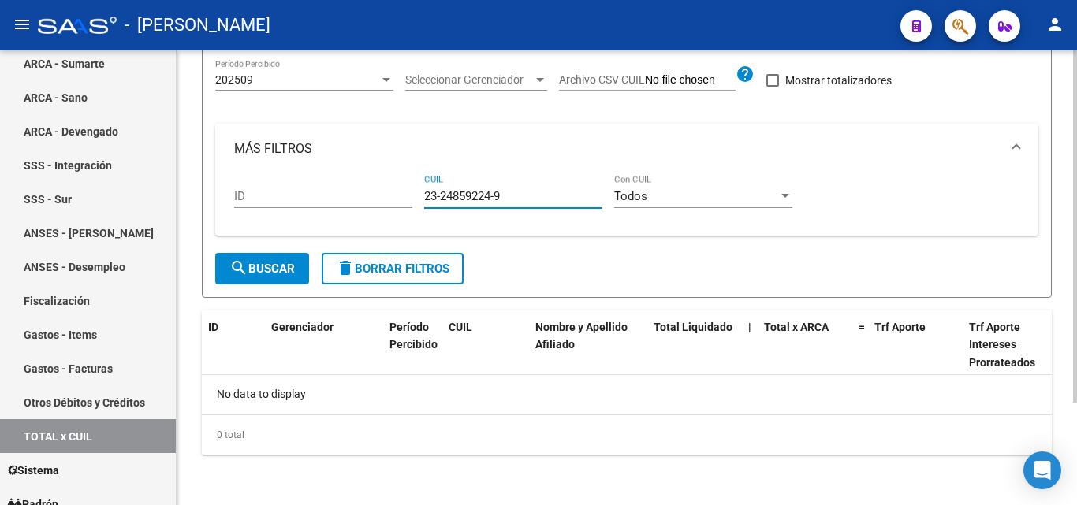
click at [405, 199] on div "ID 23-24859224-9 CUIL Todos Con CUIL" at bounding box center [626, 198] width 785 height 49
paste input "20-28399595-0"
type input "20-28399595-0"
drag, startPoint x: 508, startPoint y: 198, endPoint x: 416, endPoint y: 195, distance: 92.3
click at [416, 195] on div "ID 20-28399595-0 CUIL Todos Con CUIL" at bounding box center [626, 198] width 785 height 49
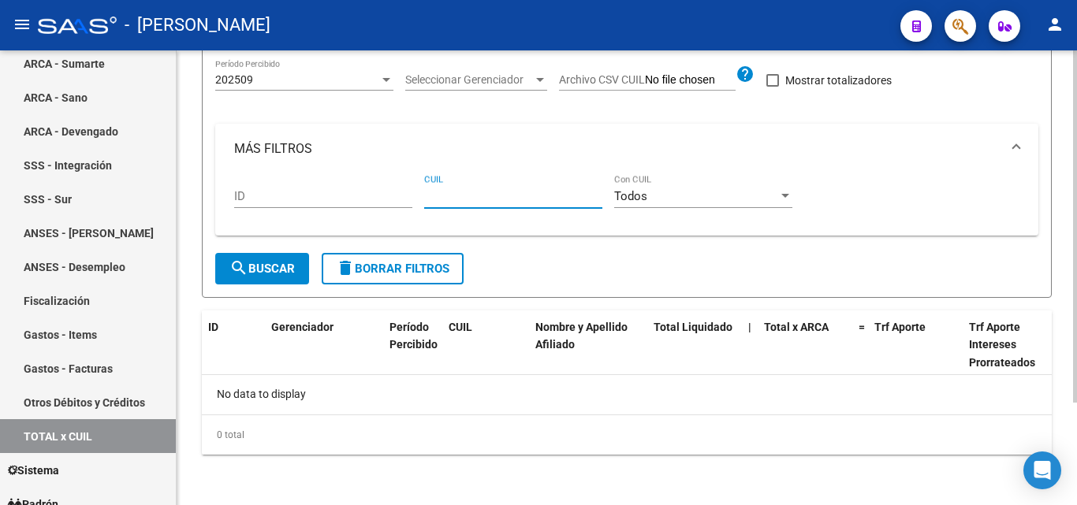
paste input "20-37208100-8"
type input "20-37208100-8"
drag, startPoint x: 511, startPoint y: 199, endPoint x: 386, endPoint y: 202, distance: 124.6
click at [386, 202] on div "ID 20-37208100-8 CUIL Todos Con CUIL" at bounding box center [626, 198] width 785 height 49
paste input "20-41255116-9"
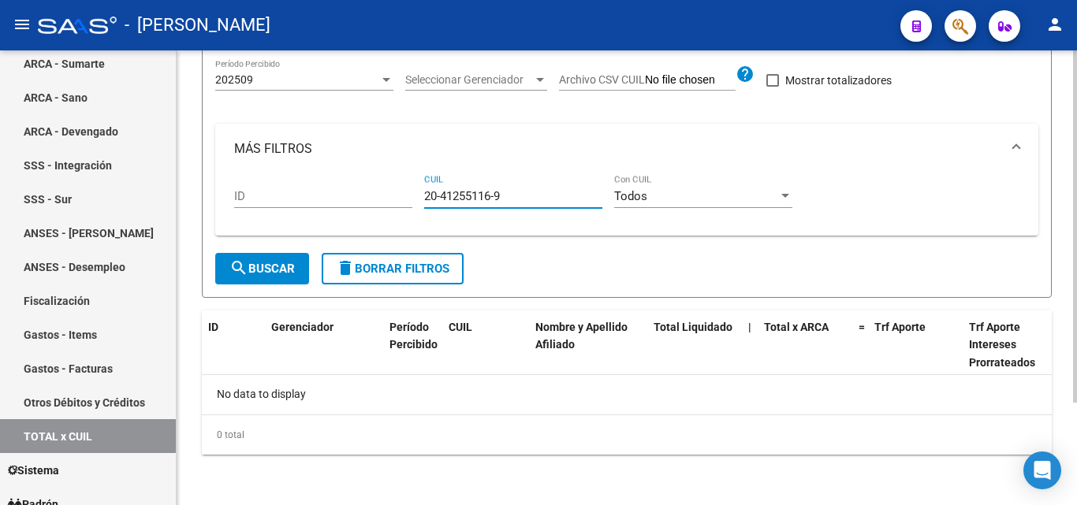
type input "20-41255116-9"
drag, startPoint x: 508, startPoint y: 198, endPoint x: 389, endPoint y: 207, distance: 119.4
click at [389, 207] on div "ID 20-41255116-9 CUIL Todos Con CUIL" at bounding box center [626, 198] width 785 height 49
paste input "20-26264800-2"
type input "20-26264800-2"
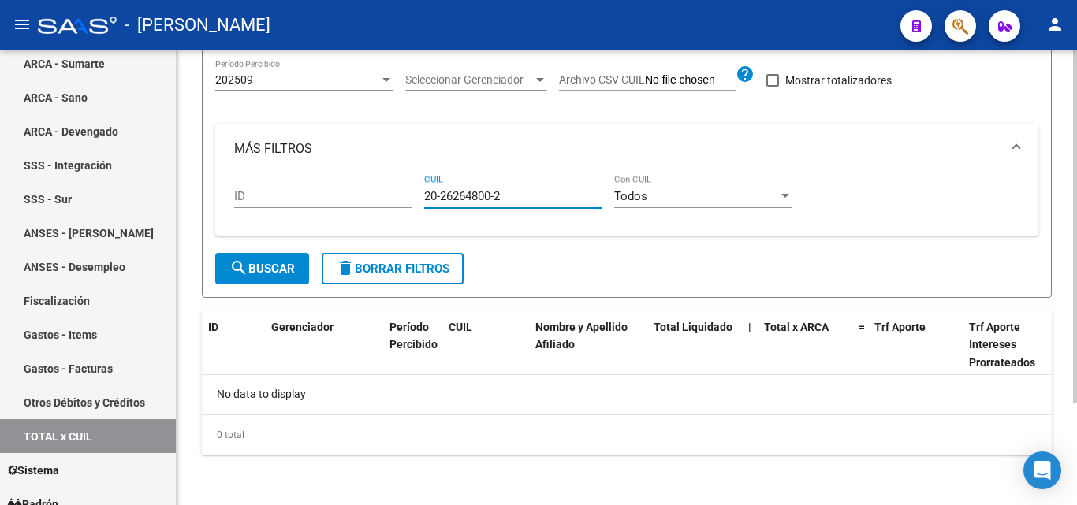
drag, startPoint x: 511, startPoint y: 195, endPoint x: 411, endPoint y: 199, distance: 99.4
click at [411, 199] on div "ID 20-26264800-2 CUIL Todos Con CUIL" at bounding box center [626, 198] width 785 height 49
paste input "23-17394563-9"
type input "23-17394563-9"
drag, startPoint x: 513, startPoint y: 197, endPoint x: 408, endPoint y: 204, distance: 105.9
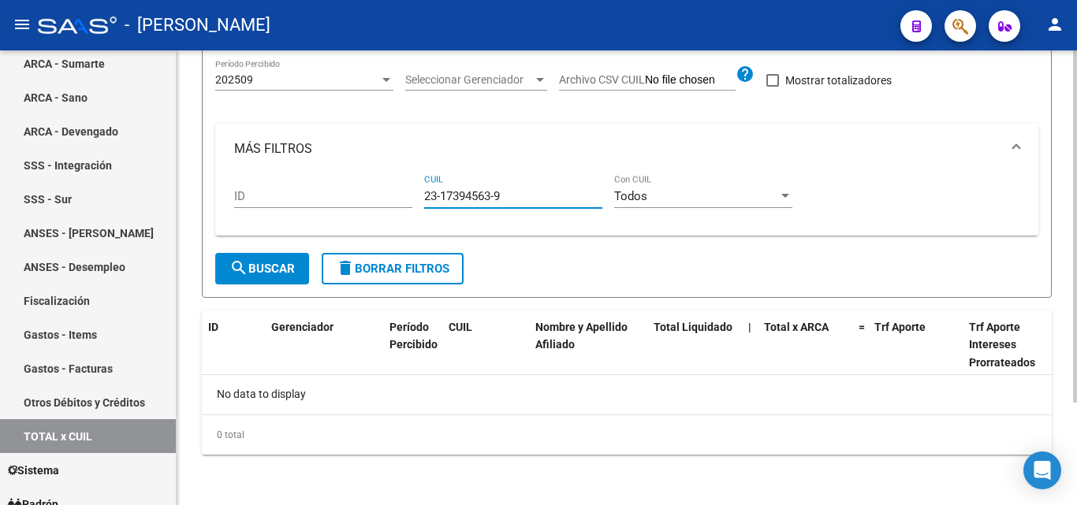
click at [408, 204] on div "ID 23-17394563-9 CUIL Todos Con CUIL" at bounding box center [626, 198] width 785 height 49
paste input "20-33712282-6"
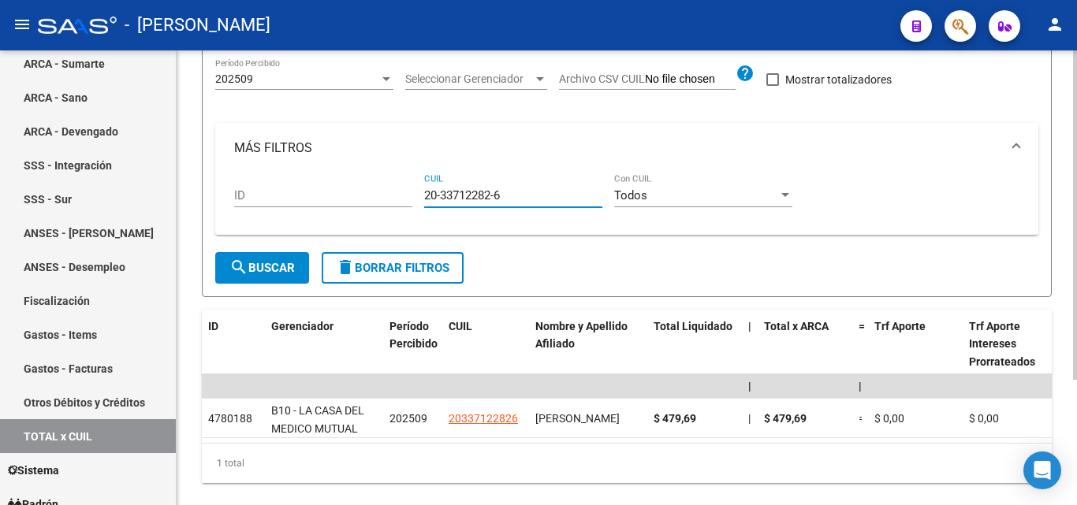
type input "20-33712282-6"
drag, startPoint x: 508, startPoint y: 197, endPoint x: 408, endPoint y: 186, distance: 99.9
click at [408, 186] on div "ID 20-33712282-6 CUIL Todos Con CUIL" at bounding box center [626, 197] width 785 height 49
paste input "20-30966419-2"
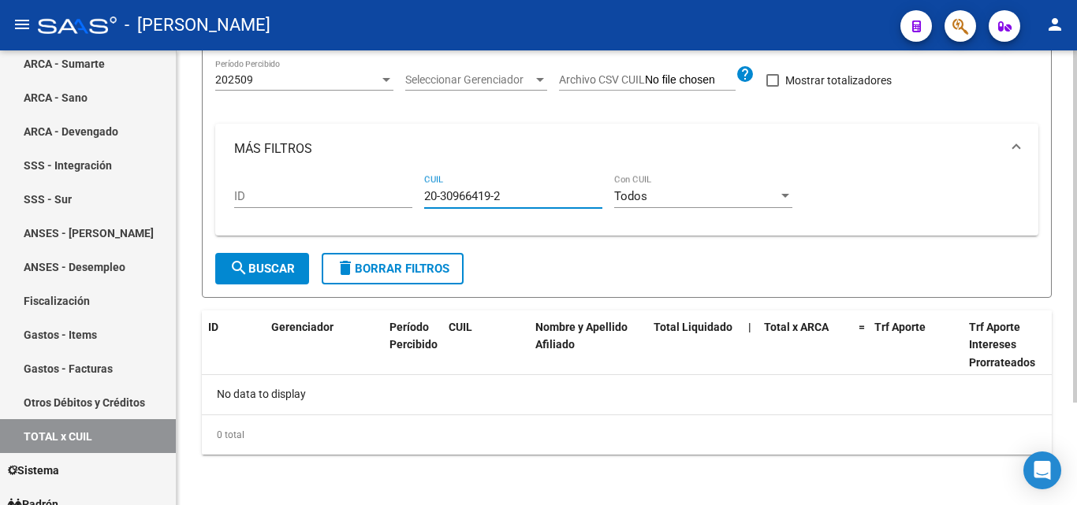
type input "20-30966419-2"
drag, startPoint x: 493, startPoint y: 195, endPoint x: 360, endPoint y: 200, distance: 132.5
click at [360, 200] on div "ID 20-30966419-2 CUIL Todos Con CUIL" at bounding box center [626, 198] width 785 height 49
paste input "20-28204434-0"
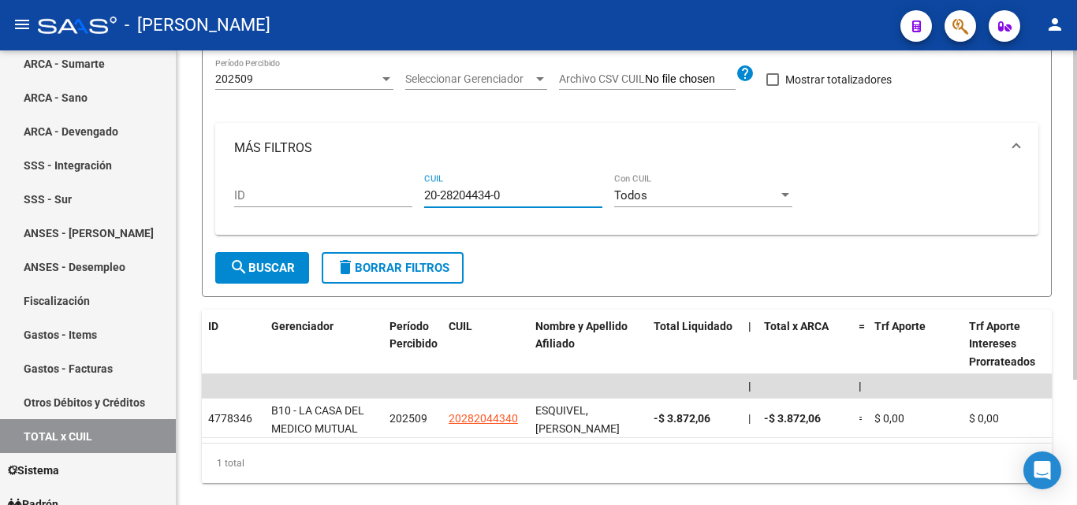
type input "20-28204434-0"
drag, startPoint x: 512, startPoint y: 199, endPoint x: 408, endPoint y: 192, distance: 104.2
click at [408, 192] on div "ID 20-28204434-0 CUIL Todos Con CUIL" at bounding box center [626, 197] width 785 height 49
paste input "20-31212245-7"
type input "20-31212245-7"
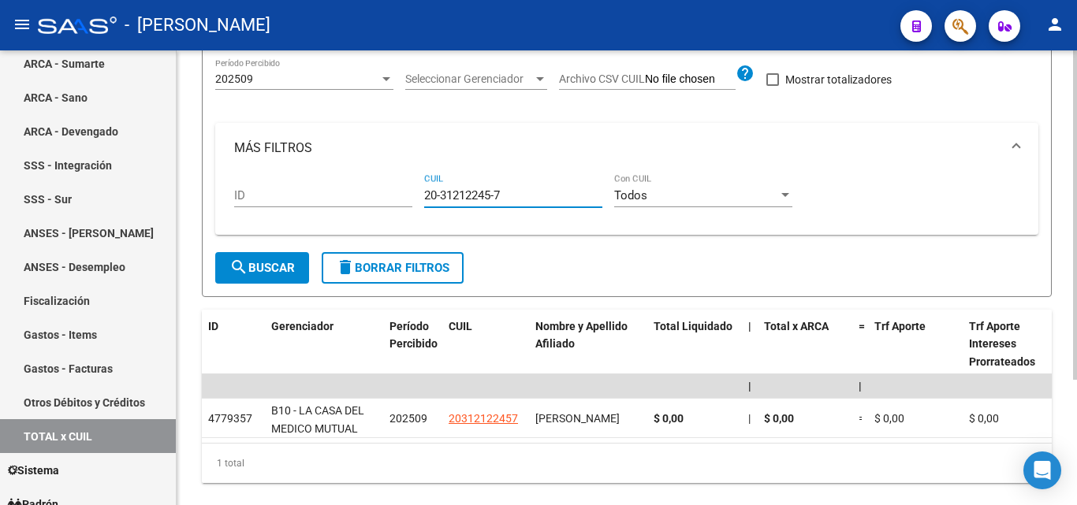
drag, startPoint x: 519, startPoint y: 193, endPoint x: 395, endPoint y: 200, distance: 124.7
click at [395, 200] on div "ID 20-31212245-7 CUIL Todos Con CUIL" at bounding box center [626, 197] width 785 height 49
paste input "20-32658857-2"
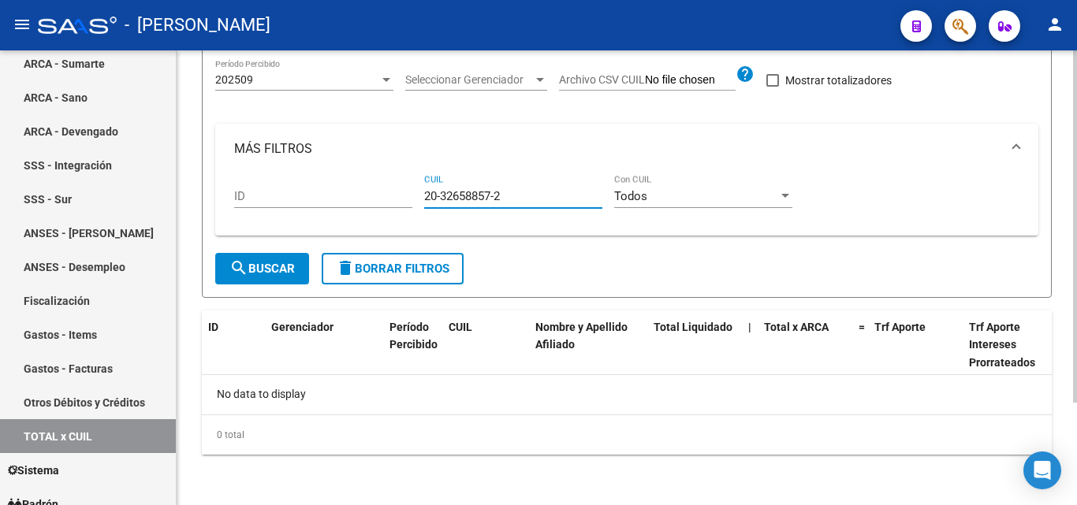
type input "20-32658857-2"
drag, startPoint x: 506, startPoint y: 195, endPoint x: 423, endPoint y: 196, distance: 83.6
click at [423, 196] on div "ID 20-32658857-2 CUIL Todos Con CUIL" at bounding box center [626, 198] width 785 height 49
paste input "20-32984222-4"
type input "20-32984222-4"
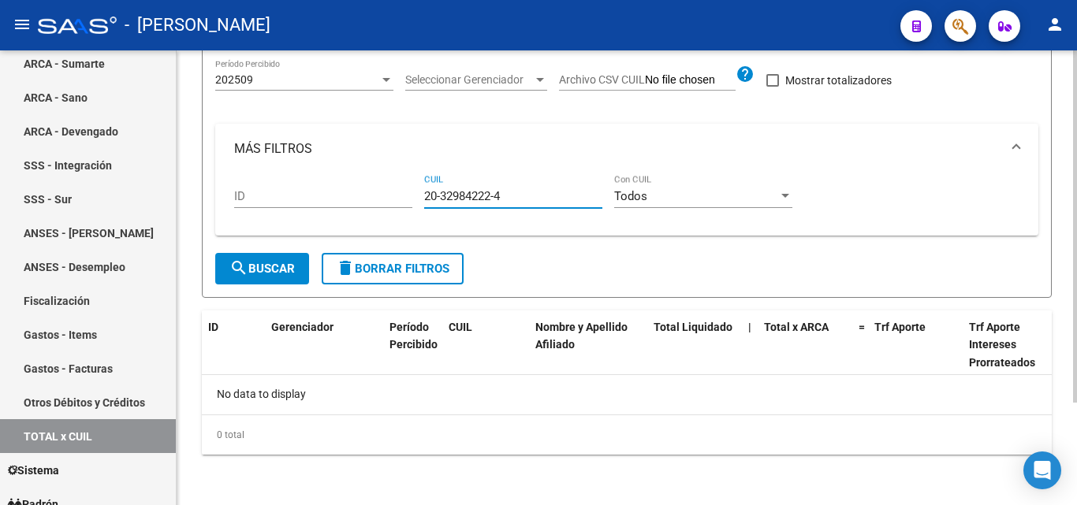
drag, startPoint x: 412, startPoint y: 200, endPoint x: 374, endPoint y: 201, distance: 38.6
click at [374, 201] on div "ID 20-32984222-4 CUIL Todos Con CUIL" at bounding box center [626, 198] width 785 height 49
paste input "23-20745357-9"
type input "23-20745357-9"
drag, startPoint x: 507, startPoint y: 201, endPoint x: 408, endPoint y: 195, distance: 98.7
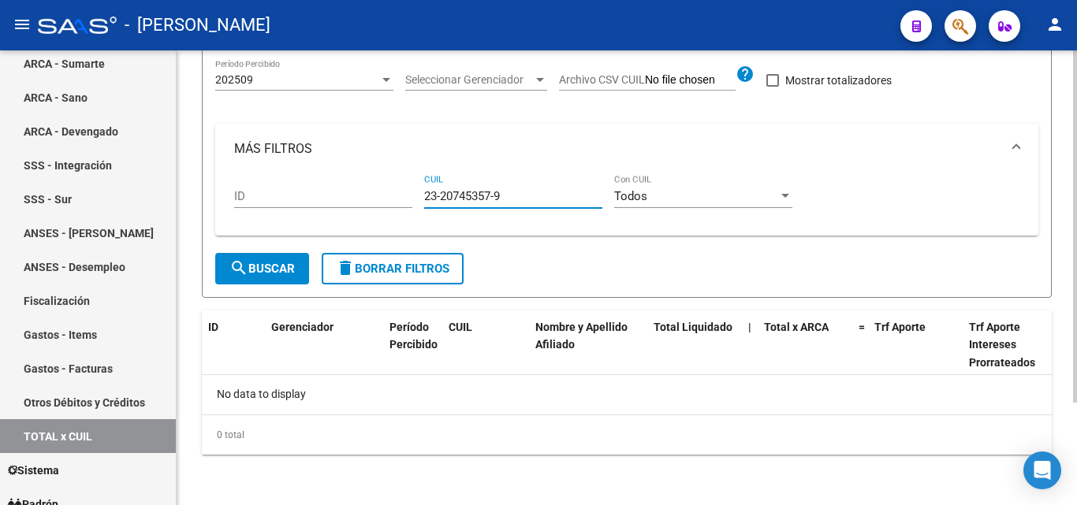
click at [408, 195] on div "ID 23-20745357-9 CUIL Todos Con CUIL" at bounding box center [626, 198] width 785 height 49
paste input "20-21417025-7"
type input "20-21417025-7"
drag, startPoint x: 514, startPoint y: 193, endPoint x: 376, endPoint y: 202, distance: 138.2
click at [376, 202] on div "ID 20-21417025-7 CUIL Todos Con CUIL" at bounding box center [626, 198] width 785 height 49
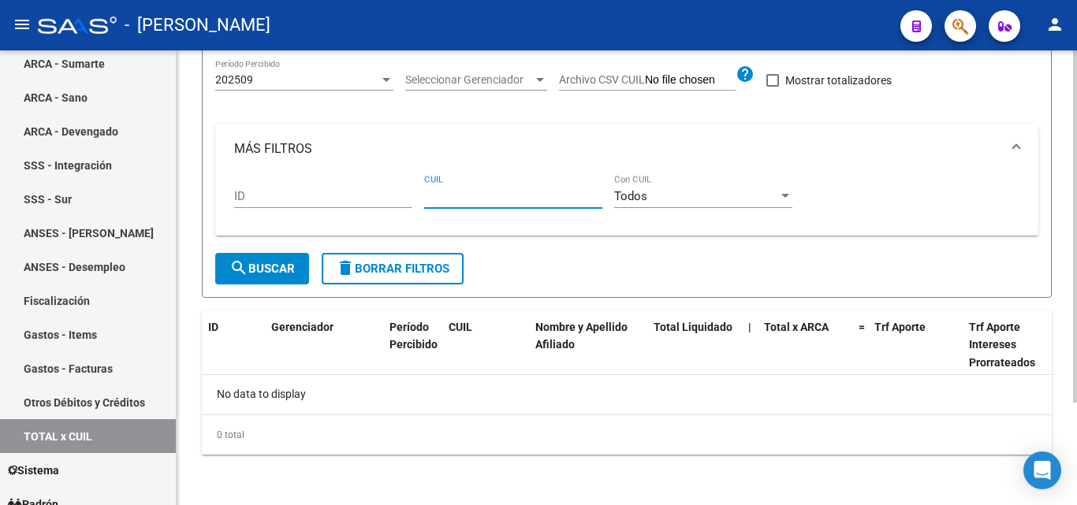
paste input "20-21103601-0"
type input "20-21103601-0"
drag, startPoint x: 512, startPoint y: 194, endPoint x: 394, endPoint y: 197, distance: 118.3
click at [394, 197] on div "ID 20-21103601-0 CUIL Todos Con CUIL" at bounding box center [626, 198] width 785 height 49
paste input "20-25799085-1"
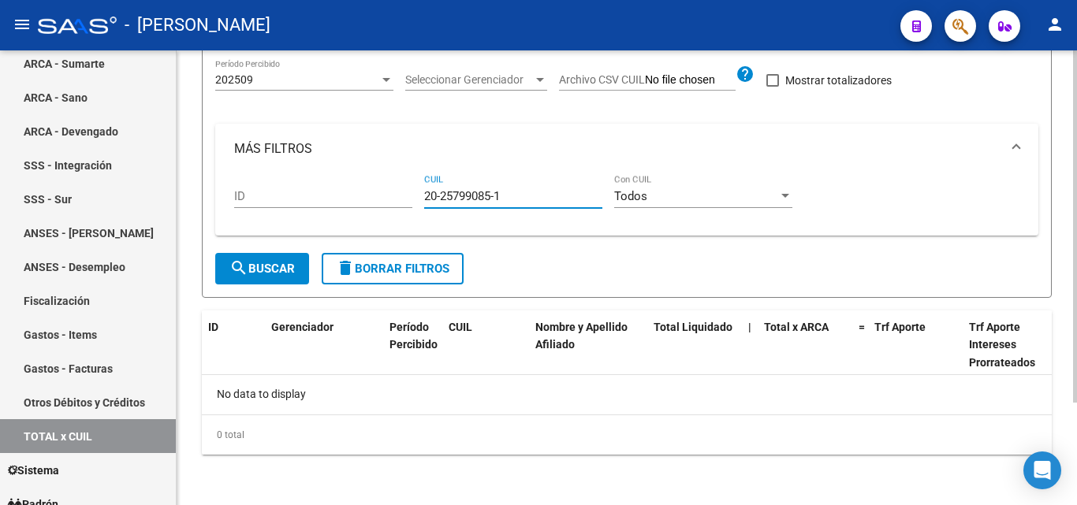
type input "20-25799085-1"
drag, startPoint x: 519, startPoint y: 192, endPoint x: 389, endPoint y: 196, distance: 129.3
click at [389, 196] on div "ID 20-25799085-1 CUIL Todos Con CUIL" at bounding box center [626, 198] width 785 height 49
drag, startPoint x: 457, startPoint y: 185, endPoint x: 446, endPoint y: 192, distance: 12.7
click at [446, 192] on input "CUIL" at bounding box center [513, 196] width 178 height 14
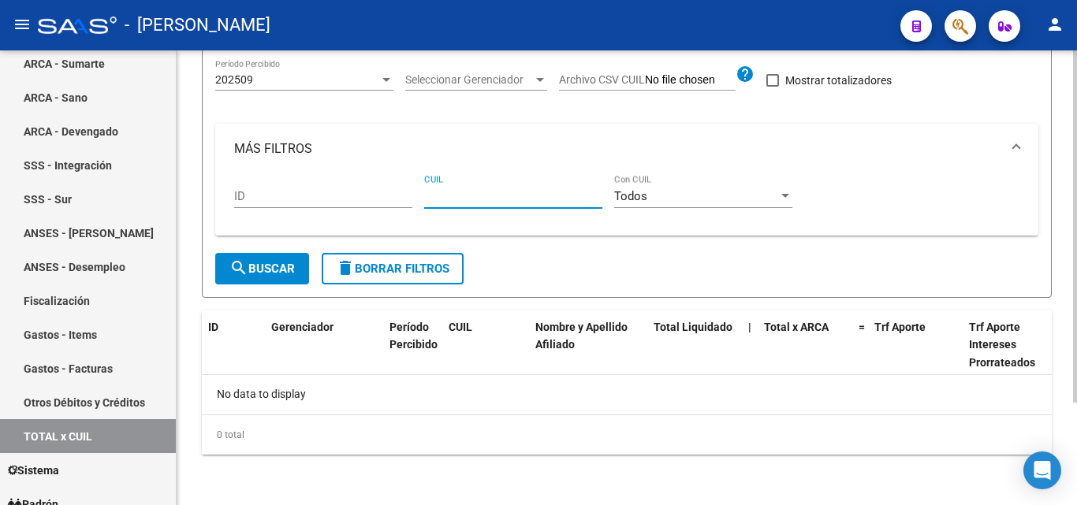
paste input "27-32096797-5"
type input "27-32096797-5"
drag, startPoint x: 506, startPoint y: 199, endPoint x: 389, endPoint y: 206, distance: 117.6
click at [389, 206] on div "ID 27-32096797-5 CUIL Todos Con CUIL" at bounding box center [626, 198] width 785 height 49
paste input "20-30002349-6"
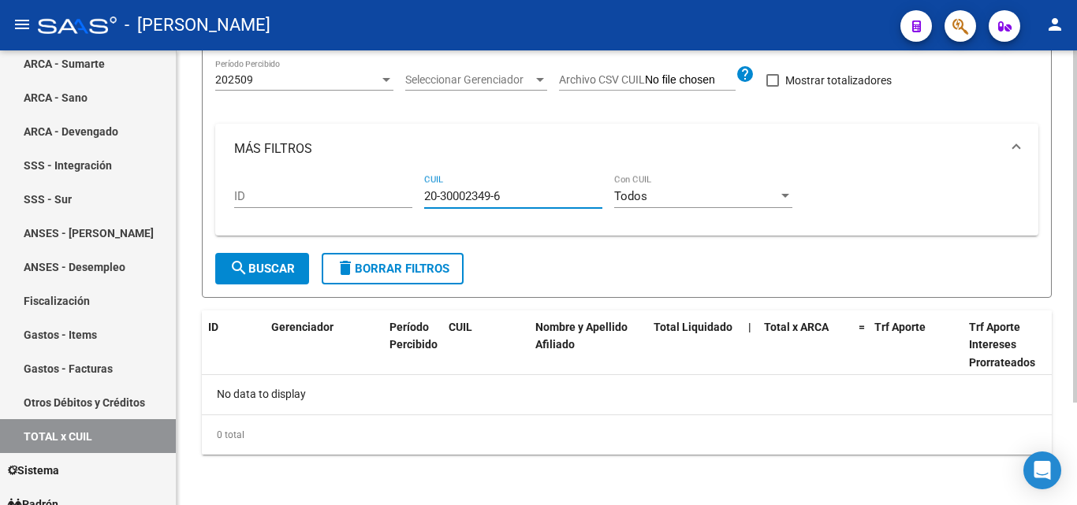
type input "20-30002349-6"
drag, startPoint x: 506, startPoint y: 199, endPoint x: 391, endPoint y: 203, distance: 115.2
click at [391, 203] on div "ID 20-30002349-6 CUIL Todos Con CUIL" at bounding box center [626, 198] width 785 height 49
paste input "27-18112815-7"
type input "27-18112815-7"
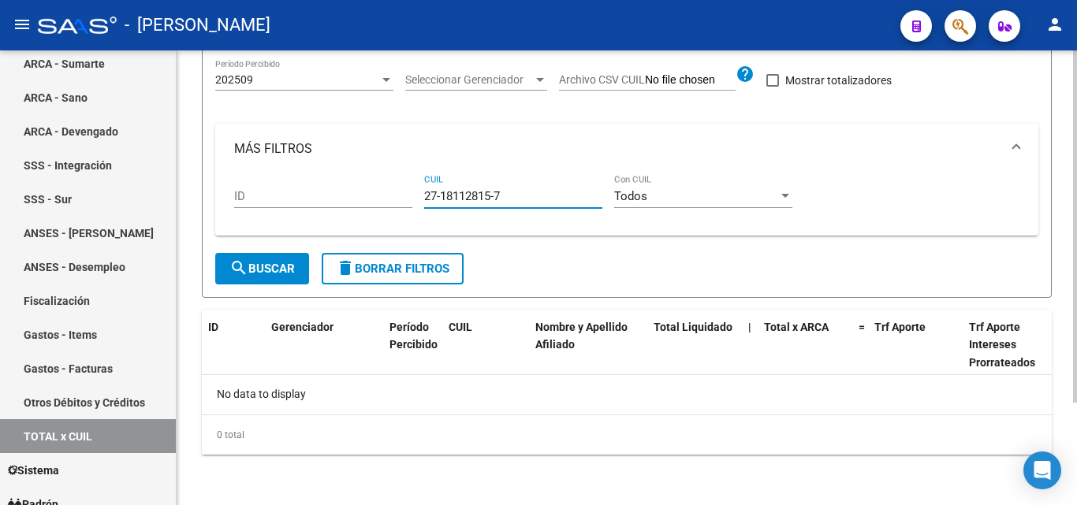
drag, startPoint x: 510, startPoint y: 191, endPoint x: 387, endPoint y: 192, distance: 123.0
click at [387, 192] on div "ID 27-18112815-7 CUIL Todos Con CUIL" at bounding box center [626, 198] width 785 height 49
paste input "20-40039773-3"
type input "20-40039773-3"
drag, startPoint x: 507, startPoint y: 199, endPoint x: 397, endPoint y: 200, distance: 109.6
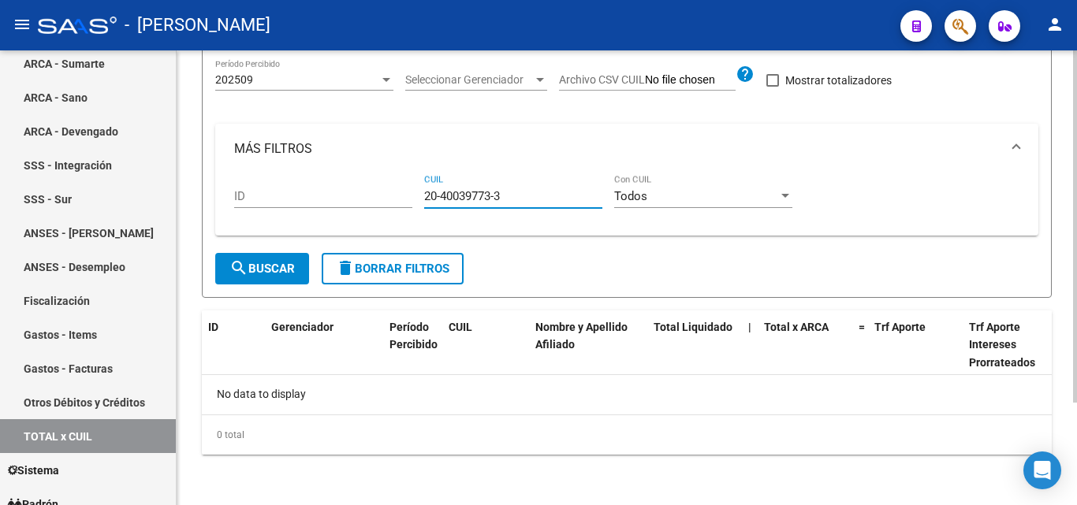
click at [397, 200] on div "ID 20-40039773-3 CUIL Todos Con CUIL" at bounding box center [626, 198] width 785 height 49
paste input "27-25307157-0"
type input "27-25307157-0"
drag, startPoint x: 505, startPoint y: 194, endPoint x: 389, endPoint y: 203, distance: 116.2
click at [389, 203] on div "ID 27-25307157-0 CUIL Todos Con CUIL" at bounding box center [626, 198] width 785 height 49
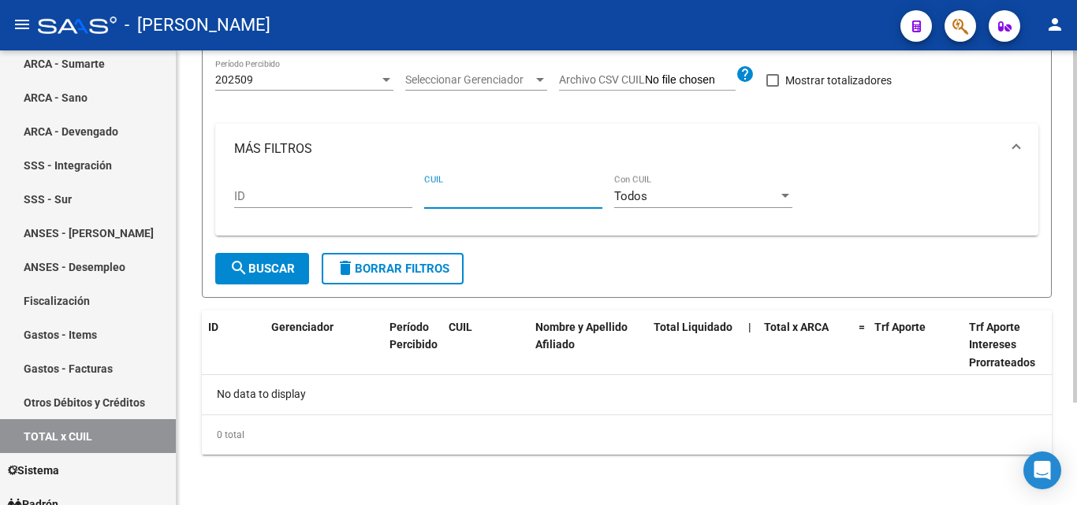
paste input "20-33216151-3"
type input "20-33216151-3"
drag, startPoint x: 510, startPoint y: 197, endPoint x: 396, endPoint y: 192, distance: 114.4
click at [396, 192] on div "ID 20-33216151-3 CUIL Todos Con CUIL" at bounding box center [626, 198] width 785 height 49
paste input "20-39663211-0"
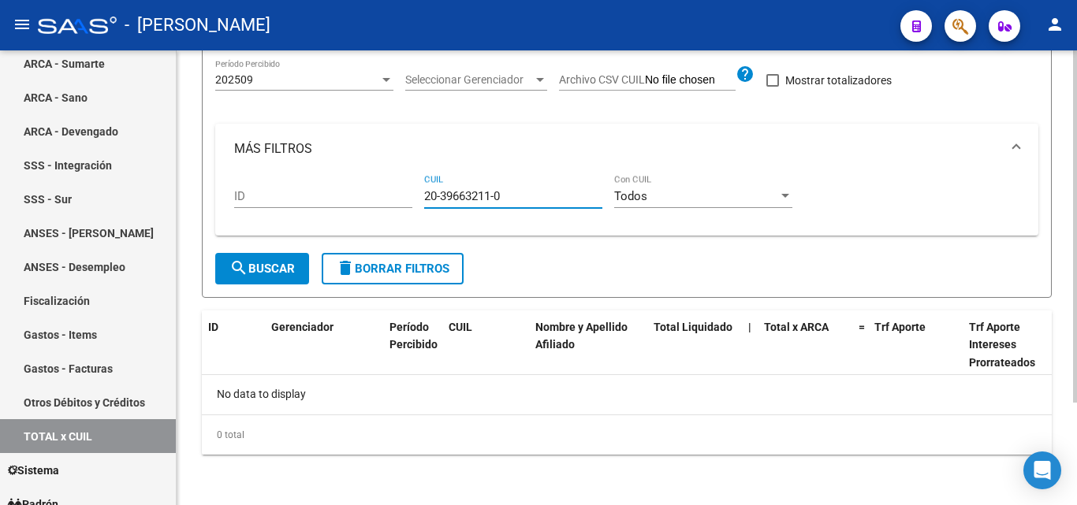
type input "20-39663211-0"
drag, startPoint x: 514, startPoint y: 199, endPoint x: 397, endPoint y: 213, distance: 118.3
click at [397, 213] on div "ID 20-39663211-0 CUIL Todos Con CUIL" at bounding box center [626, 198] width 785 height 49
paste input "27-36210347-4"
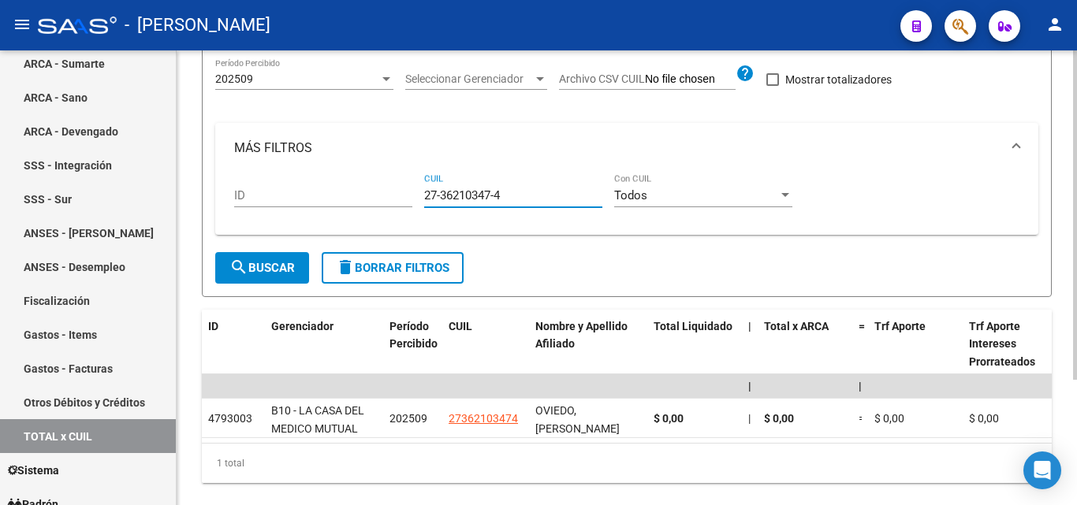
type input "27-36210347-4"
drag, startPoint x: 511, startPoint y: 199, endPoint x: 416, endPoint y: 204, distance: 94.8
click at [416, 204] on div "ID 27-36210347-4 CUIL Todos Con CUIL" at bounding box center [626, 197] width 785 height 49
paste input "20-29876515-3"
type input "20-29876515-3"
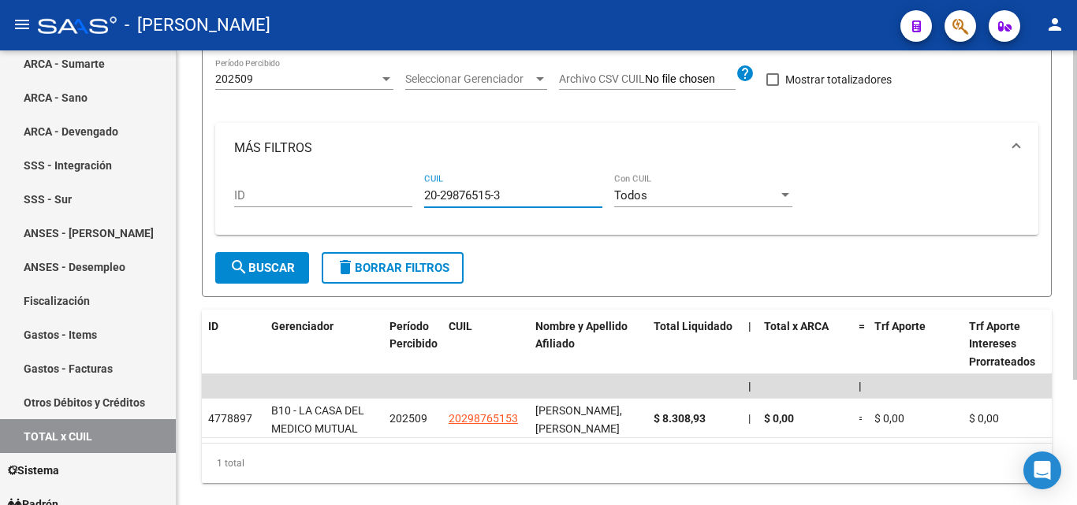
drag, startPoint x: 509, startPoint y: 199, endPoint x: 368, endPoint y: 192, distance: 141.2
click at [368, 192] on div "ID 20-29876515-3 CUIL Todos Con CUIL" at bounding box center [626, 197] width 785 height 49
paste input "20-22395334-5"
type input "20-22395334-5"
drag, startPoint x: 510, startPoint y: 195, endPoint x: 385, endPoint y: 201, distance: 125.5
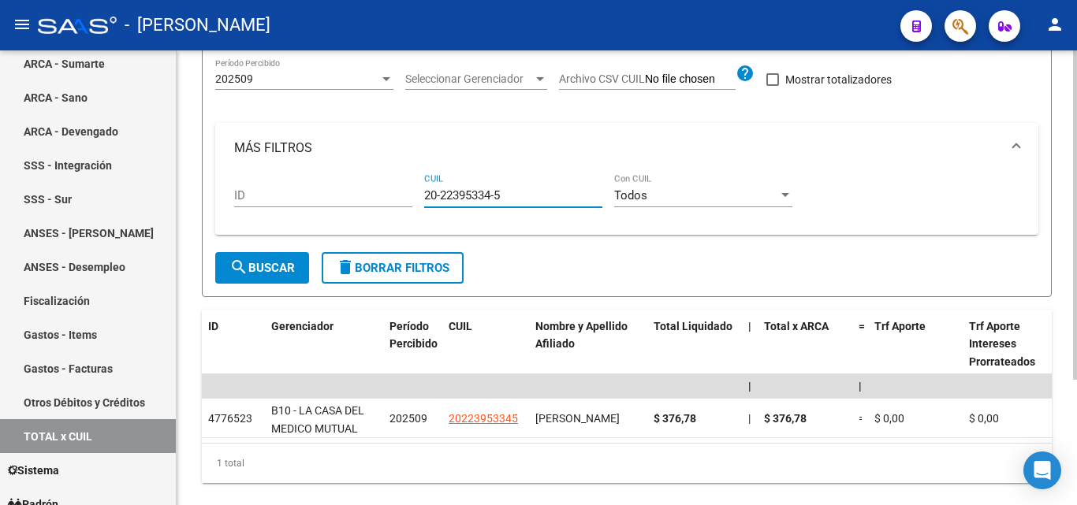
click at [385, 201] on div "ID 20-22395334-5 CUIL Todos Con CUIL" at bounding box center [626, 197] width 785 height 49
paste input "27-31866265-2"
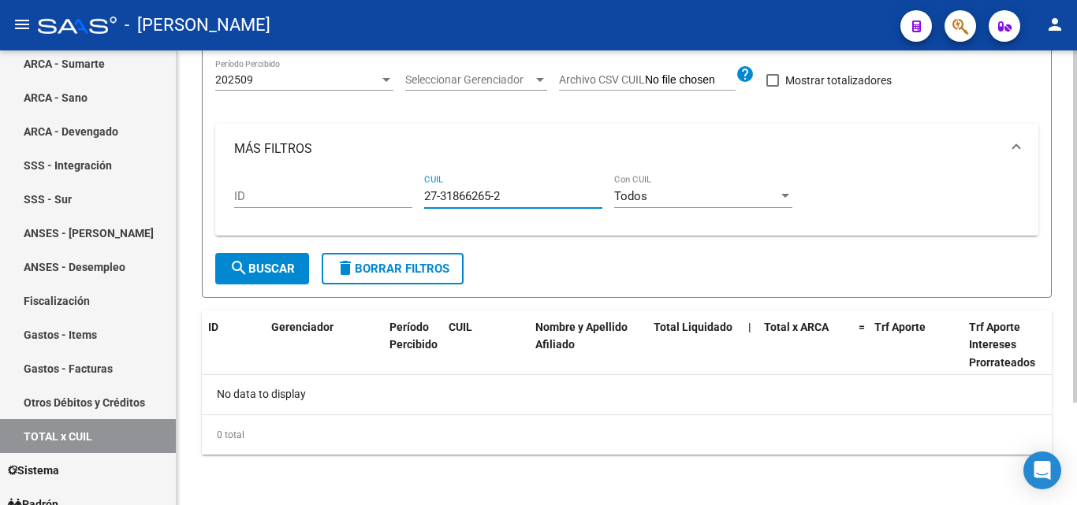
type input "27-31866265-2"
drag, startPoint x: 516, startPoint y: 195, endPoint x: 397, endPoint y: 203, distance: 119.3
click at [397, 203] on div "ID 27-31866265-2 CUIL Todos Con CUIL" at bounding box center [626, 198] width 785 height 49
paste input "20-39248859-7"
type input "20-39248859-7"
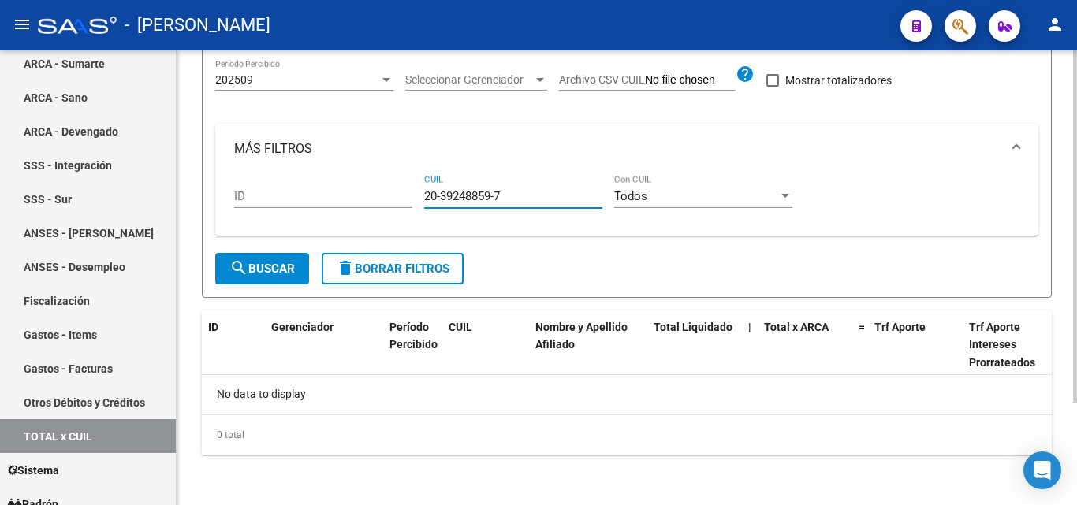
drag, startPoint x: 508, startPoint y: 195, endPoint x: 406, endPoint y: 203, distance: 102.8
click at [406, 203] on div "ID 20-39248859-7 CUIL Todos Con CUIL" at bounding box center [626, 198] width 785 height 49
paste input "20-17803226-8"
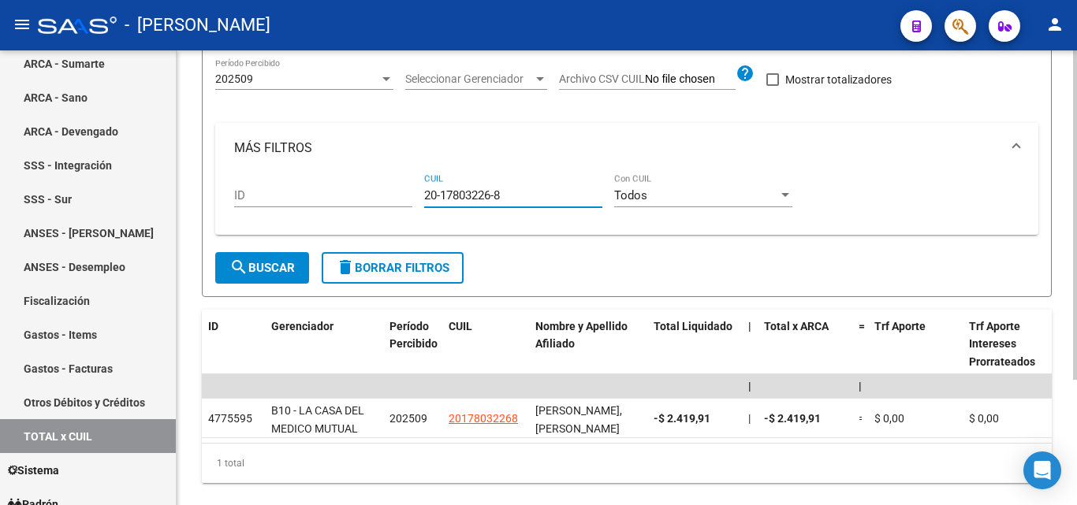
type input "20-17803226-8"
drag, startPoint x: 517, startPoint y: 195, endPoint x: 413, endPoint y: 206, distance: 104.6
click at [413, 206] on div "ID 20-17803226-8 CUIL Todos Con CUIL" at bounding box center [626, 197] width 785 height 49
paste input "20-27515962-0"
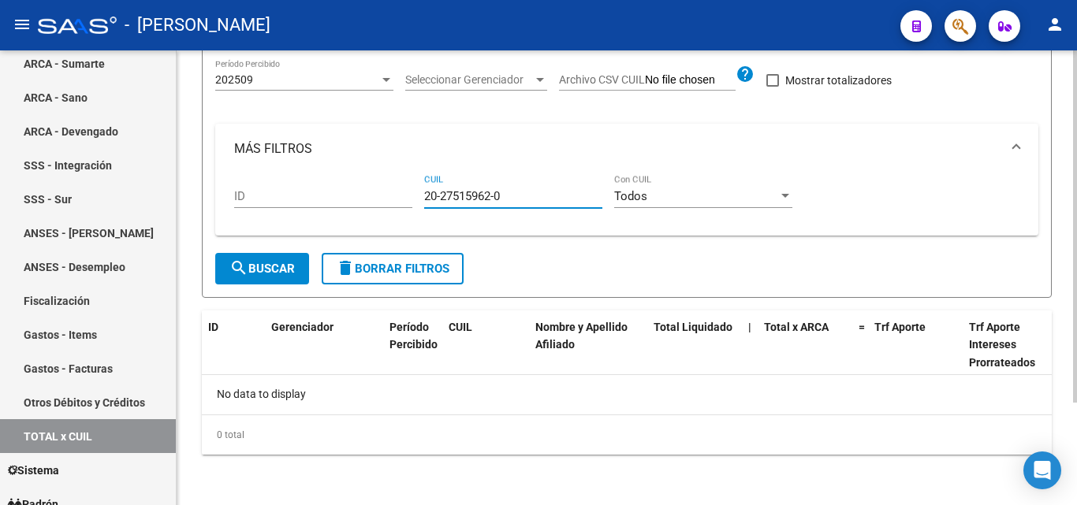
type input "20-27515962-0"
drag, startPoint x: 512, startPoint y: 192, endPoint x: 390, endPoint y: 199, distance: 121.6
click at [390, 199] on div "ID 20-27515962-0 CUIL Todos Con CUIL" at bounding box center [626, 198] width 785 height 49
paste input "27-39122683-6"
type input "27-39122683-6"
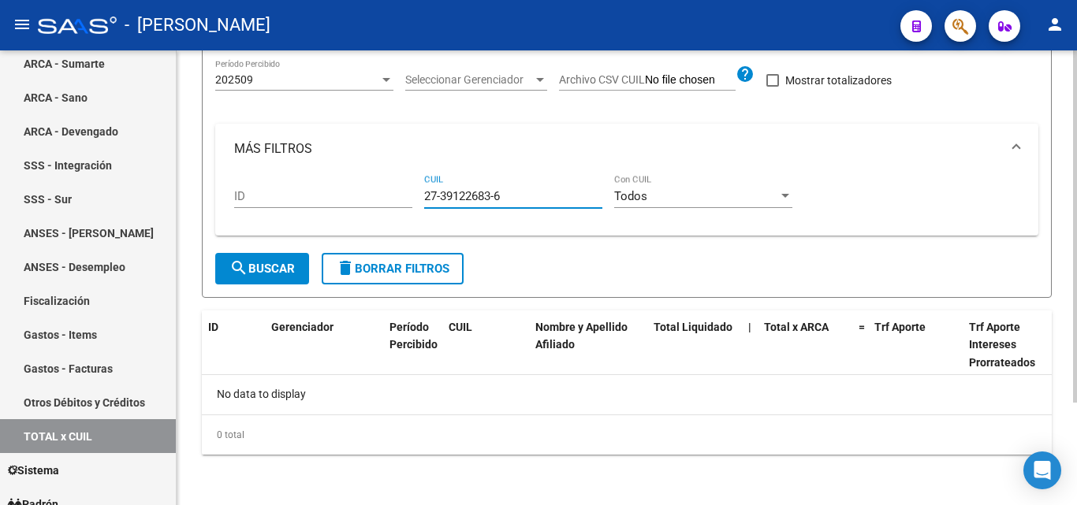
drag, startPoint x: 511, startPoint y: 195, endPoint x: 405, endPoint y: 197, distance: 105.6
click at [405, 197] on div "ID 27-39122683-6 CUIL Todos Con CUIL" at bounding box center [626, 198] width 785 height 49
paste input "27-22047345-2"
type input "27-22047345-2"
drag, startPoint x: 511, startPoint y: 196, endPoint x: 402, endPoint y: 196, distance: 108.8
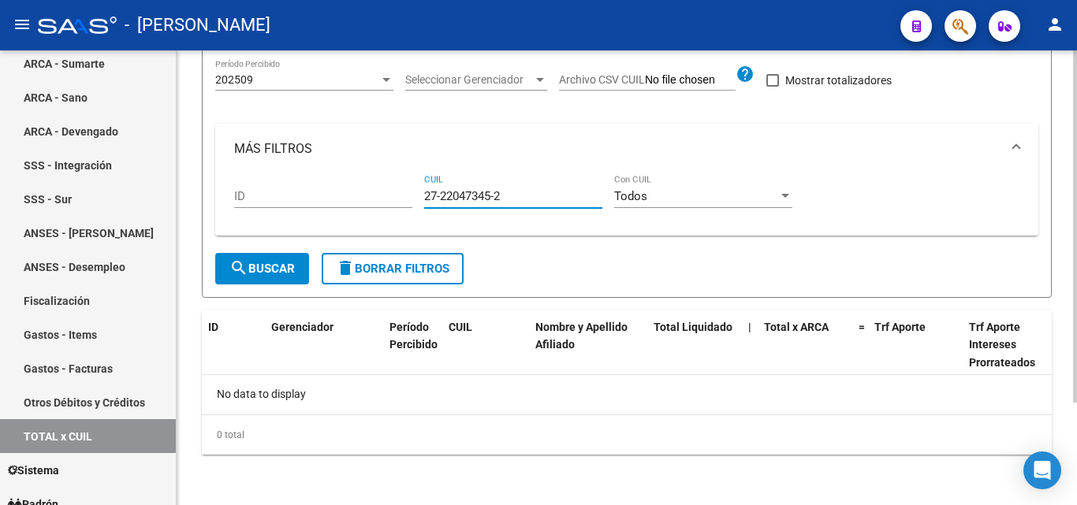
click at [402, 196] on div "ID 27-22047345-2 CUIL Todos Con CUIL" at bounding box center [626, 198] width 785 height 49
paste input "20-40552715-5"
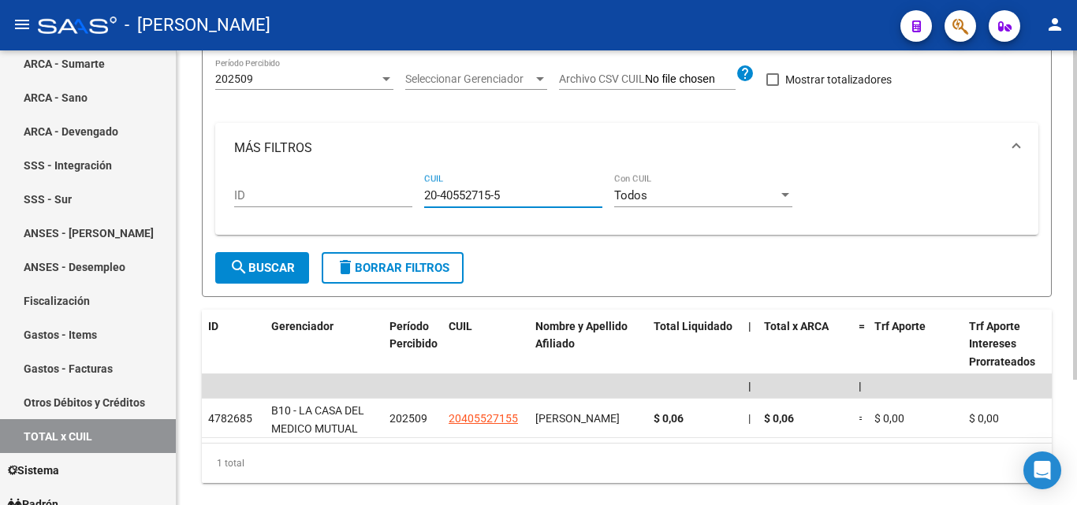
type input "20-40552715-5"
drag, startPoint x: 508, startPoint y: 197, endPoint x: 405, endPoint y: 190, distance: 102.7
click at [406, 190] on div "ID 20-40552715-5 CUIL Todos Con CUIL" at bounding box center [626, 197] width 785 height 49
paste
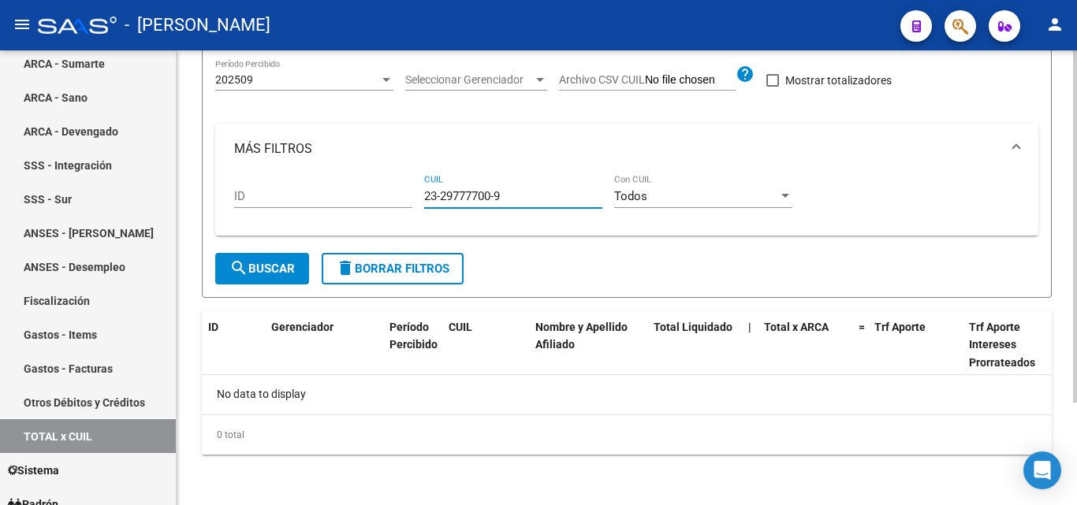
type input "23-29777700-9"
drag, startPoint x: 513, startPoint y: 197, endPoint x: 391, endPoint y: 203, distance: 122.3
click at [391, 203] on div "ID 23-29777700-9 CUIL Todos Con CUIL" at bounding box center [626, 198] width 785 height 49
type input "27-23623969-7"
drag, startPoint x: 512, startPoint y: 197, endPoint x: 406, endPoint y: 195, distance: 106.4
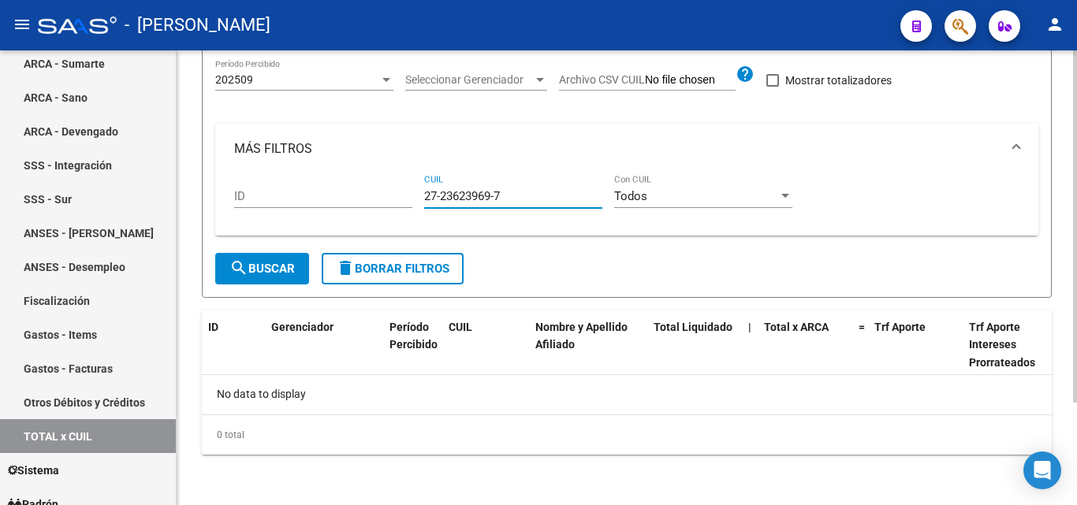
click at [406, 195] on div "ID 27-23623969-7 CUIL Todos Con CUIL" at bounding box center [626, 198] width 785 height 49
type input "20-31253435-6"
drag, startPoint x: 497, startPoint y: 199, endPoint x: 405, endPoint y: 199, distance: 91.4
click at [405, 199] on div "ID 20-31253435-6 CUIL Todos Con CUIL" at bounding box center [626, 198] width 785 height 49
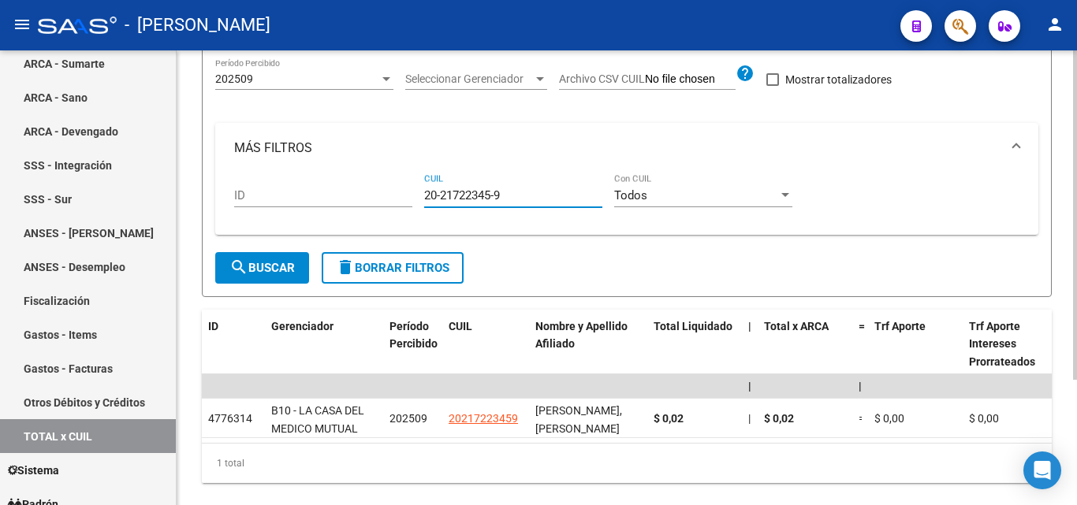
type input "20-21722345-9"
drag, startPoint x: 504, startPoint y: 196, endPoint x: 423, endPoint y: 207, distance: 82.6
click at [423, 207] on div "ID 20-21722345-9 CUIL Todos Con CUIL" at bounding box center [626, 197] width 785 height 49
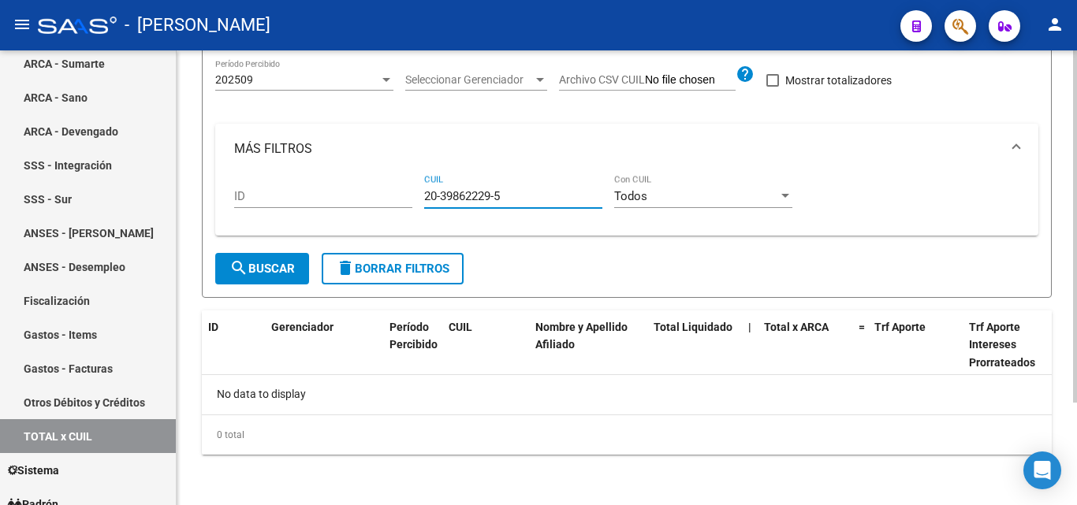
type input "20-39862229-5"
drag, startPoint x: 518, startPoint y: 196, endPoint x: 404, endPoint y: 201, distance: 114.4
click at [404, 201] on div "ID 20-39862229-5 CUIL Todos Con CUIL" at bounding box center [626, 198] width 785 height 49
type input "20-40316780-1"
drag, startPoint x: 499, startPoint y: 200, endPoint x: 409, endPoint y: 203, distance: 89.9
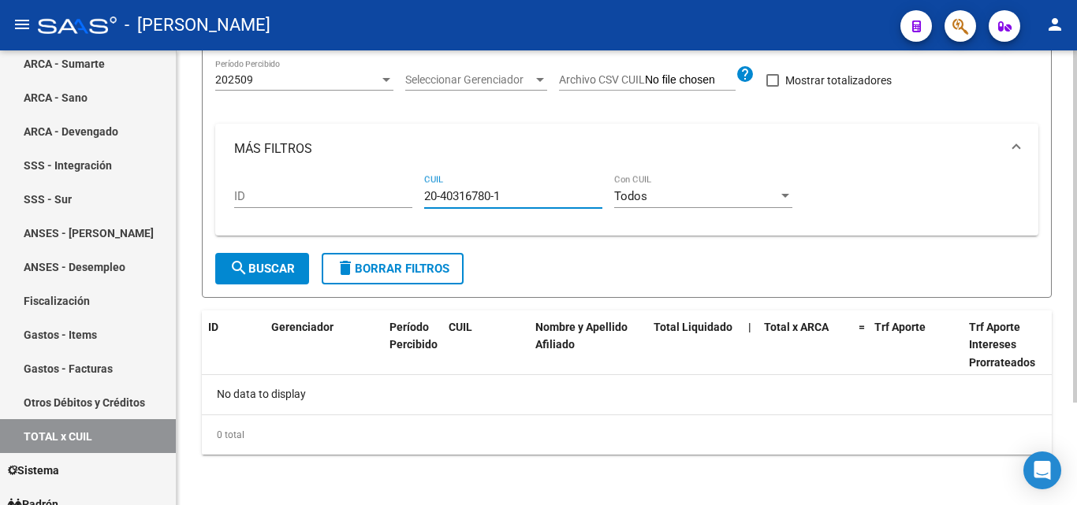
click at [409, 203] on div "ID 20-40316780-1 CUIL Todos Con CUIL" at bounding box center [626, 198] width 785 height 49
type input "27-39248081-7"
drag, startPoint x: 512, startPoint y: 193, endPoint x: 413, endPoint y: 200, distance: 99.6
click at [413, 200] on div "ID 27-39248081-7 CUIL Todos Con CUIL" at bounding box center [626, 198] width 785 height 49
type input "27-29777239-8"
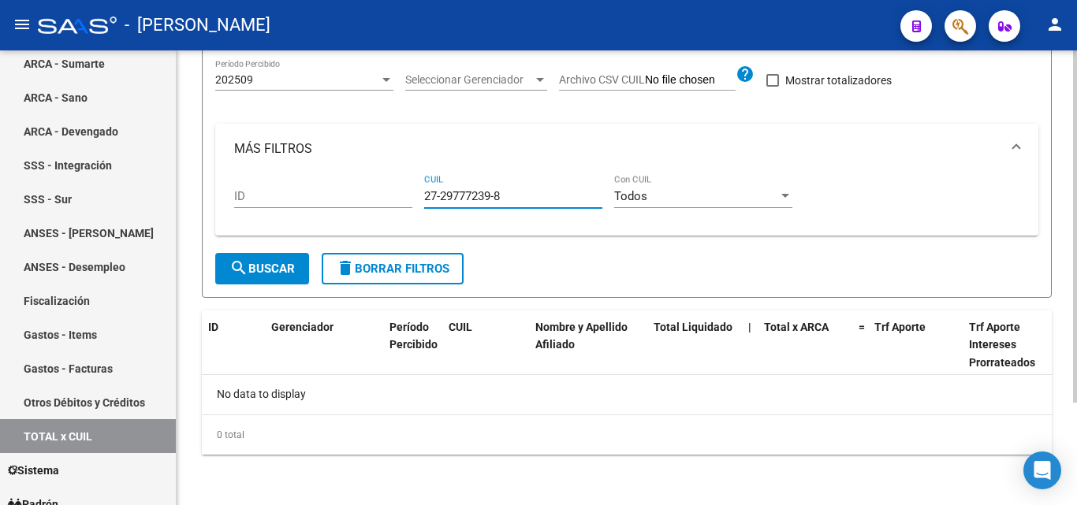
drag, startPoint x: 512, startPoint y: 200, endPoint x: 406, endPoint y: 199, distance: 106.4
click at [406, 199] on div "ID 27-29777239-8 CUIL Todos Con CUIL" at bounding box center [626, 198] width 785 height 49
type input "20-30645851-6"
drag, startPoint x: 507, startPoint y: 195, endPoint x: 396, endPoint y: 186, distance: 111.5
click at [396, 186] on div "ID 20-30645851-6 CUIL Todos Con CUIL" at bounding box center [626, 198] width 785 height 49
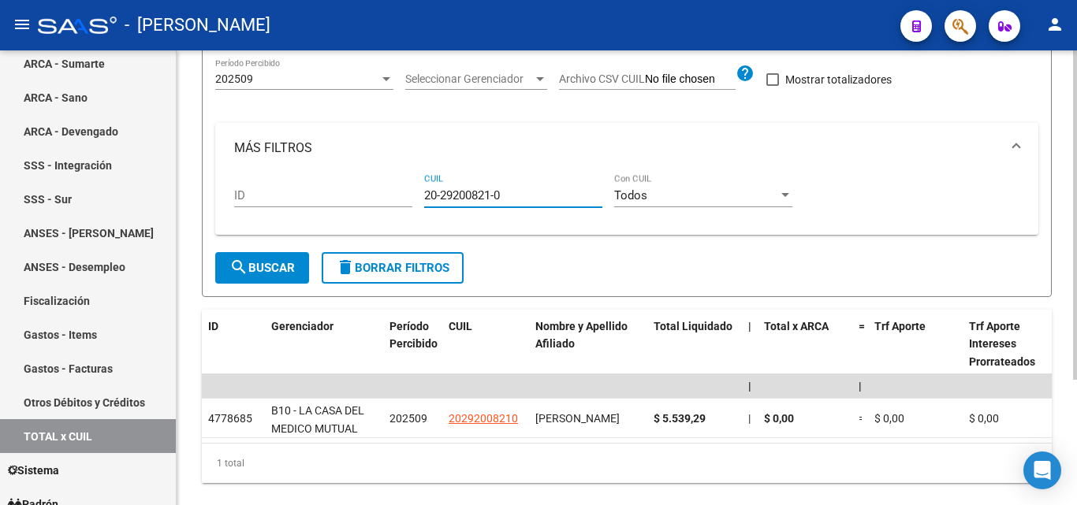
type input "20-29200821-0"
drag, startPoint x: 508, startPoint y: 199, endPoint x: 401, endPoint y: 192, distance: 106.6
click at [401, 192] on div "ID 20-29200821-0 CUIL Todos Con CUIL" at bounding box center [626, 197] width 785 height 49
type input "27-36810852-4"
drag, startPoint x: 510, startPoint y: 195, endPoint x: 418, endPoint y: 204, distance: 92.6
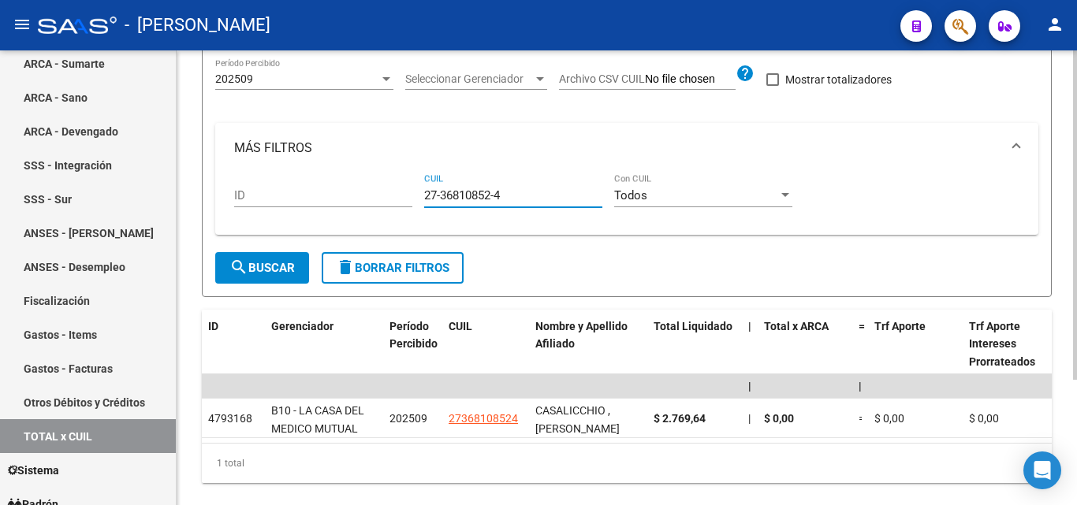
click at [418, 204] on div "ID 27-36810852-4 CUIL Todos Con CUIL" at bounding box center [626, 197] width 785 height 49
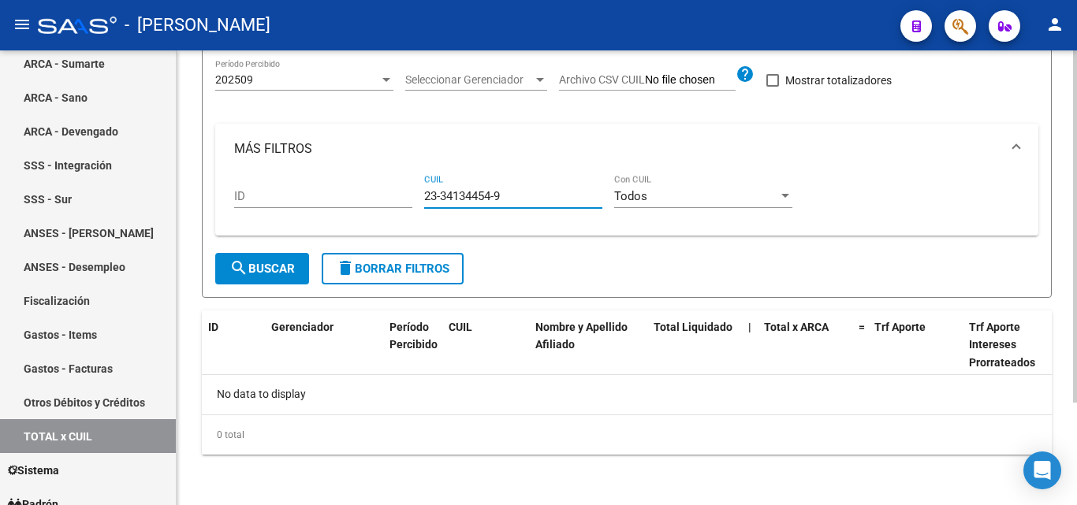
type input "23-34134454-9"
drag, startPoint x: 512, startPoint y: 194, endPoint x: 408, endPoint y: 202, distance: 103.6
click at [408, 202] on div "ID 23-34134454-9 CUIL Todos Con CUIL" at bounding box center [626, 198] width 785 height 49
type input "27-27674194-8"
drag, startPoint x: 506, startPoint y: 200, endPoint x: 412, endPoint y: 199, distance: 93.8
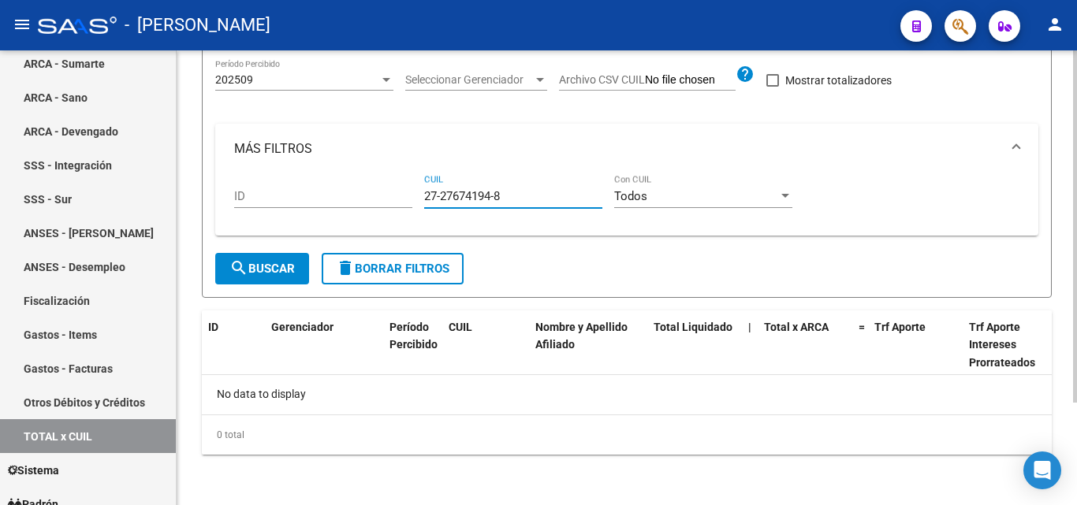
click at [412, 199] on div "ID 27-27674194-8 CUIL Todos Con CUIL" at bounding box center [626, 198] width 785 height 49
type input "20-43492576-3"
drag, startPoint x: 507, startPoint y: 194, endPoint x: 400, endPoint y: 192, distance: 106.4
click at [400, 192] on div "ID 20-43492576-3 CUIL Todos Con CUIL" at bounding box center [626, 198] width 785 height 49
type input "20-36007769-2"
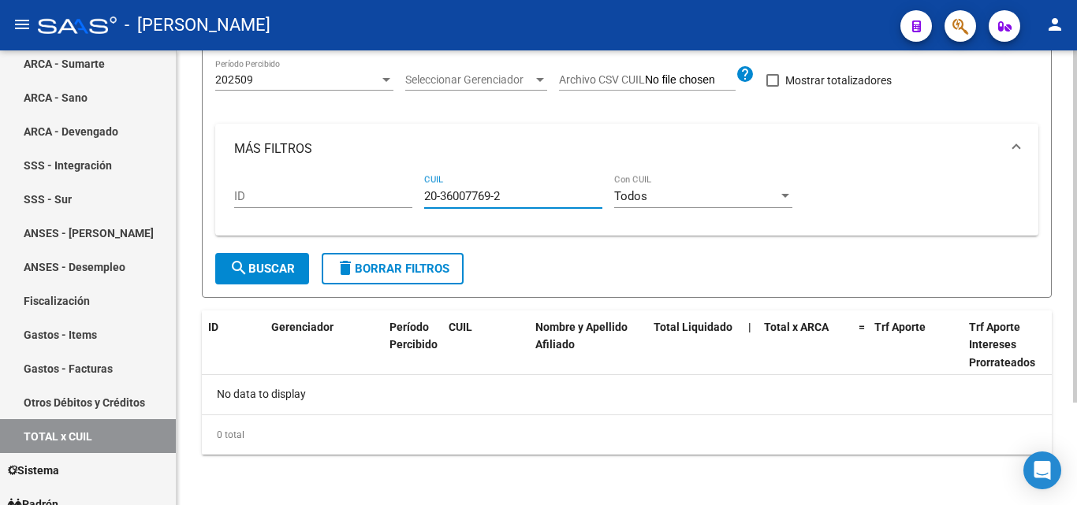
drag, startPoint x: 506, startPoint y: 193, endPoint x: 411, endPoint y: 195, distance: 95.4
click at [411, 195] on div "ID 20-36007769-2 CUIL Todos Con CUIL" at bounding box center [626, 198] width 785 height 49
type input "20-42703314-8"
drag, startPoint x: 512, startPoint y: 197, endPoint x: 373, endPoint y: 201, distance: 138.8
click at [373, 201] on div "ID 20-42703314-8 CUIL Todos Con CUIL" at bounding box center [626, 198] width 785 height 49
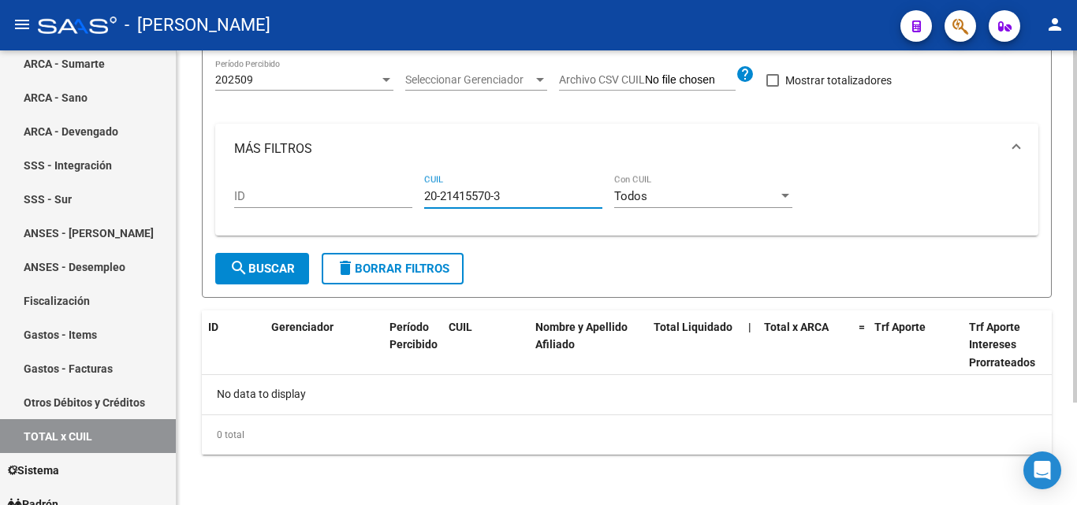
type input "20-21415570-3"
drag, startPoint x: 516, startPoint y: 201, endPoint x: 406, endPoint y: 202, distance: 110.4
click at [406, 202] on div "ID 20-21415570-3 CUIL Todos Con CUIL" at bounding box center [626, 198] width 785 height 49
type input "20-26677153-4"
drag, startPoint x: 512, startPoint y: 192, endPoint x: 392, endPoint y: 195, distance: 119.9
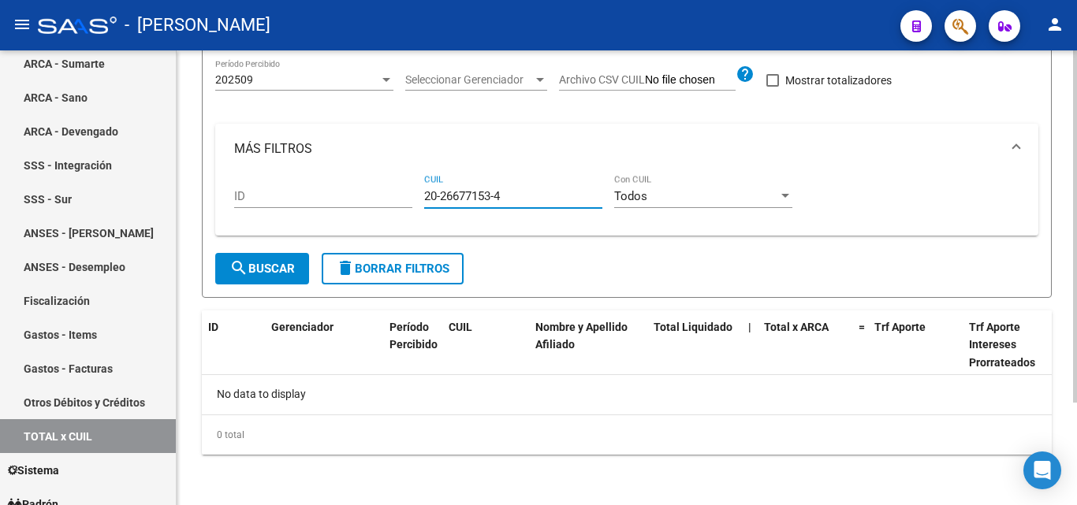
click at [392, 195] on div "ID 20-26677153-4 CUIL Todos Con CUIL" at bounding box center [626, 198] width 785 height 49
type input "20-95945763-9"
drag, startPoint x: 495, startPoint y: 193, endPoint x: 361, endPoint y: 194, distance: 134.0
click at [361, 194] on div "ID 20-95945763-9 CUIL Todos Con CUIL" at bounding box center [626, 198] width 785 height 49
type input "20-32356692-6"
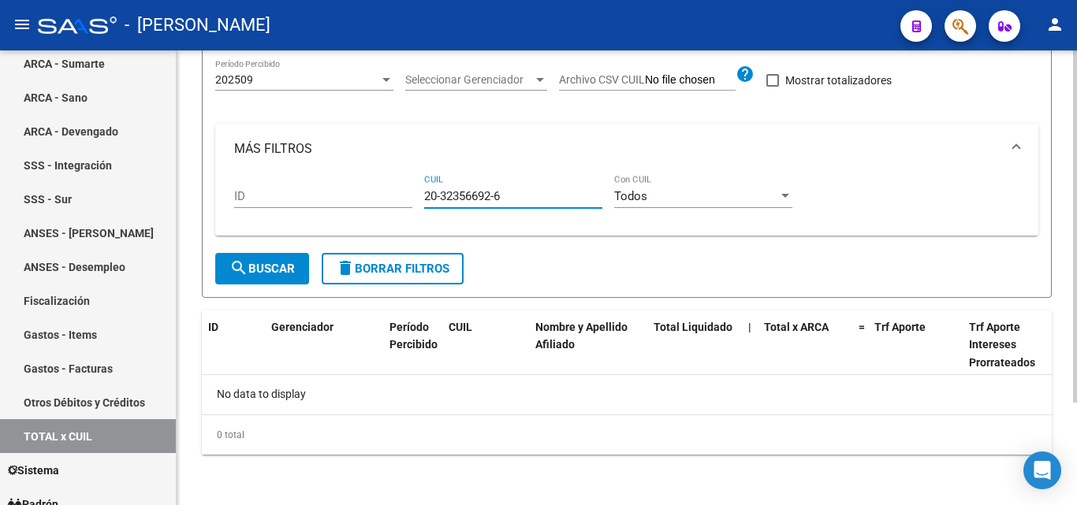
drag, startPoint x: 516, startPoint y: 195, endPoint x: 390, endPoint y: 194, distance: 125.3
click at [390, 194] on div "ID 20-32356692-6 CUIL Todos Con CUIL" at bounding box center [626, 198] width 785 height 49
type input "20-41942630-0"
drag, startPoint x: 483, startPoint y: 194, endPoint x: 359, endPoint y: 195, distance: 124.5
click at [359, 195] on div "ID 20-41942630-0 CUIL Todos Con CUIL" at bounding box center [626, 198] width 785 height 49
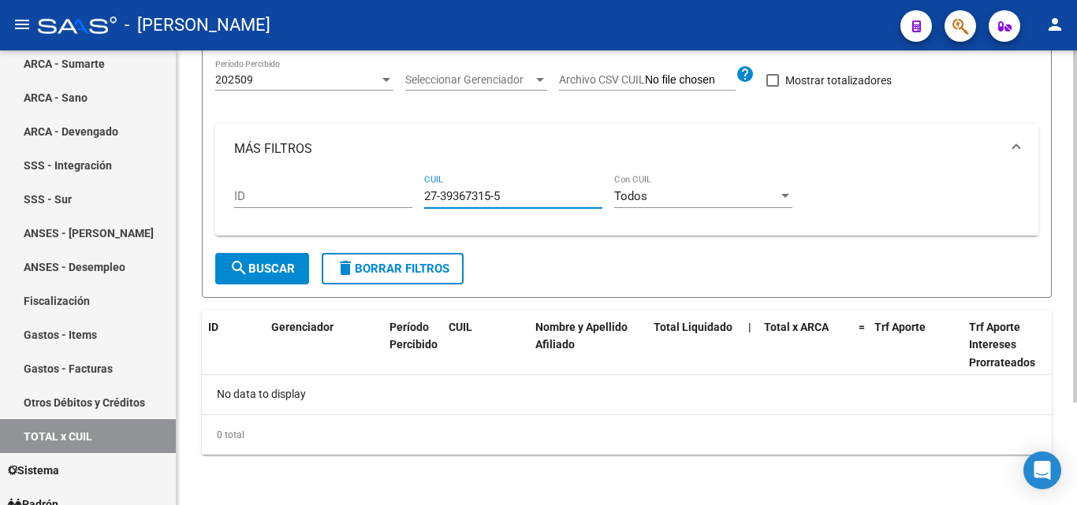
type input "27-39367315-5"
drag, startPoint x: 512, startPoint y: 196, endPoint x: 403, endPoint y: 187, distance: 110.0
click at [403, 187] on div "ID 27-39367315-5 CUIL Todos Con CUIL" at bounding box center [626, 198] width 785 height 49
type input "20-31253435-6"
drag, startPoint x: 512, startPoint y: 203, endPoint x: 419, endPoint y: 195, distance: 93.3
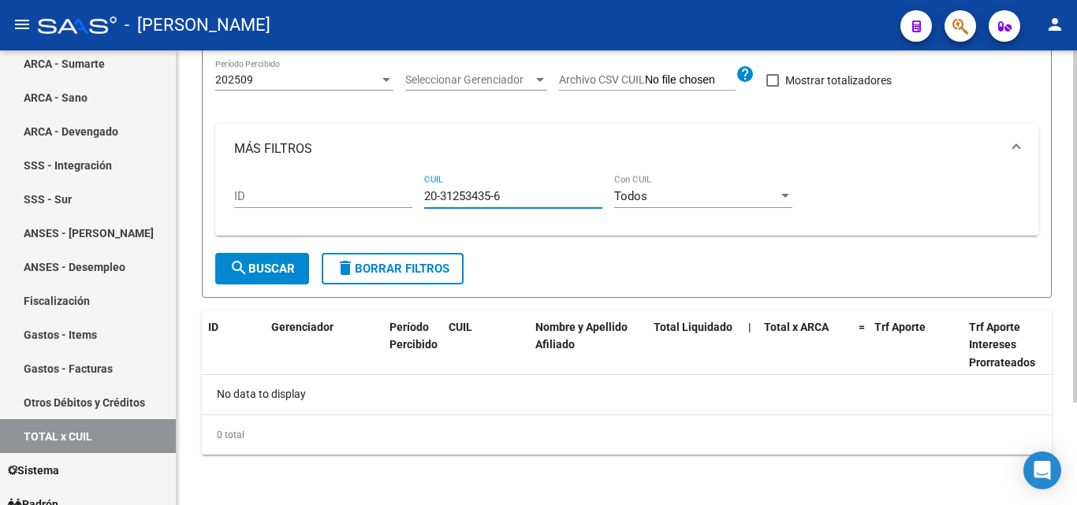
click at [419, 195] on div "ID 20-31253435-6 CUIL Todos Con CUIL" at bounding box center [626, 198] width 785 height 49
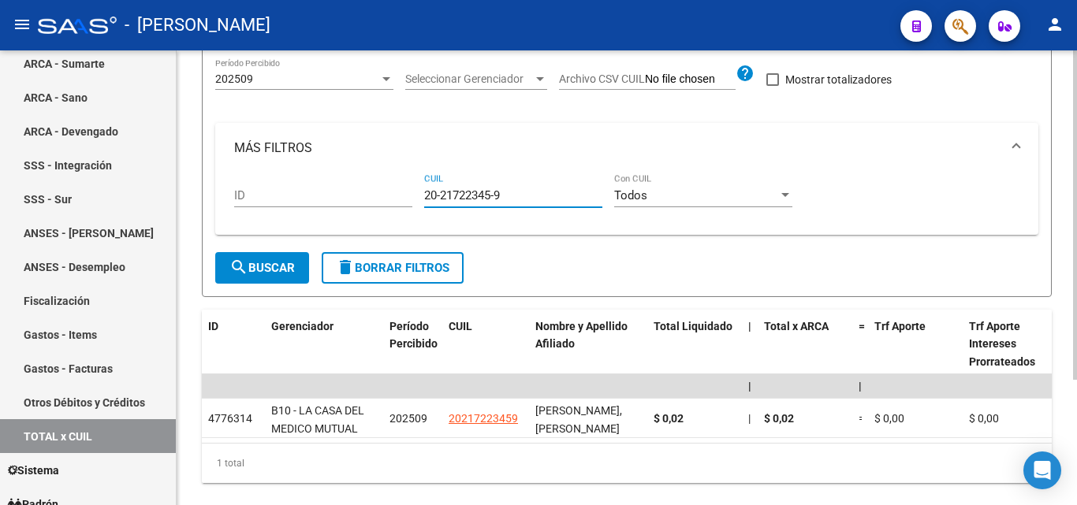
type input "20-21722345-9"
drag, startPoint x: 504, startPoint y: 197, endPoint x: 418, endPoint y: 205, distance: 87.1
click at [418, 205] on div "ID 20-21722345-9 CUIL Todos Con CUIL" at bounding box center [626, 197] width 785 height 49
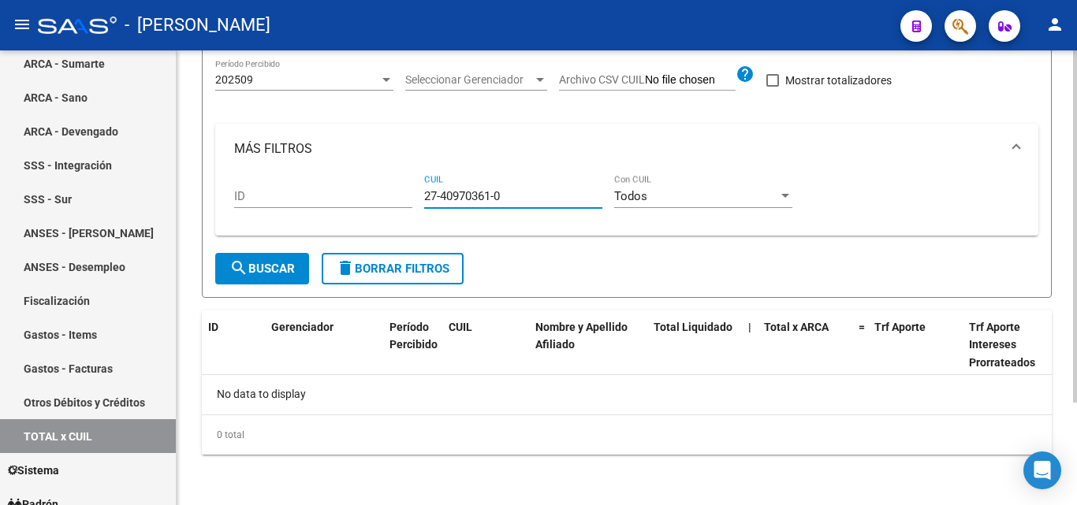
type input "27-40970361-0"
drag, startPoint x: 514, startPoint y: 199, endPoint x: 411, endPoint y: 201, distance: 103.3
click at [411, 201] on div "ID 27-40970361-0 CUIL Todos Con CUIL" at bounding box center [626, 198] width 785 height 49
type input "20-42867859-2"
drag, startPoint x: 510, startPoint y: 196, endPoint x: 410, endPoint y: 196, distance: 100.1
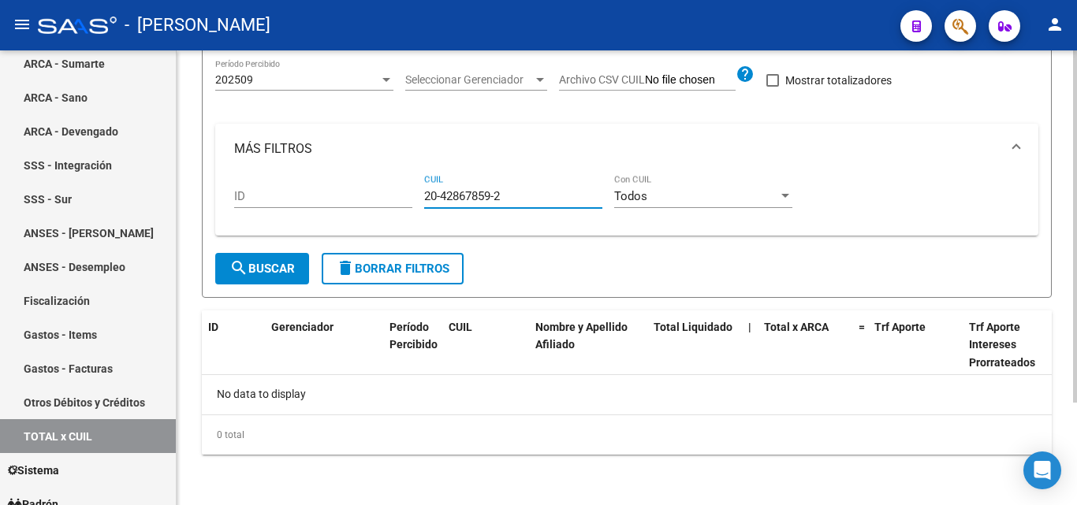
click at [410, 196] on div "ID 20-42867859-2 CUIL Todos Con CUIL" at bounding box center [626, 198] width 785 height 49
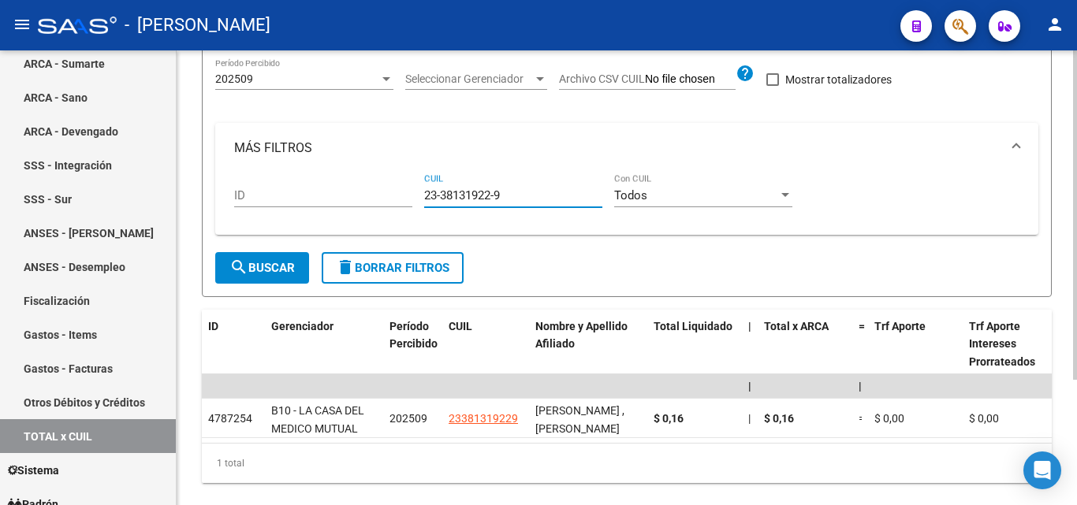
type input "23-38131922-9"
drag, startPoint x: 509, startPoint y: 195, endPoint x: 405, endPoint y: 195, distance: 104.1
click at [405, 195] on div "ID 23-38131922-9 CUIL Todos Con CUIL" at bounding box center [626, 197] width 785 height 49
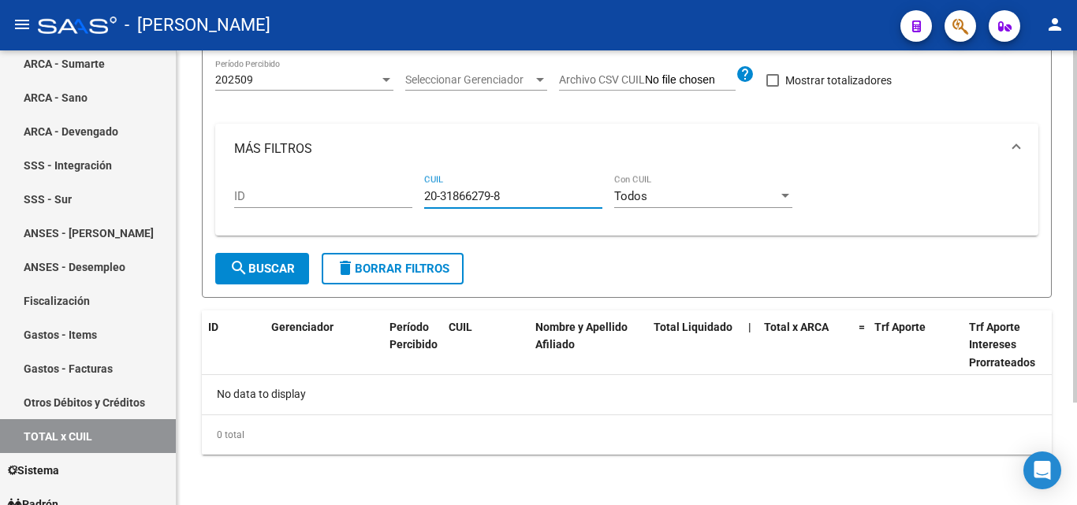
type input "20-31866279-8"
drag, startPoint x: 497, startPoint y: 194, endPoint x: 408, endPoint y: 194, distance: 89.1
click at [408, 194] on div "ID 20-31866279-8 CUIL Todos Con CUIL" at bounding box center [626, 198] width 785 height 49
type input "27-40905704-2"
drag, startPoint x: 498, startPoint y: 198, endPoint x: 405, endPoint y: 208, distance: 93.6
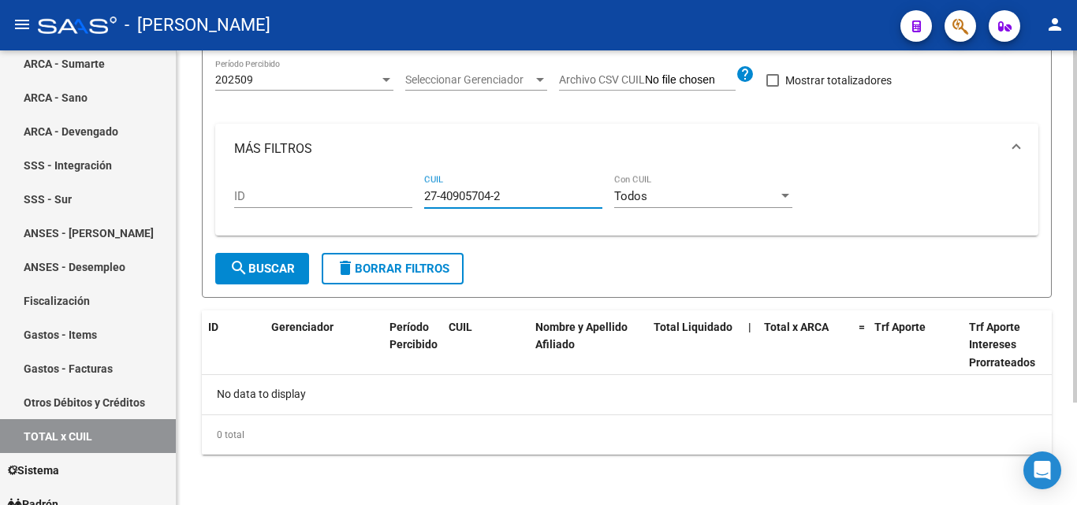
click at [405, 208] on div "ID 27-40905704-2 CUIL Todos Con CUIL" at bounding box center [626, 198] width 785 height 49
type input "27-24241287-2"
drag, startPoint x: 515, startPoint y: 192, endPoint x: 384, endPoint y: 191, distance: 130.9
click at [384, 191] on div "ID 27-24241287-2 CUIL Todos Con CUIL" at bounding box center [626, 198] width 785 height 49
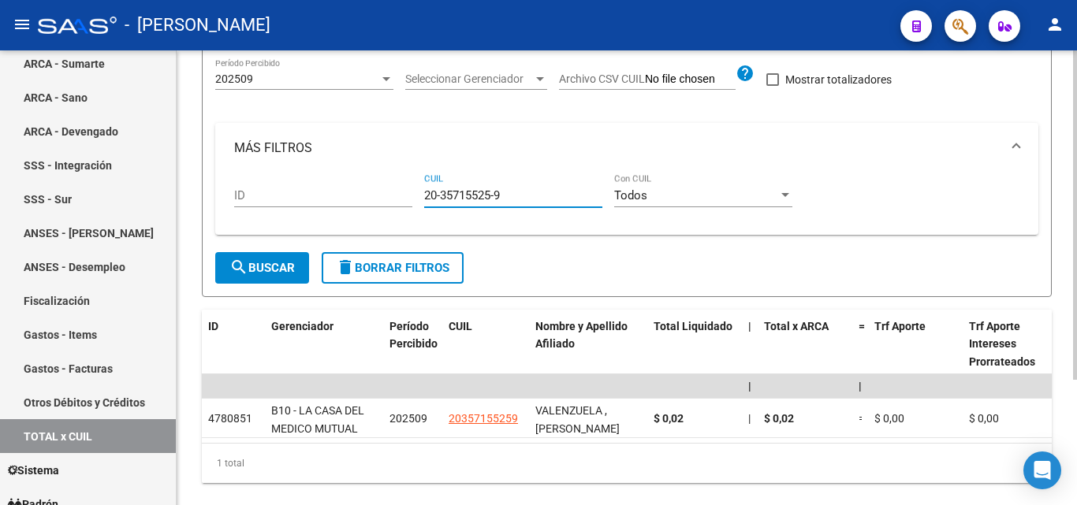
type input "20-35715525-9"
drag, startPoint x: 512, startPoint y: 194, endPoint x: 353, endPoint y: 167, distance: 160.7
click at [353, 167] on mat-expansion-panel "MÁS FILTROS ID 20-35715525-9 CUIL Todos Con CUIL" at bounding box center [626, 179] width 823 height 112
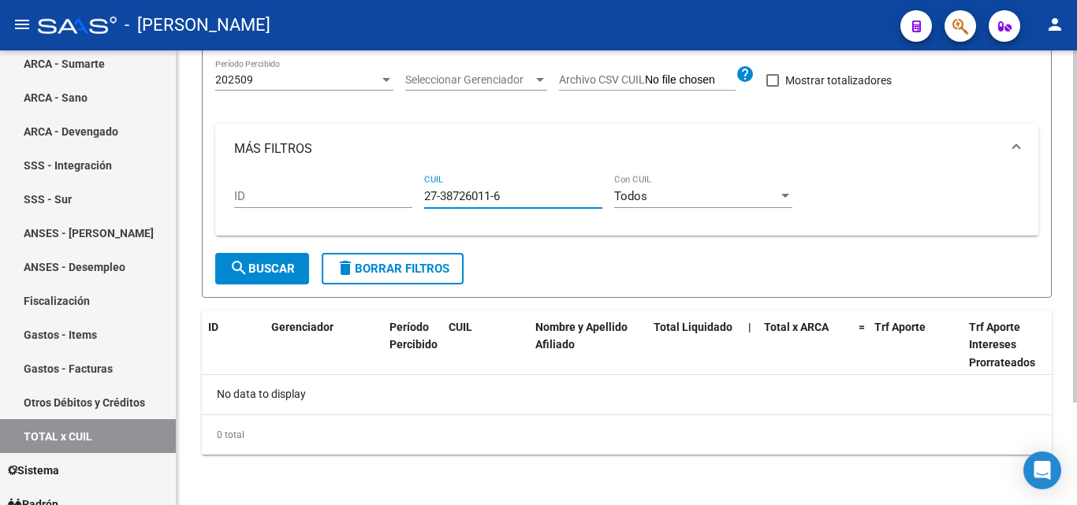
type input "27-38726011-6"
drag, startPoint x: 504, startPoint y: 194, endPoint x: 397, endPoint y: 192, distance: 108.0
click at [397, 192] on div "ID 27-38726011-6 CUIL Todos Con CUIL" at bounding box center [626, 198] width 785 height 49
type input "20-39249165-2"
drag, startPoint x: 494, startPoint y: 200, endPoint x: 374, endPoint y: 199, distance: 119.8
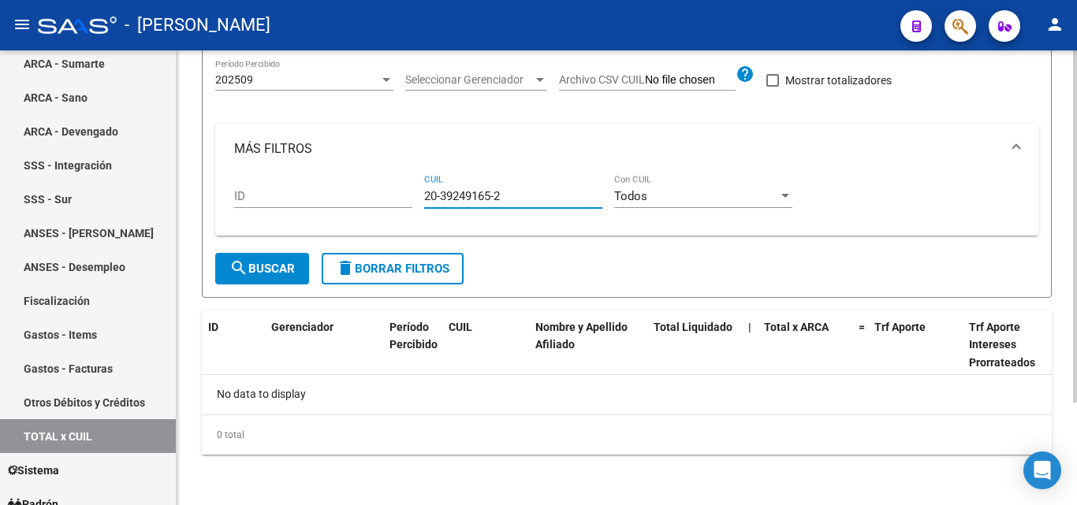
click at [374, 199] on div "ID 20-39249165-2 CUIL Todos Con CUIL" at bounding box center [626, 198] width 785 height 49
type input "20-25275841-1"
drag, startPoint x: 512, startPoint y: 195, endPoint x: 394, endPoint y: 195, distance: 118.2
click at [394, 195] on div "ID 20-25275841-1 CUIL Todos Con CUIL" at bounding box center [626, 198] width 785 height 49
type input "27-34843165-5"
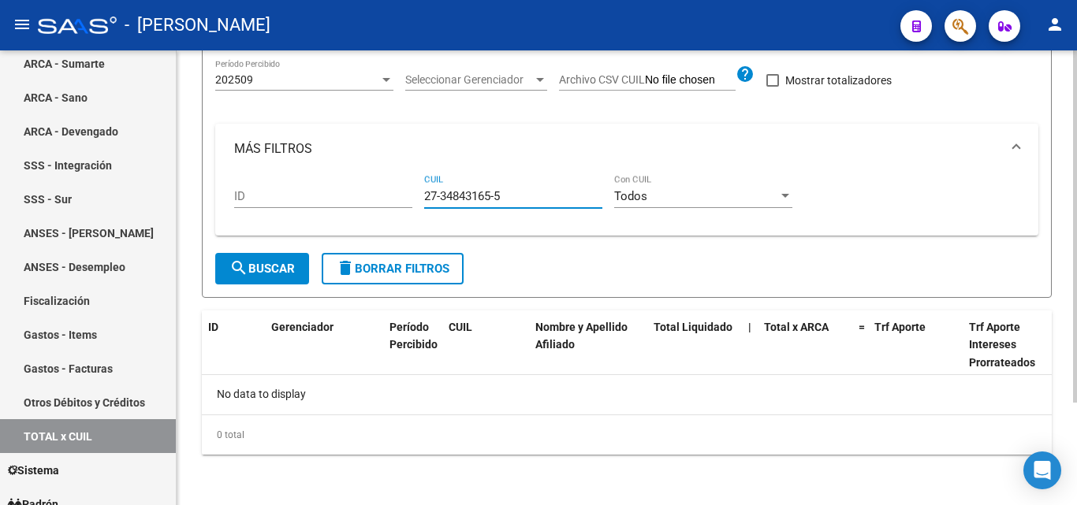
drag, startPoint x: 513, startPoint y: 192, endPoint x: 368, endPoint y: 195, distance: 145.1
click at [368, 195] on div "ID 27-34843165-5 CUIL Todos Con CUIL" at bounding box center [626, 198] width 785 height 49
type input "23-46879823-9"
drag, startPoint x: 508, startPoint y: 196, endPoint x: 367, endPoint y: 201, distance: 142.0
click at [367, 201] on div "ID 23-46879823-9 CUIL Todos Con CUIL" at bounding box center [626, 198] width 785 height 49
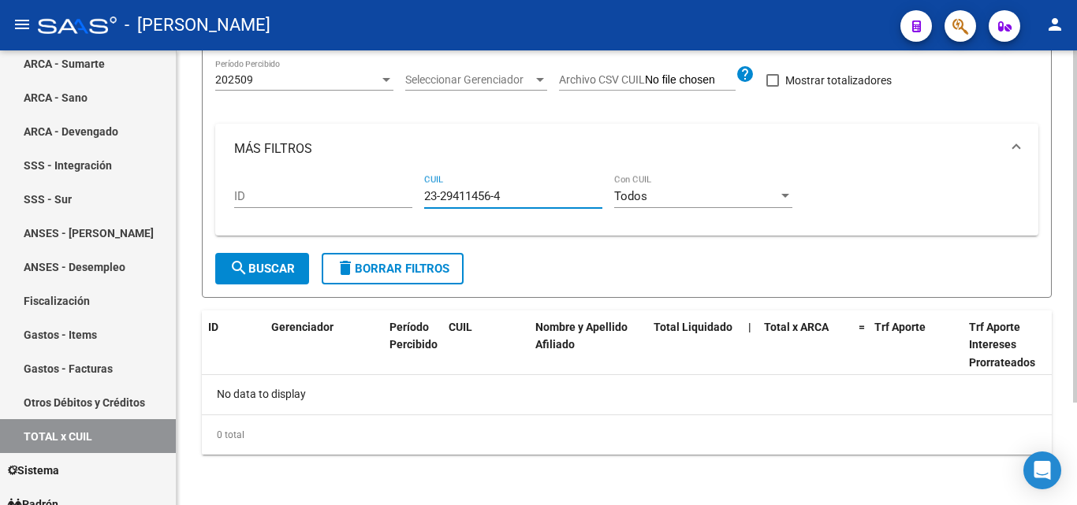
type input "23-29411456-4"
drag, startPoint x: 512, startPoint y: 199, endPoint x: 380, endPoint y: 198, distance: 131.6
click at [380, 198] on div "ID 23-29411456-4 CUIL Todos Con CUIL" at bounding box center [626, 198] width 785 height 49
type input "20-43380580-2"
drag, startPoint x: 517, startPoint y: 197, endPoint x: 402, endPoint y: 194, distance: 115.1
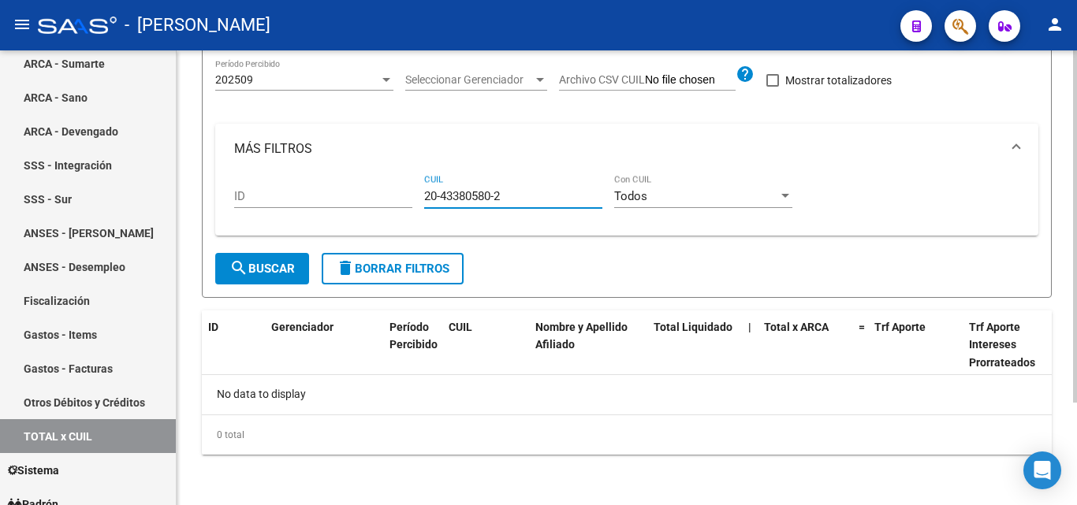
click at [402, 194] on div "ID 20-43380580-2 CUIL Todos Con CUIL" at bounding box center [626, 198] width 785 height 49
type input "20-40451208-1"
drag, startPoint x: 506, startPoint y: 198, endPoint x: 401, endPoint y: 200, distance: 104.9
click at [401, 200] on div "ID 20-40451208-1 CUIL Todos Con CUIL" at bounding box center [626, 198] width 785 height 49
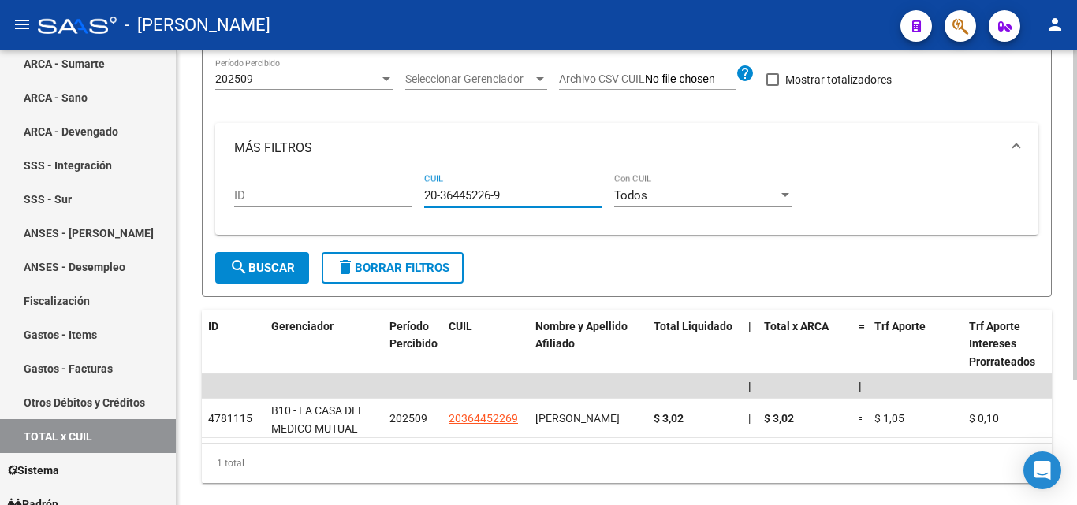
type input "20-36445226-9"
drag, startPoint x: 514, startPoint y: 199, endPoint x: 404, endPoint y: 195, distance: 109.6
click at [404, 195] on div "ID 20-36445226-9 CUIL Todos Con CUIL" at bounding box center [626, 197] width 785 height 49
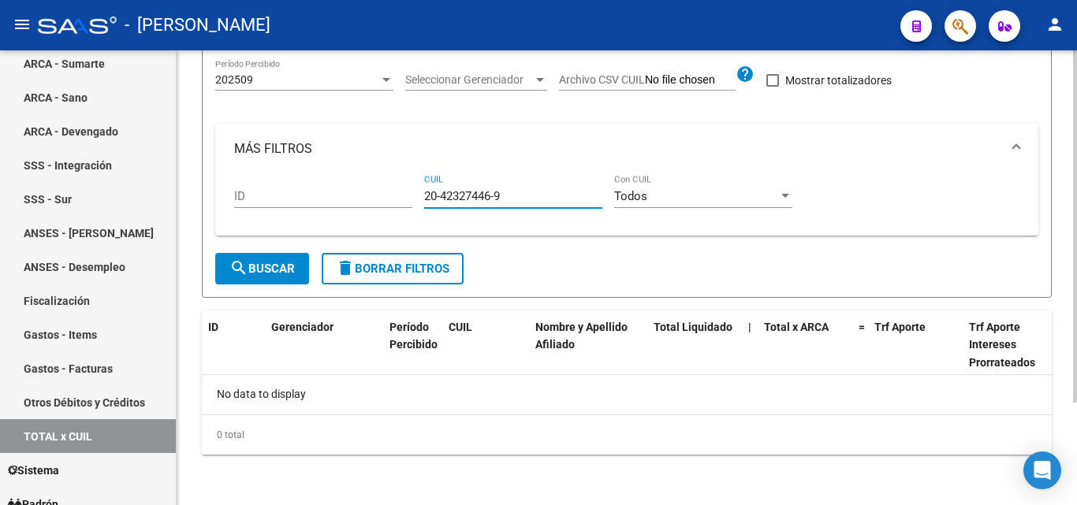
type input "20-42327446-9"
drag, startPoint x: 506, startPoint y: 192, endPoint x: 374, endPoint y: 199, distance: 131.8
click at [374, 199] on div "ID 20-42327446-9 CUIL Todos Con CUIL" at bounding box center [626, 198] width 785 height 49
type input "27-38899658-2"
drag, startPoint x: 504, startPoint y: 199, endPoint x: 372, endPoint y: 203, distance: 132.5
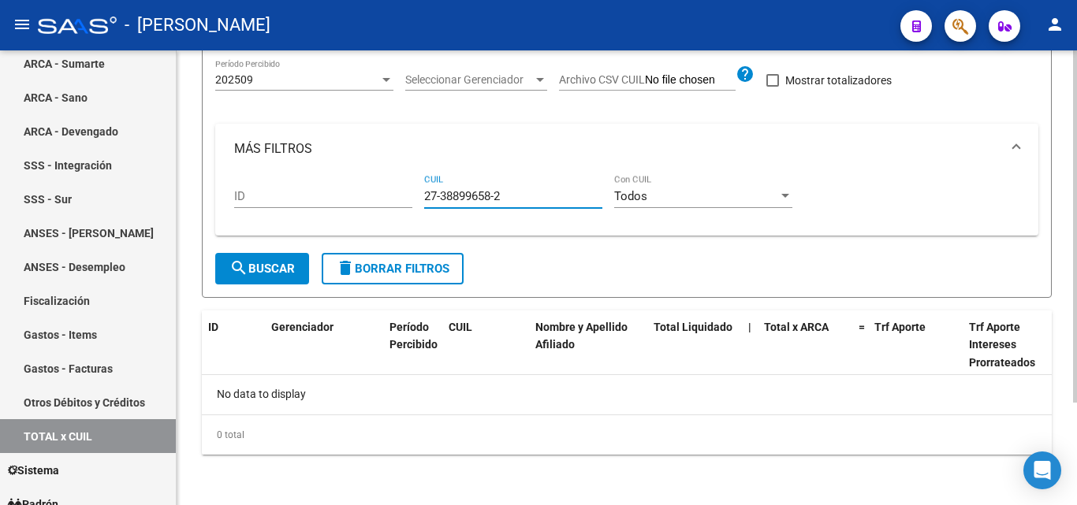
click at [372, 203] on div "ID 27-38899658-2 CUIL Todos Con CUIL" at bounding box center [626, 198] width 785 height 49
type input "20-39369876-5"
drag, startPoint x: 506, startPoint y: 197, endPoint x: 392, endPoint y: 203, distance: 114.4
click at [392, 203] on div "ID 20-39369876-5 CUIL Todos Con CUIL" at bounding box center [626, 198] width 785 height 49
type input "27-22395443-5"
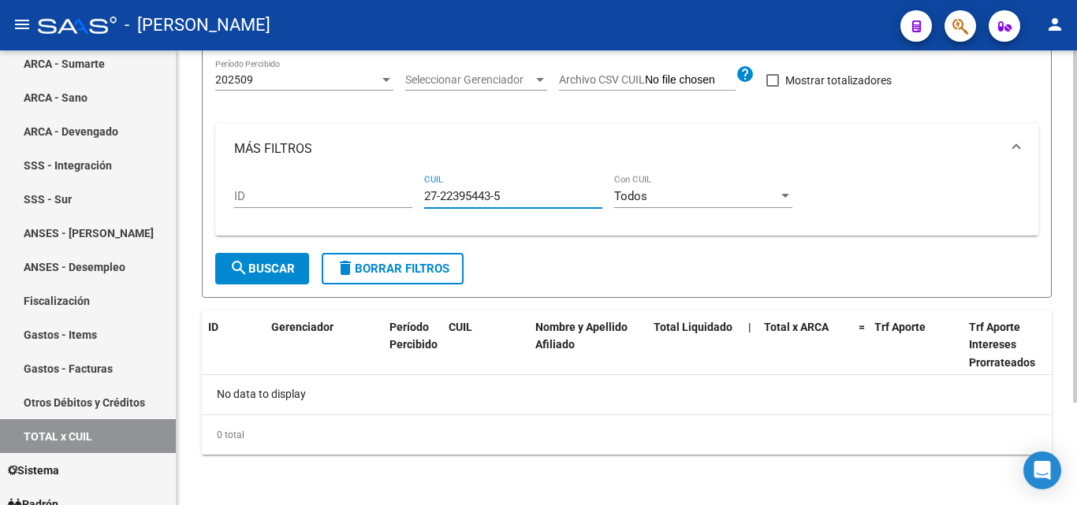
drag, startPoint x: 512, startPoint y: 194, endPoint x: 409, endPoint y: 206, distance: 103.2
click at [409, 206] on div "ID 27-22395443-5 CUIL Todos Con CUIL" at bounding box center [626, 198] width 785 height 49
type input "20-41515639-2"
drag, startPoint x: 512, startPoint y: 195, endPoint x: 382, endPoint y: 202, distance: 130.3
click at [382, 202] on div "ID 20-41515639-2 CUIL Todos Con CUIL" at bounding box center [626, 198] width 785 height 49
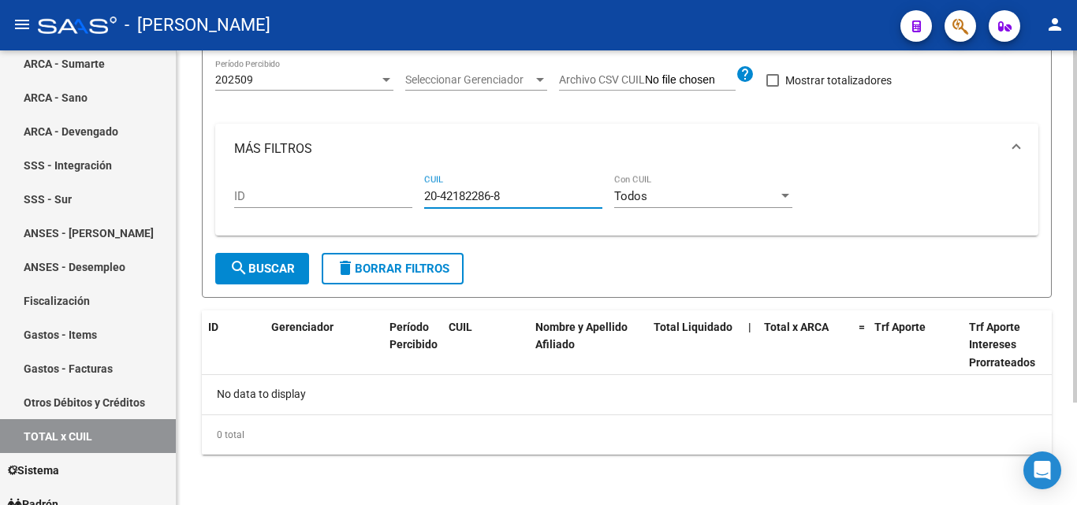
type input "20-42182286-8"
drag, startPoint x: 511, startPoint y: 189, endPoint x: 404, endPoint y: 196, distance: 107.4
click at [404, 196] on div "ID 20-42182286-8 CUIL Todos Con CUIL" at bounding box center [626, 198] width 785 height 49
type input "27-26775194-9"
drag, startPoint x: 509, startPoint y: 195, endPoint x: 385, endPoint y: 188, distance: 124.7
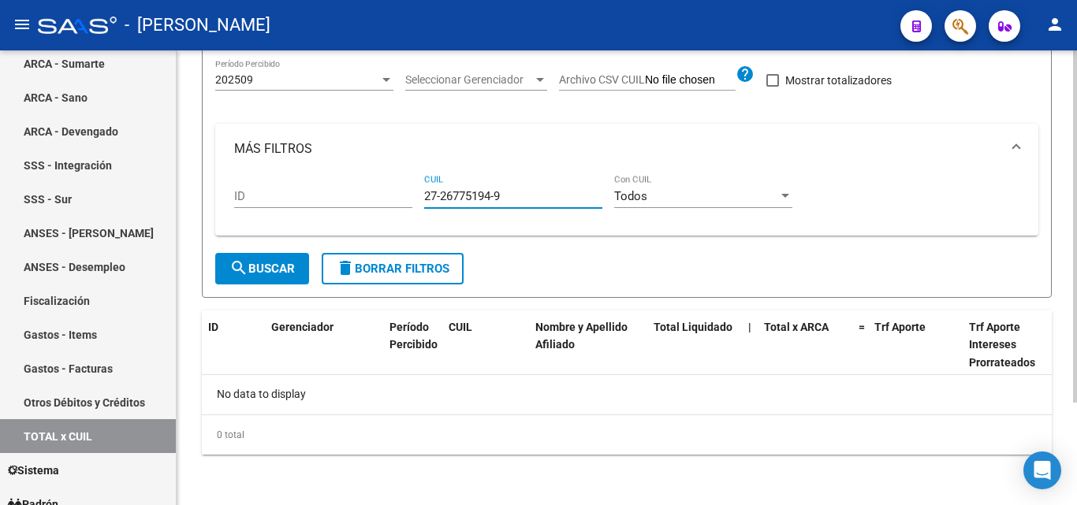
click at [385, 188] on div "ID 27-26775194-9 CUIL Todos Con CUIL" at bounding box center [626, 198] width 785 height 49
type input "27-42129282-0"
drag, startPoint x: 510, startPoint y: 198, endPoint x: 401, endPoint y: 199, distance: 108.8
click at [401, 199] on div "ID 27-42129282-0 CUIL Todos Con CUIL" at bounding box center [626, 198] width 785 height 49
type input "27-23317682-1"
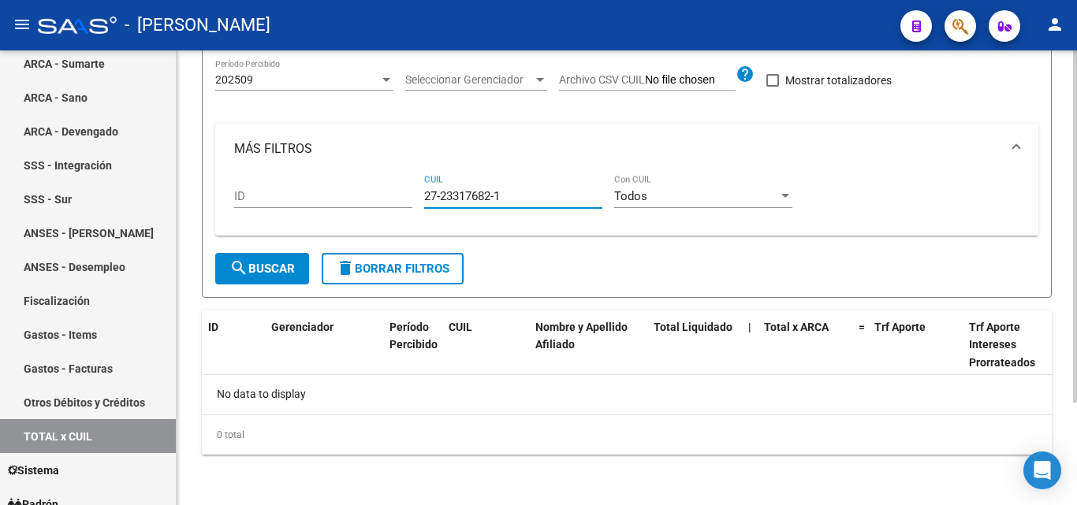
drag, startPoint x: 513, startPoint y: 198, endPoint x: 348, endPoint y: 207, distance: 165.0
click at [348, 207] on div "ID 27-23317682-1 CUIL Todos Con CUIL" at bounding box center [626, 198] width 785 height 49
type input "20-38898232-3"
drag, startPoint x: 514, startPoint y: 203, endPoint x: 397, endPoint y: 203, distance: 117.5
click at [397, 203] on div "ID 20-38898232-3 CUIL Todos Con CUIL" at bounding box center [626, 198] width 785 height 49
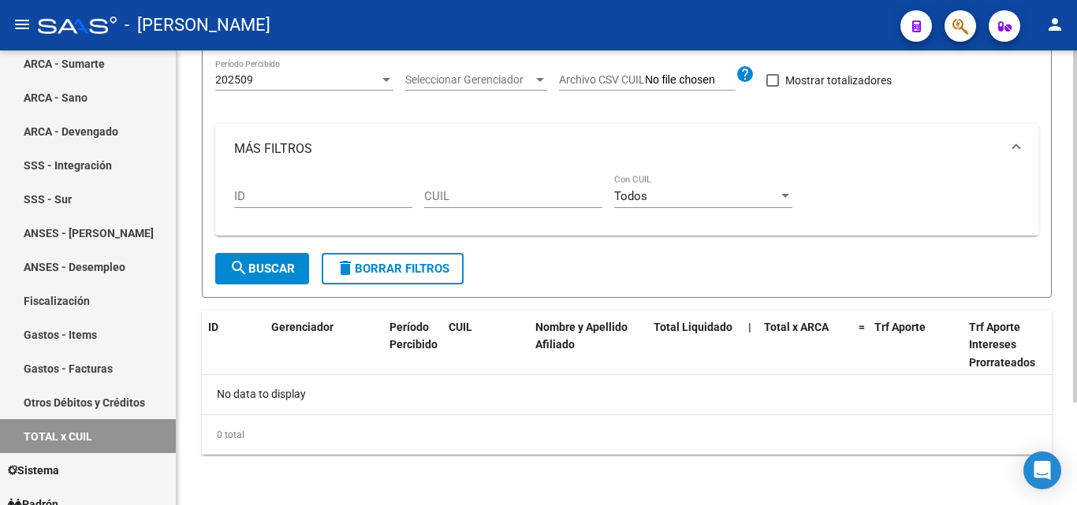
drag, startPoint x: 469, startPoint y: 203, endPoint x: 438, endPoint y: 192, distance: 32.9
click at [438, 192] on input "CUIL" at bounding box center [513, 196] width 178 height 14
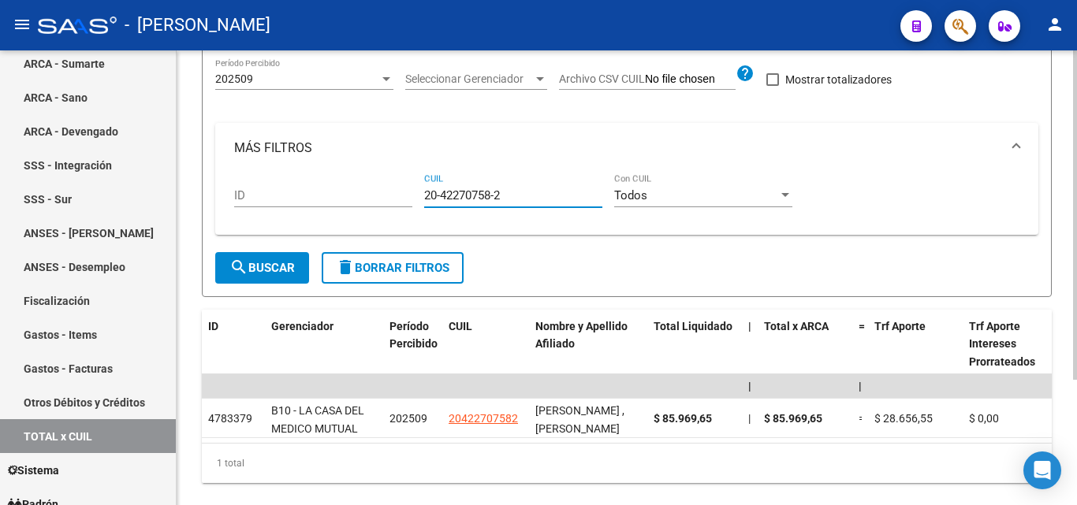
type input "20-42270758-2"
drag, startPoint x: 504, startPoint y: 203, endPoint x: 419, endPoint y: 199, distance: 85.2
click at [419, 199] on div "ID 20-42270758-2 CUIL Todos Con CUIL" at bounding box center [626, 197] width 785 height 49
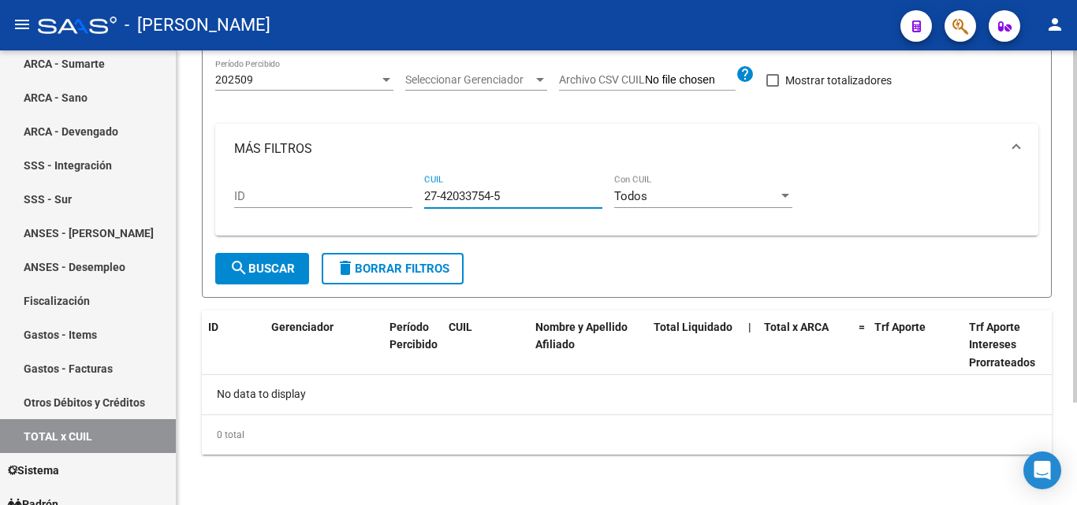
type input "27-42033754-5"
click at [516, 190] on div "27-42033754-5 CUIL" at bounding box center [513, 191] width 178 height 34
drag, startPoint x: 515, startPoint y: 192, endPoint x: 413, endPoint y: 198, distance: 101.9
click at [413, 198] on div "ID 27-42033754-5 CUIL Todos Con CUIL" at bounding box center [626, 198] width 785 height 49
type input "20-40619702-7"
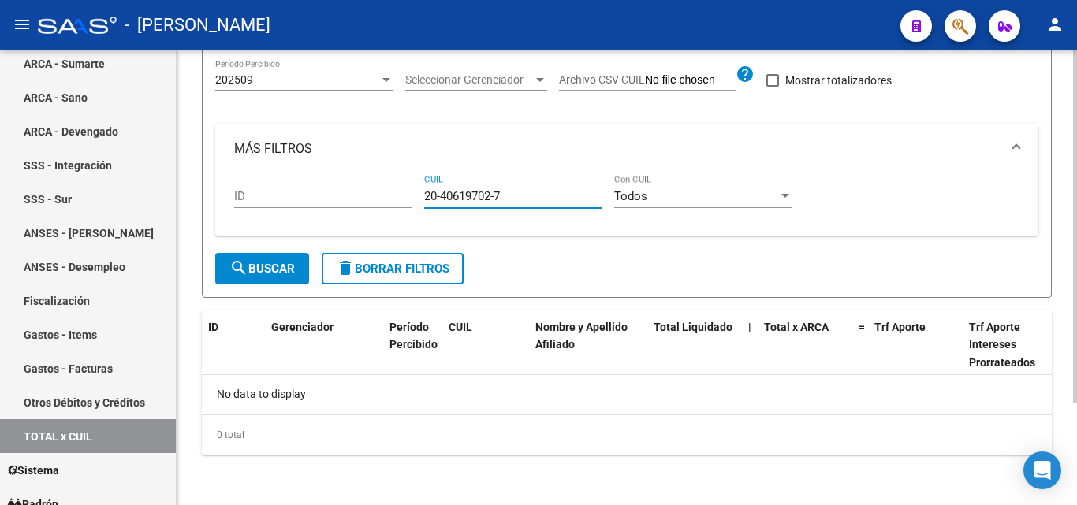
drag, startPoint x: 514, startPoint y: 195, endPoint x: 406, endPoint y: 194, distance: 108.0
click at [406, 194] on div "ID 20-40619702-7 CUIL Todos Con CUIL" at bounding box center [626, 198] width 785 height 49
type input "20-33449750-0"
drag, startPoint x: 513, startPoint y: 196, endPoint x: 406, endPoint y: 195, distance: 107.2
click at [406, 195] on div "ID 20-33449750-0 CUIL Todos Con CUIL" at bounding box center [626, 198] width 785 height 49
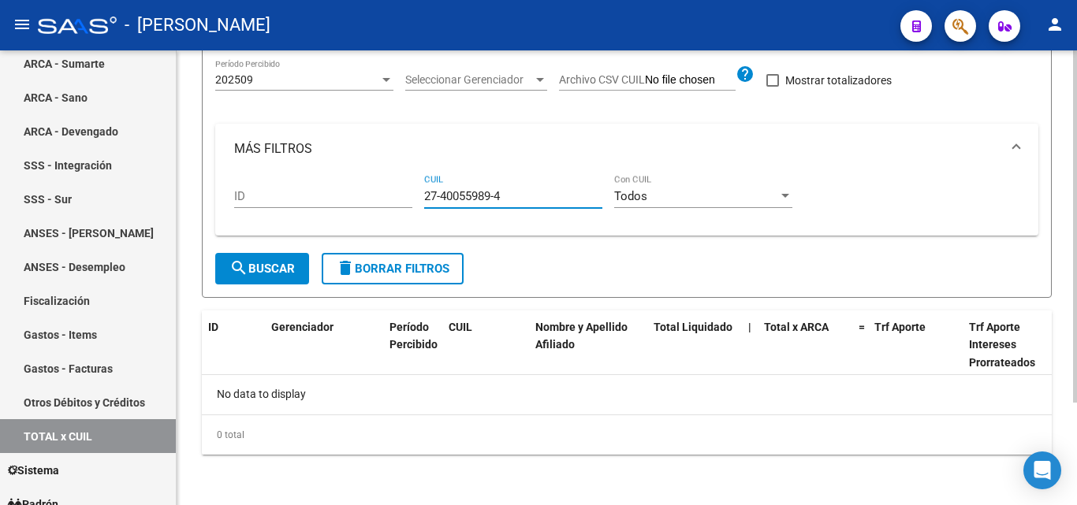
type input "27-40055989-4"
drag, startPoint x: 506, startPoint y: 199, endPoint x: 416, endPoint y: 200, distance: 89.9
click at [416, 200] on div "ID 27-40055989-4 CUIL Todos Con CUIL" at bounding box center [626, 198] width 785 height 49
type input "20-32500930-7"
drag, startPoint x: 516, startPoint y: 193, endPoint x: 415, endPoint y: 195, distance: 100.9
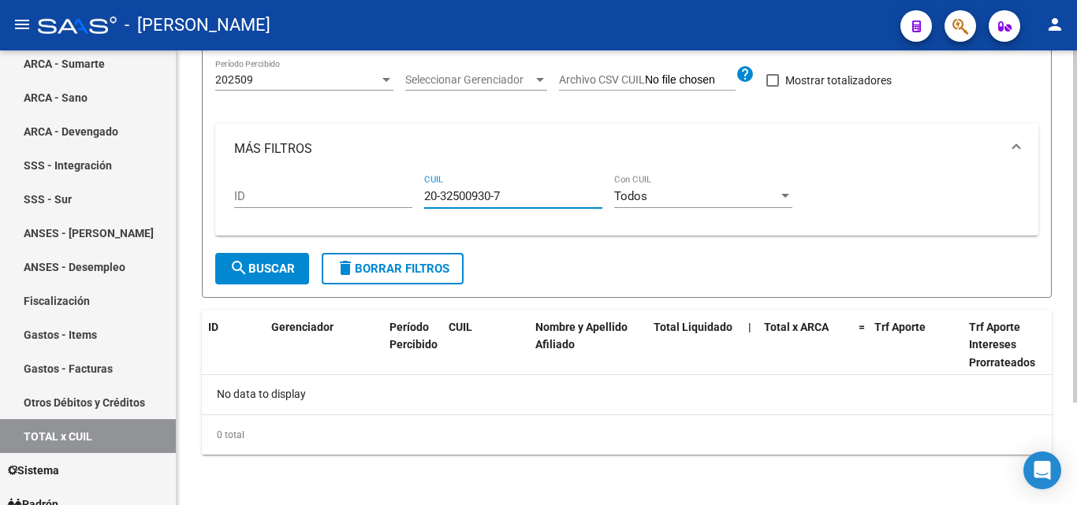
click at [415, 195] on div "ID 20-32500930-7 CUIL Todos Con CUIL" at bounding box center [626, 198] width 785 height 49
type input "20-42867467-8"
drag, startPoint x: 485, startPoint y: 201, endPoint x: 374, endPoint y: 201, distance: 110.4
click at [374, 201] on div "ID 20-42867467-8 CUIL Todos Con CUIL" at bounding box center [626, 198] width 785 height 49
type input "27-31758178-0"
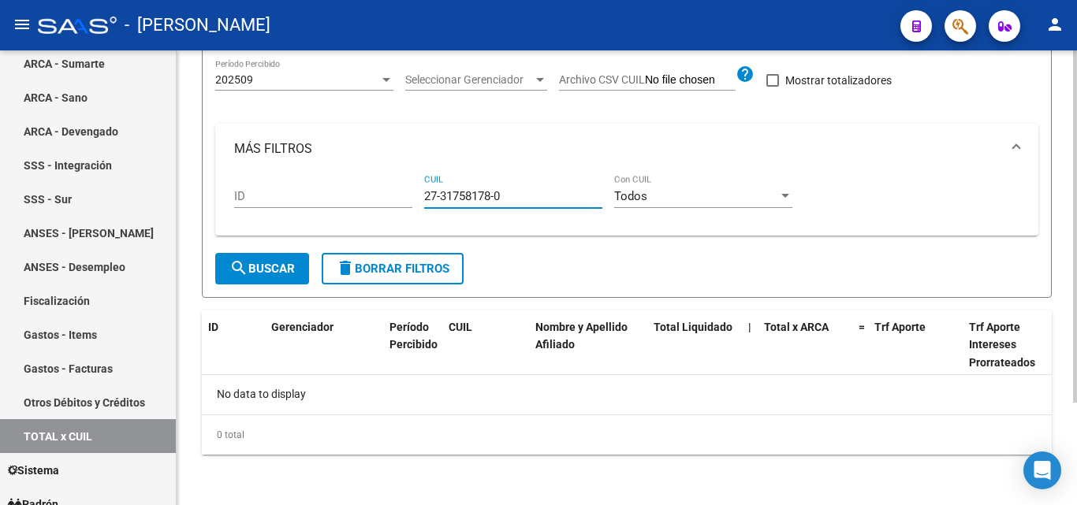
drag, startPoint x: 512, startPoint y: 193, endPoint x: 402, endPoint y: 198, distance: 110.5
click at [402, 198] on div "ID 27-31758178-0 CUIL Todos Con CUIL" at bounding box center [626, 198] width 785 height 49
type input "23-25894005-9"
drag, startPoint x: 512, startPoint y: 188, endPoint x: 350, endPoint y: 200, distance: 162.0
click at [350, 200] on div "ID 23-25894005-9 CUIL Todos Con CUIL" at bounding box center [626, 198] width 785 height 49
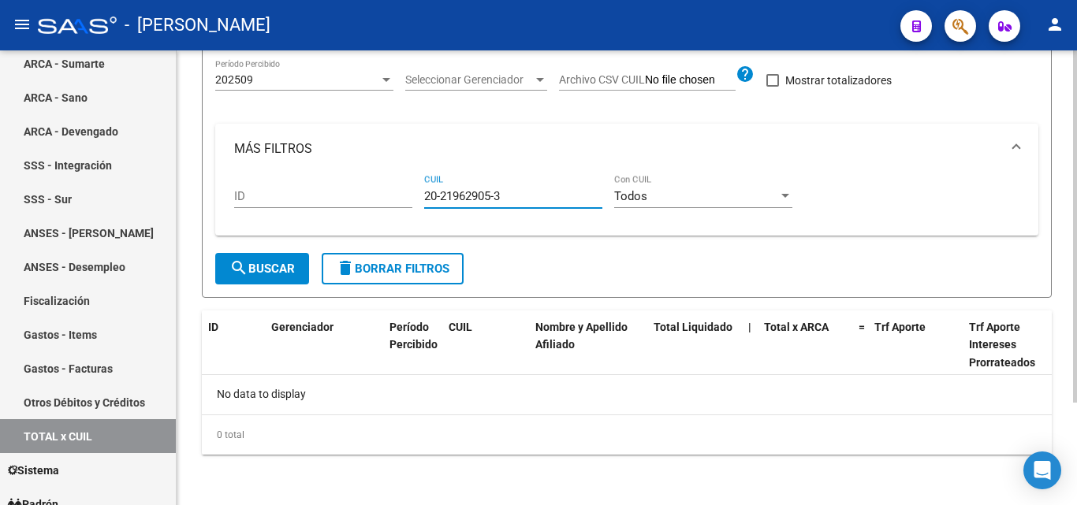
type input "20-21962905-3"
drag, startPoint x: 501, startPoint y: 199, endPoint x: 378, endPoint y: 205, distance: 123.9
click at [378, 205] on div "ID 20-21962905-3 CUIL Todos Con CUIL" at bounding box center [626, 198] width 785 height 49
type input "20-34732837-6"
drag, startPoint x: 502, startPoint y: 196, endPoint x: 385, endPoint y: 195, distance: 116.7
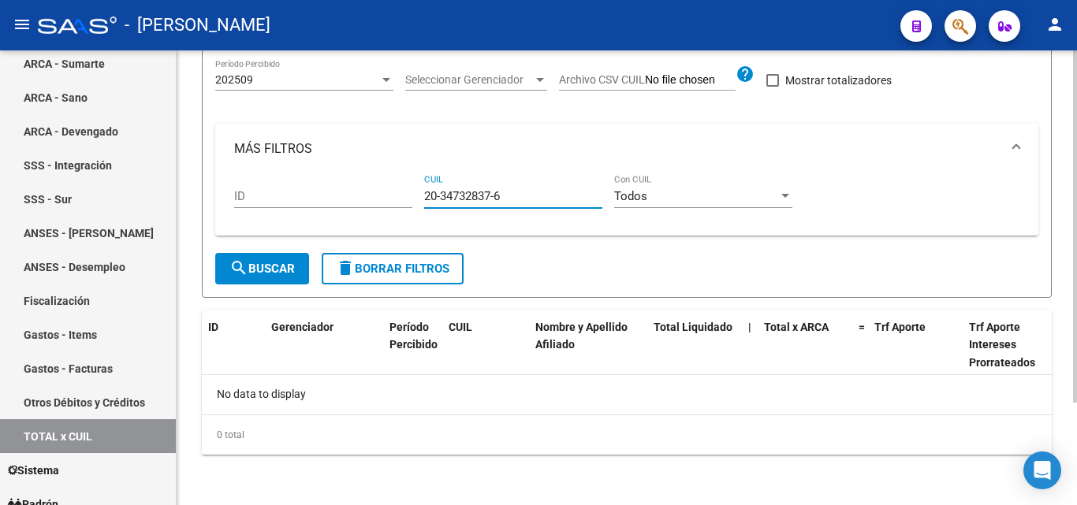
click at [385, 195] on div "ID 20-34732837-6 CUIL Todos Con CUIL" at bounding box center [626, 198] width 785 height 49
type input "27-28357704-5"
drag, startPoint x: 515, startPoint y: 194, endPoint x: 386, endPoint y: 204, distance: 128.9
click at [386, 204] on div "ID 27-28357704-5 CUIL Todos Con CUIL" at bounding box center [626, 198] width 785 height 49
type input "20-37264988-8"
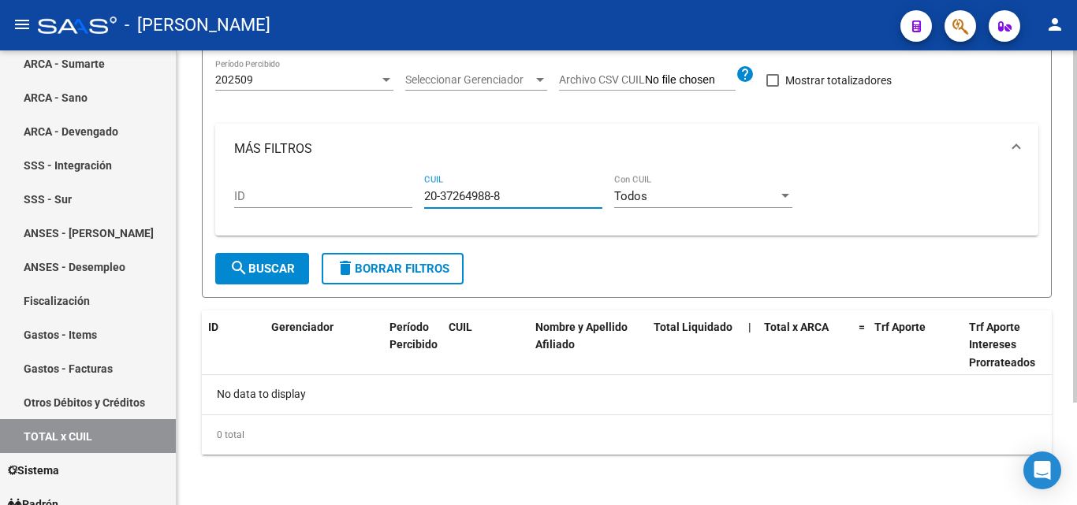
drag, startPoint x: 512, startPoint y: 194, endPoint x: 351, endPoint y: 192, distance: 161.6
click at [351, 192] on div "ID 20-37264988-8 CUIL Todos Con CUIL" at bounding box center [626, 198] width 785 height 49
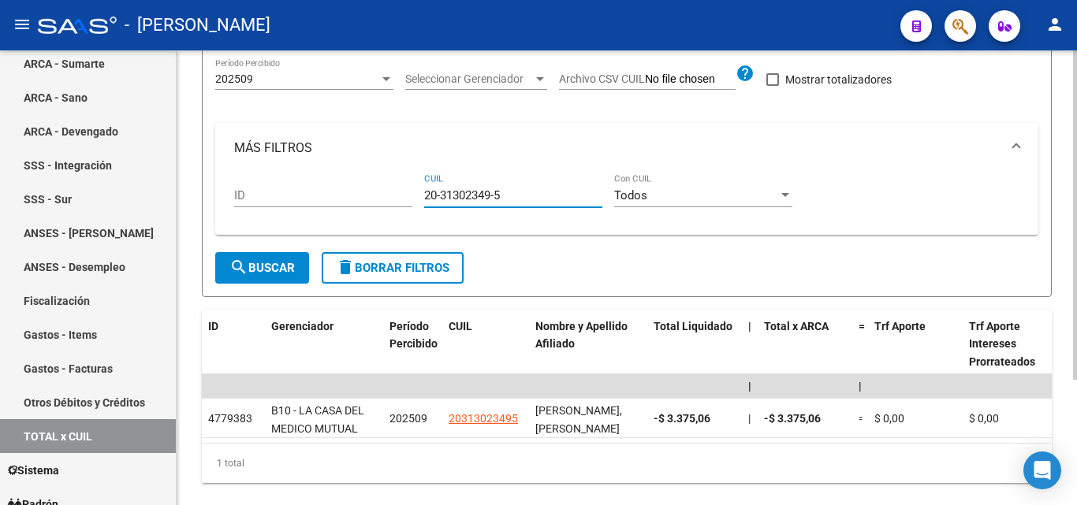
type input "20-31302349-5"
drag, startPoint x: 512, startPoint y: 194, endPoint x: 416, endPoint y: 209, distance: 96.5
click at [416, 209] on div "ID 20-31302349-5 CUIL Todos Con CUIL" at bounding box center [626, 197] width 785 height 49
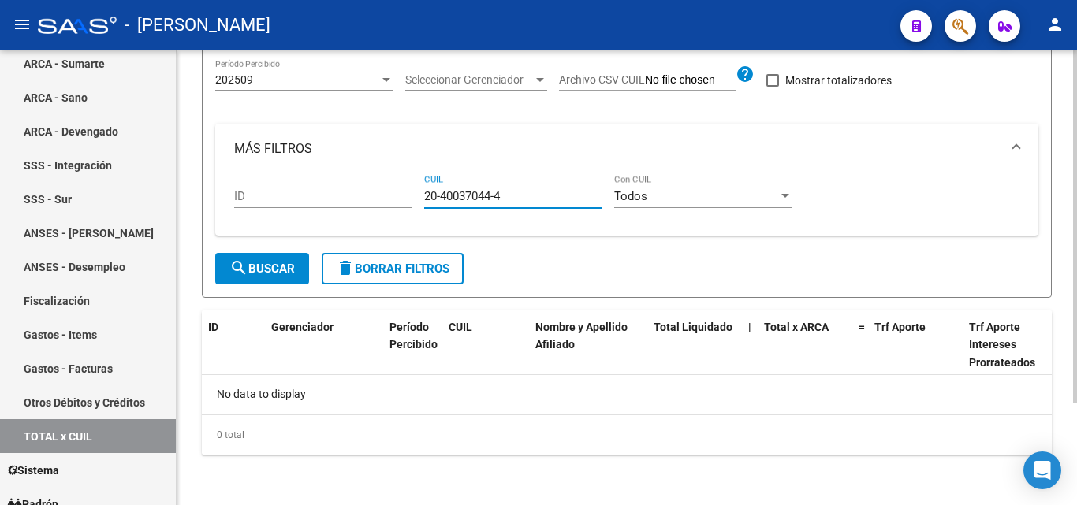
type input "20-40037044-4"
drag, startPoint x: 516, startPoint y: 198, endPoint x: 413, endPoint y: 200, distance: 102.5
click at [413, 200] on div "ID 20-40037044-4 CUIL Todos Con CUIL" at bounding box center [626, 198] width 785 height 49
type input "20-25175724-1"
drag, startPoint x: 509, startPoint y: 194, endPoint x: 419, endPoint y: 189, distance: 90.8
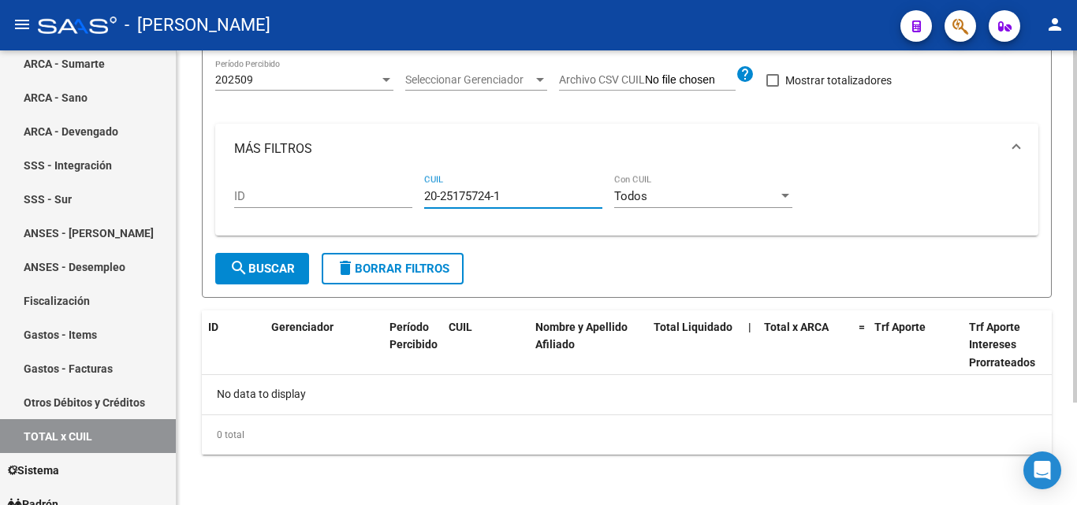
click at [419, 189] on div "ID 20-25175724-1 CUIL Todos Con CUIL" at bounding box center [626, 198] width 785 height 49
type input "20-27345946-5"
drag, startPoint x: 514, startPoint y: 195, endPoint x: 409, endPoint y: 200, distance: 105.0
click at [409, 200] on div "ID 20-27345946-5 CUIL Todos Con CUIL" at bounding box center [626, 198] width 785 height 49
type input "27-28146786-2"
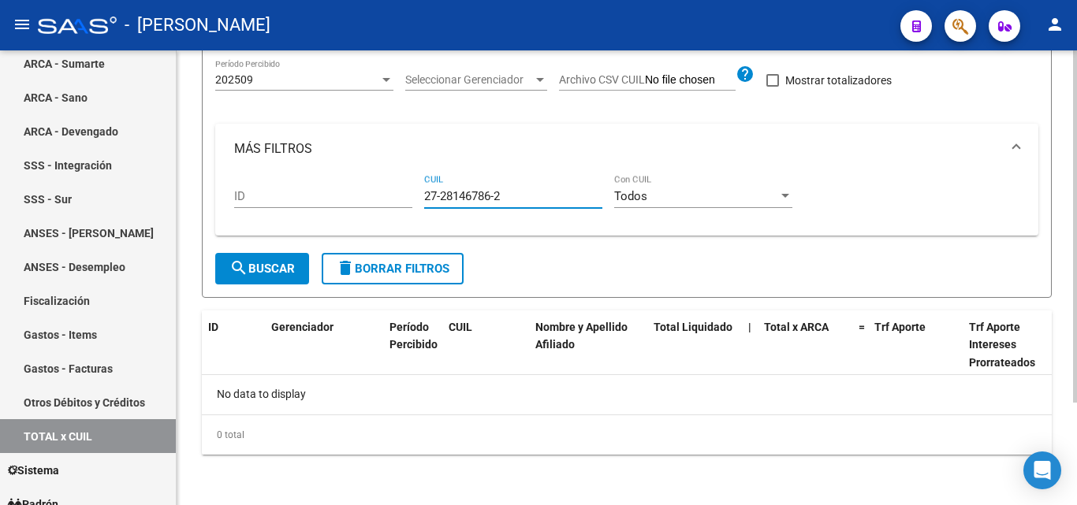
drag, startPoint x: 510, startPoint y: 195, endPoint x: 426, endPoint y: 195, distance: 83.6
click at [426, 195] on input "27-28146786-2" at bounding box center [513, 196] width 178 height 14
type input "20-42242456-4"
drag, startPoint x: 510, startPoint y: 195, endPoint x: 405, endPoint y: 203, distance: 105.1
click at [405, 203] on div "ID 20-42242456-4 CUIL Todos Con CUIL" at bounding box center [626, 198] width 785 height 49
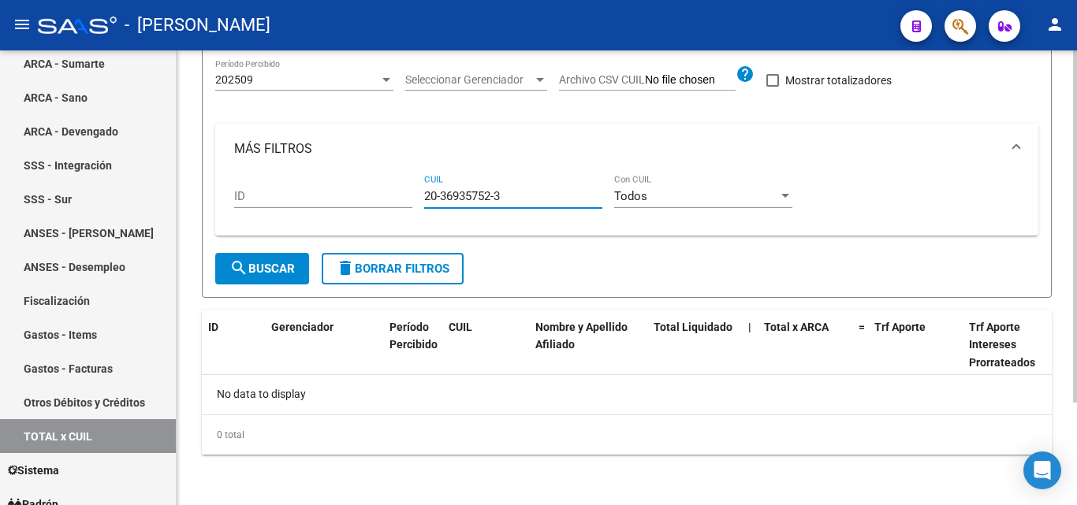
type input "20-36935752-3"
drag, startPoint x: 521, startPoint y: 194, endPoint x: 405, endPoint y: 186, distance: 116.1
click at [405, 186] on div "ID 20-36935752-3 CUIL Todos Con CUIL" at bounding box center [626, 198] width 785 height 49
type input "20-40040654-6"
drag, startPoint x: 509, startPoint y: 196, endPoint x: 420, endPoint y: 198, distance: 89.1
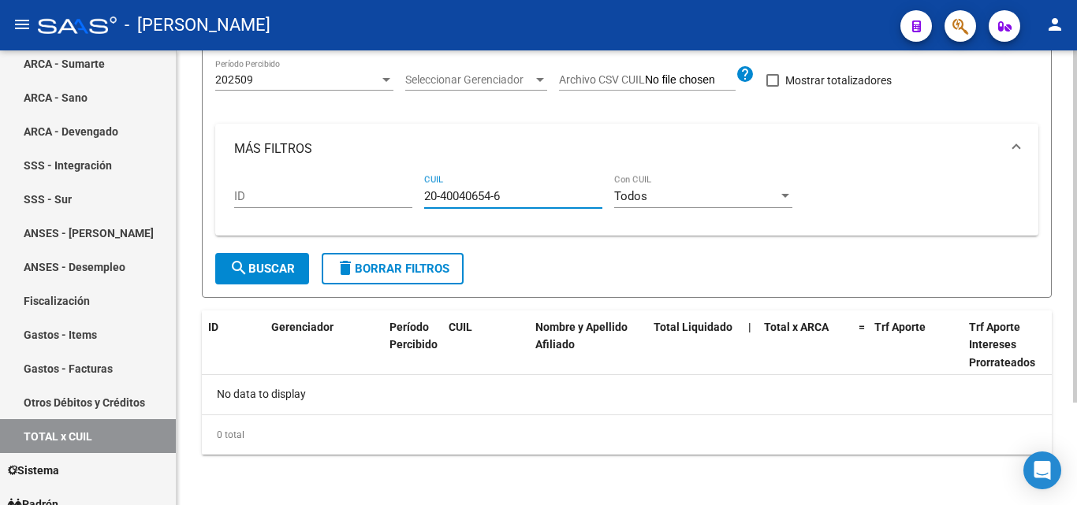
click at [420, 198] on div "ID 20-40040654-6 CUIL Todos Con CUIL" at bounding box center [626, 198] width 785 height 49
type input "20-27557225-0"
drag, startPoint x: 521, startPoint y: 196, endPoint x: 404, endPoint y: 181, distance: 117.6
click at [404, 181] on div "ID 20-27557225-0 CUIL Todos Con CUIL" at bounding box center [626, 198] width 785 height 49
type input "20-33947714-1"
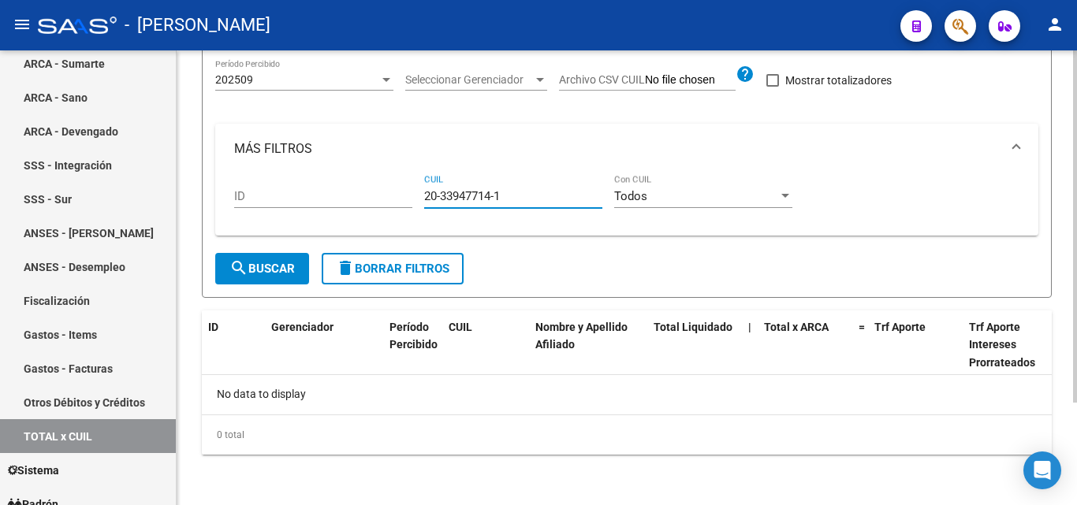
drag, startPoint x: 521, startPoint y: 190, endPoint x: 422, endPoint y: 189, distance: 99.3
click at [422, 189] on div "ID 20-33947714-1 CUIL Todos Con CUIL" at bounding box center [626, 198] width 785 height 49
type input "20-29087965-6"
drag, startPoint x: 508, startPoint y: 196, endPoint x: 397, endPoint y: 197, distance: 111.1
click at [397, 197] on div "ID 20-29087965-6 CUIL Todos Con CUIL" at bounding box center [626, 198] width 785 height 49
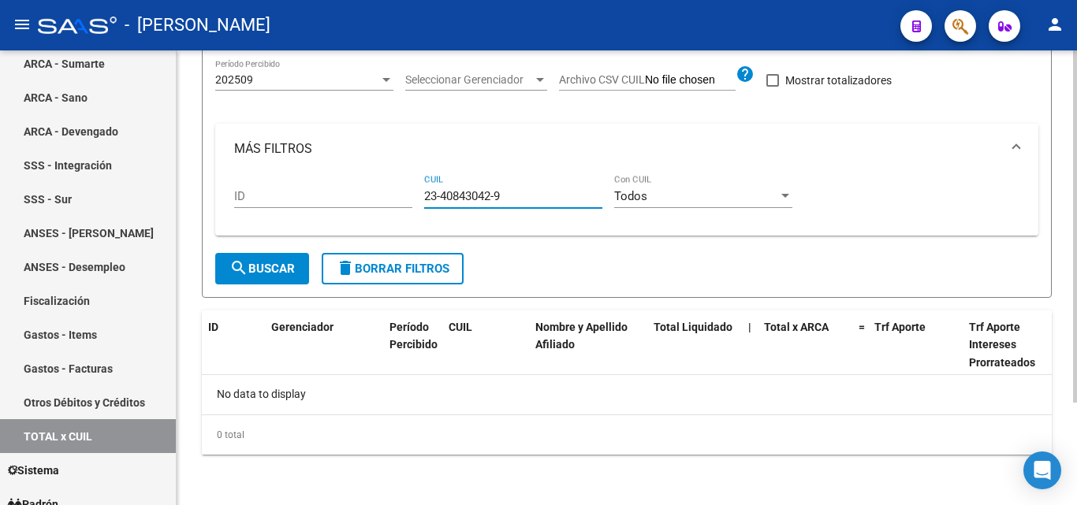
type input "23-40843042-9"
